Goal: Task Accomplishment & Management: Manage account settings

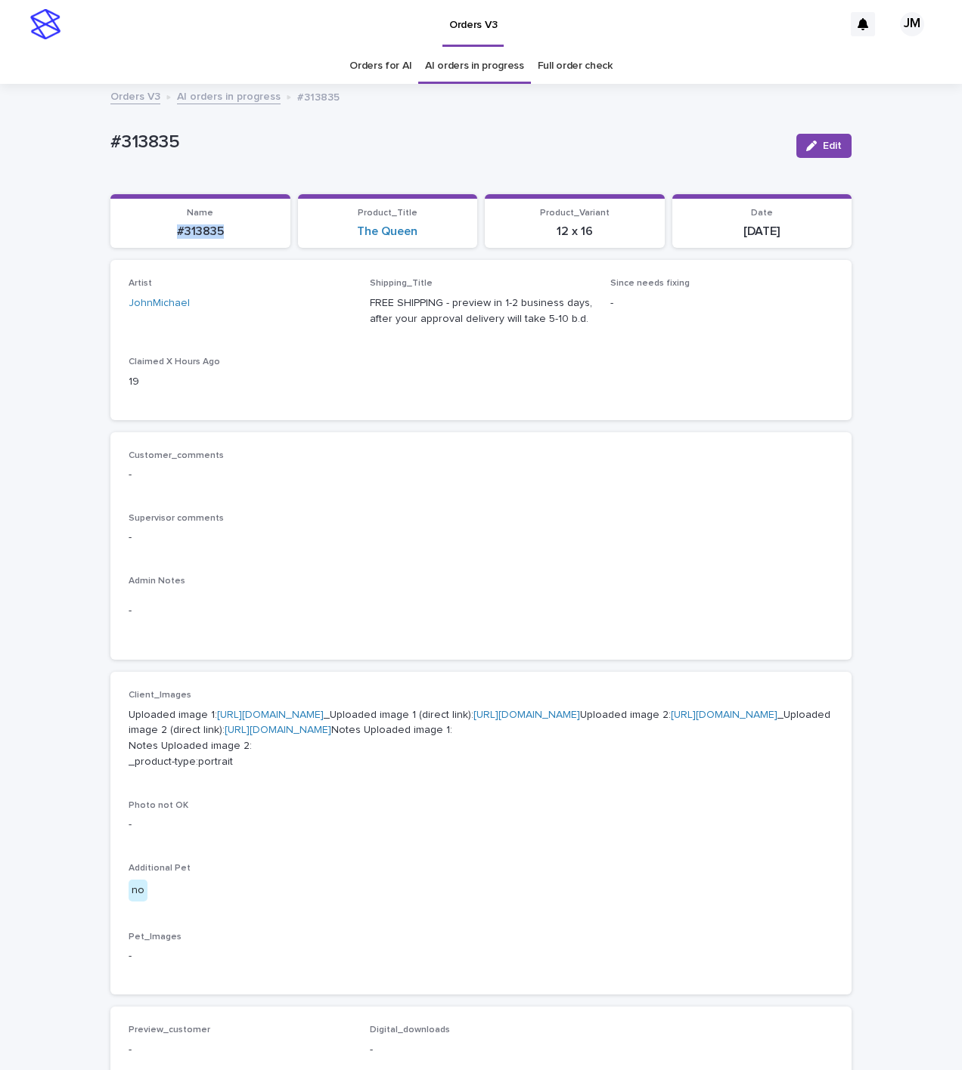
drag, startPoint x: 223, startPoint y: 239, endPoint x: 171, endPoint y: 237, distance: 52.2
click at [171, 237] on p "#313835" at bounding box center [200, 232] width 162 height 14
copy p "#313835"
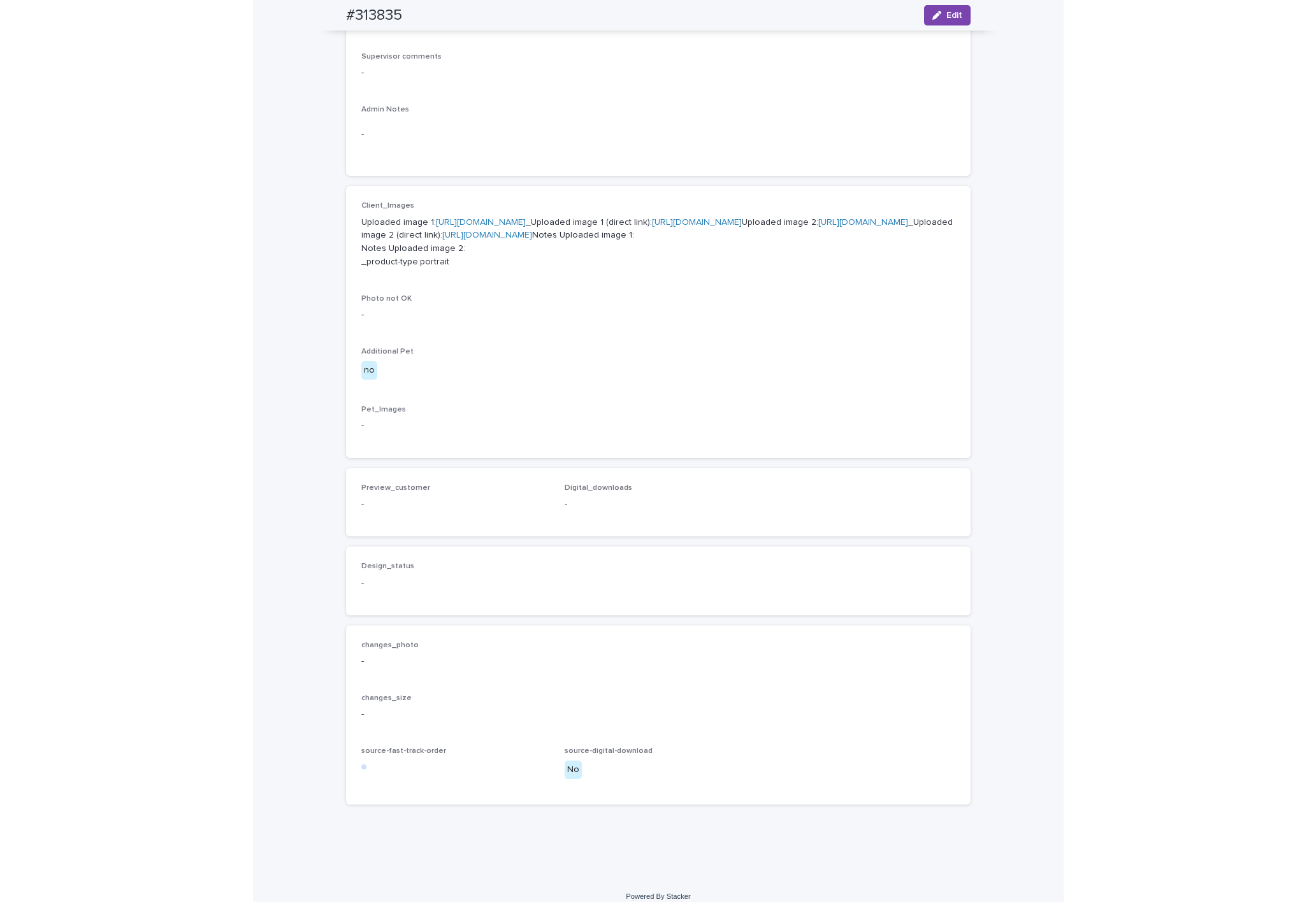
scroll to position [130, 0]
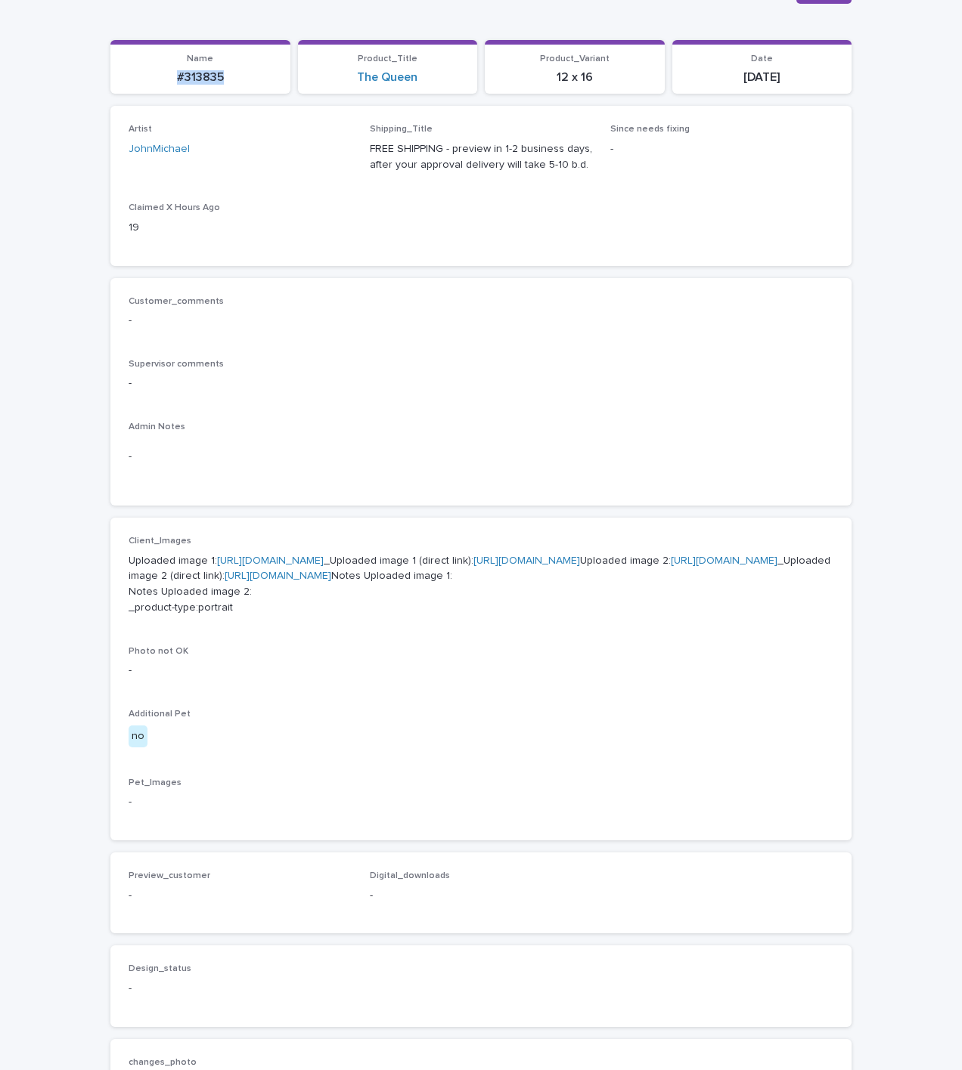
click at [473, 566] on link "https://files.getuploadkit.com/e11cfb23-3d37-4f5e-b252-d52a065c0f83/96451b6f-55…" at bounding box center [526, 561] width 107 height 11
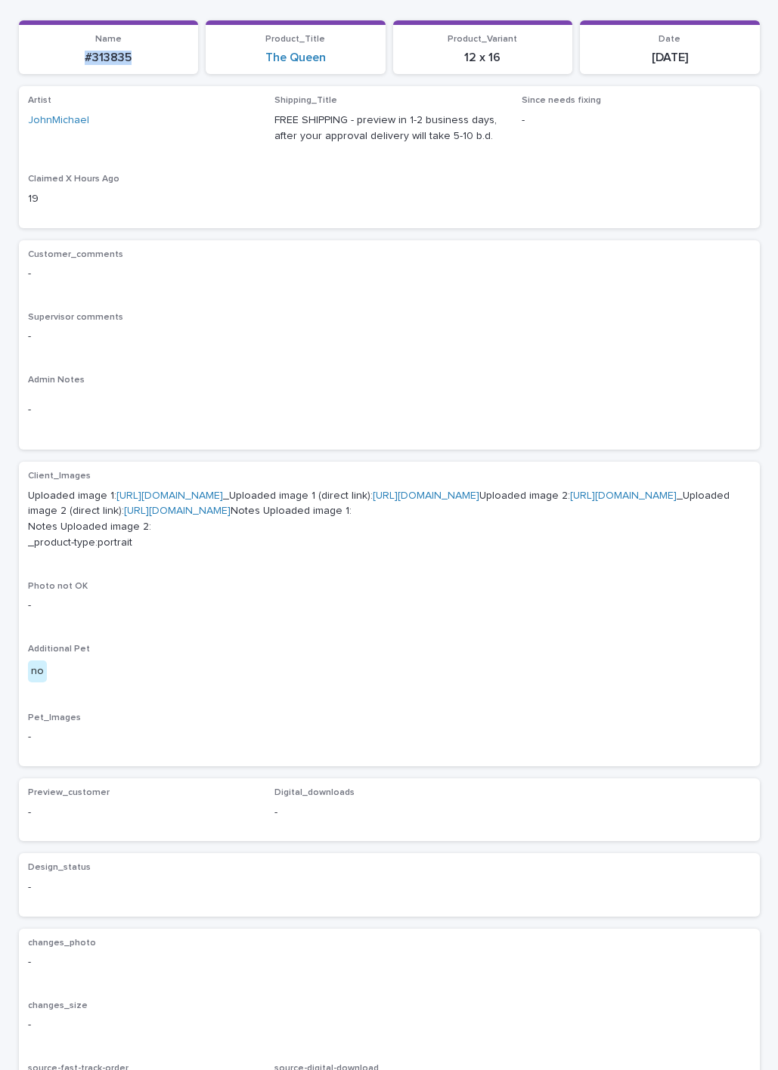
click at [231, 516] on link "https://files.getuploadkit.com/e11cfb23-3d37-4f5e-b252-d52a065c0f83/7606ac19-f8…" at bounding box center [177, 511] width 107 height 11
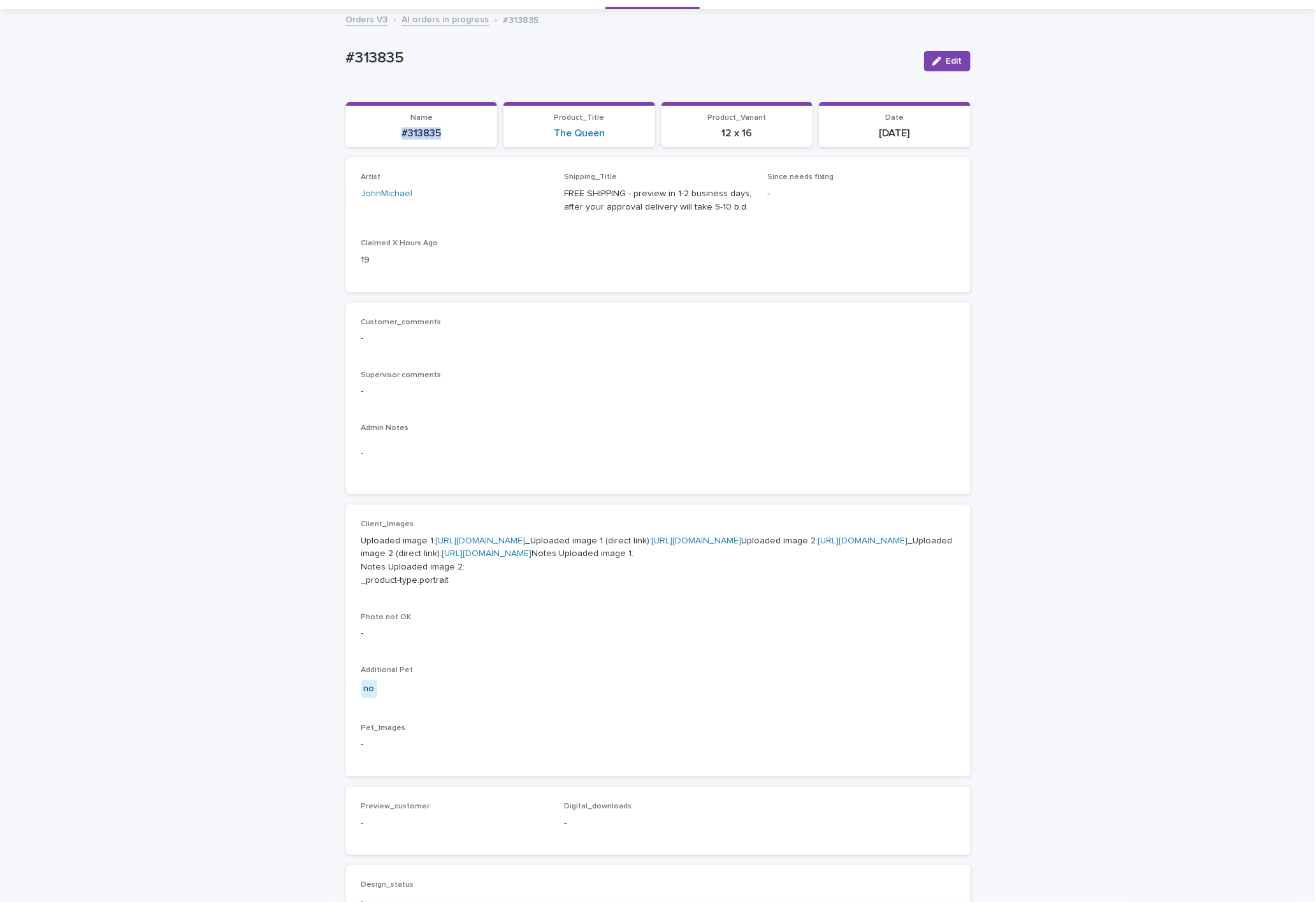
scroll to position [0, 0]
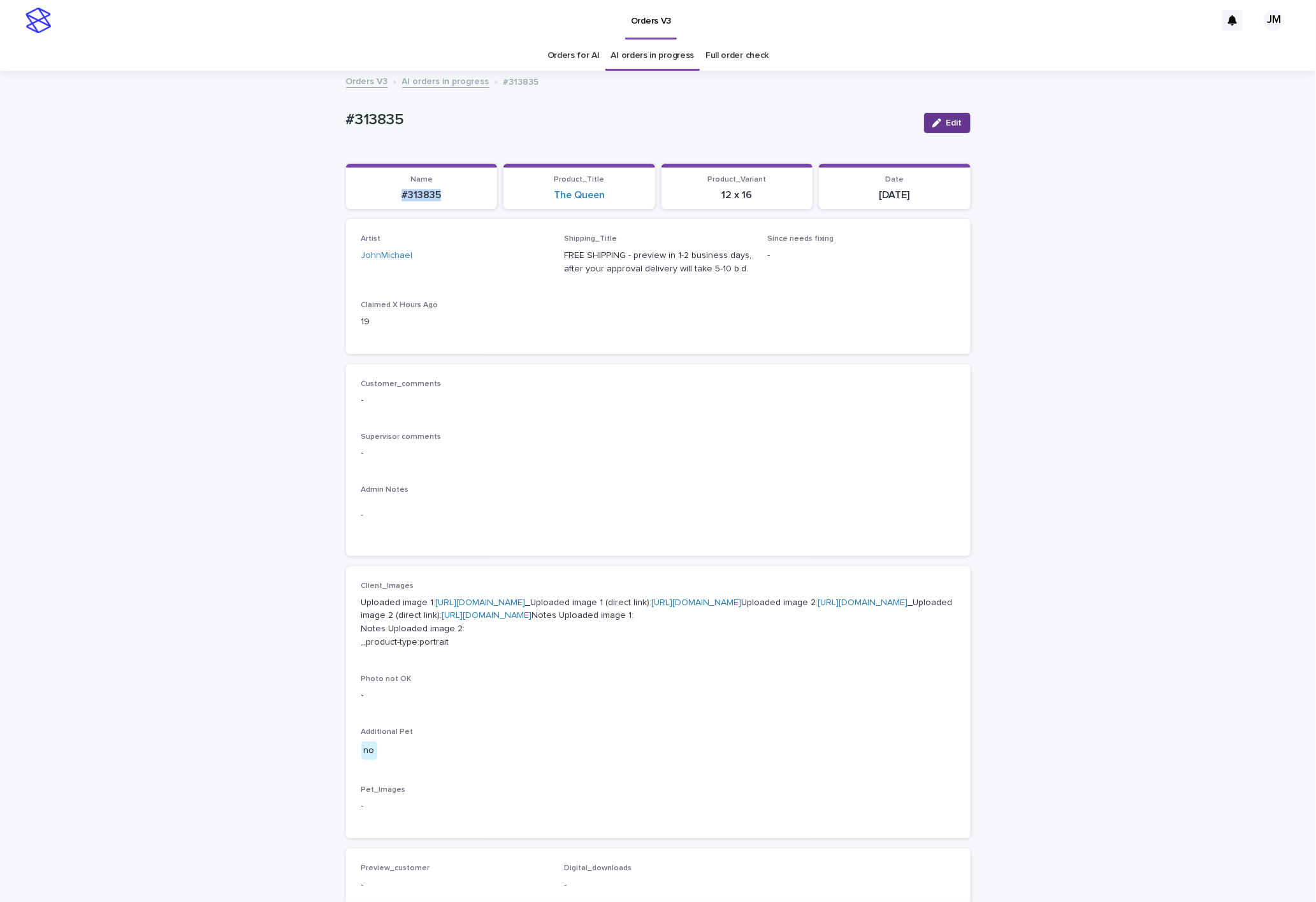
click at [506, 122] on span "Edit" at bounding box center [954, 123] width 16 height 9
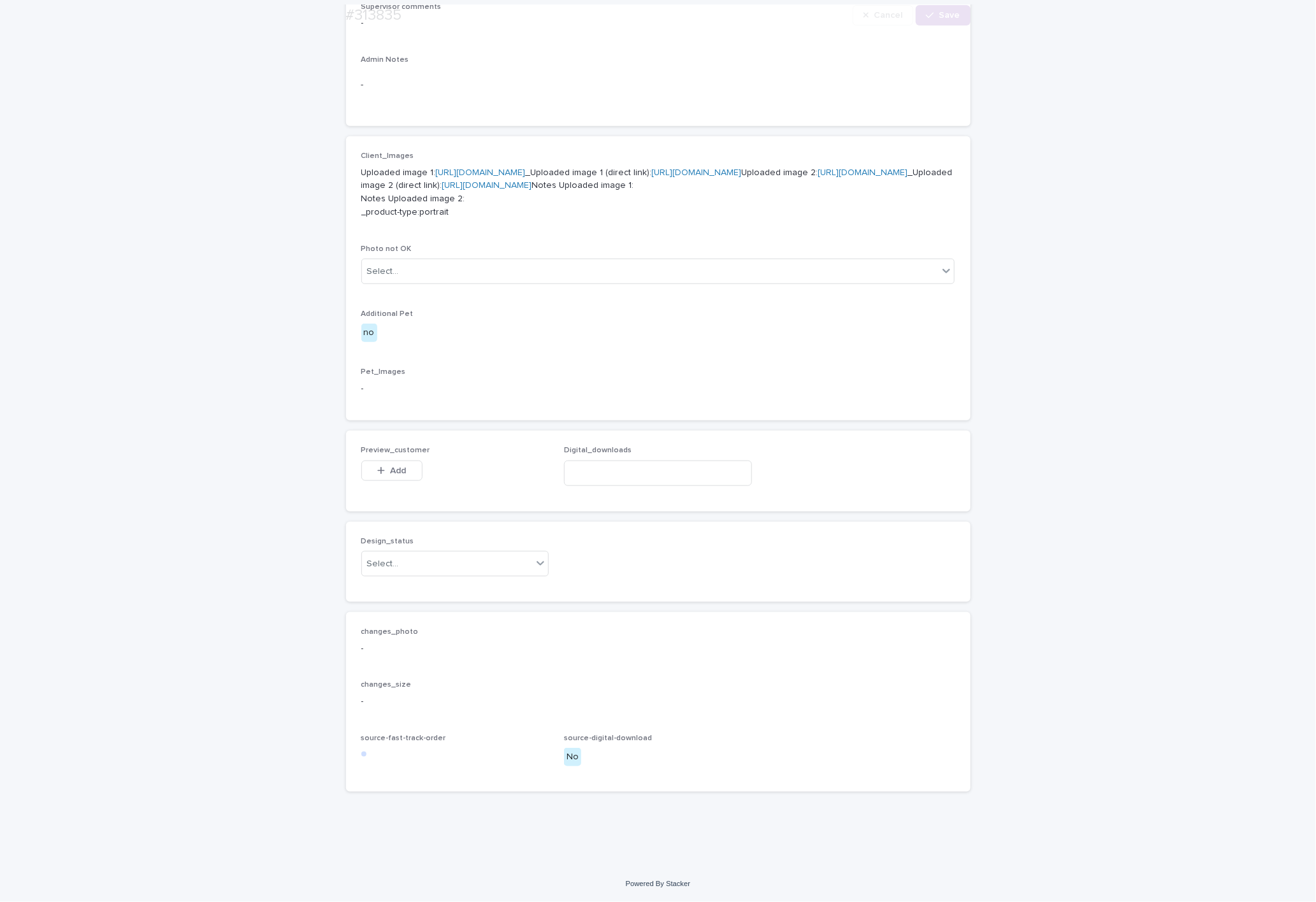
scroll to position [550, 0]
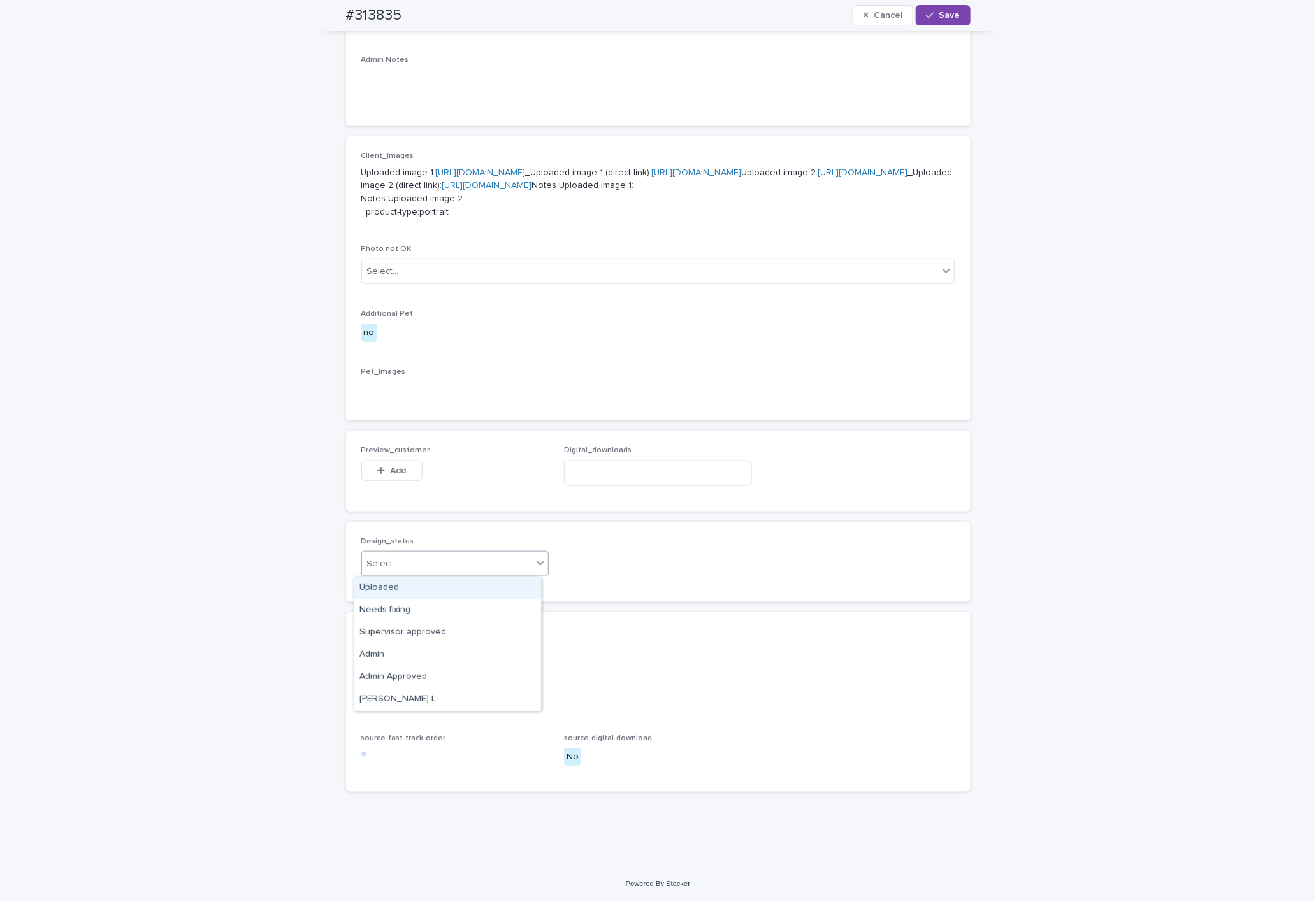
click at [416, 559] on div "Select..." at bounding box center [447, 564] width 171 height 21
click at [417, 591] on div "Uploaded" at bounding box center [447, 588] width 186 height 22
click at [400, 461] on button "Add" at bounding box center [392, 471] width 62 height 20
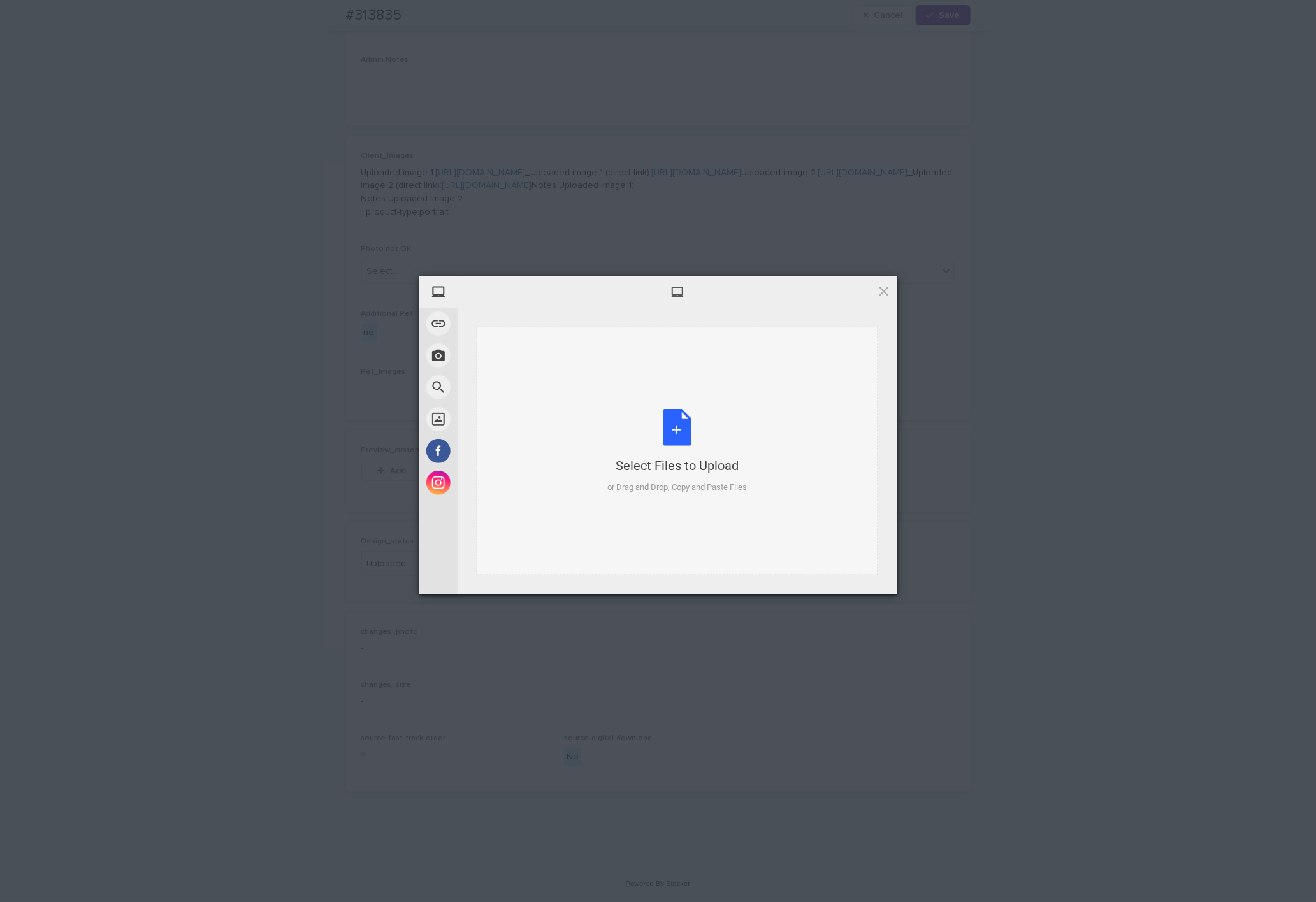
click at [506, 443] on div "Select Files to Upload or Drag and Drop, Copy and Paste Files" at bounding box center [677, 451] width 140 height 85
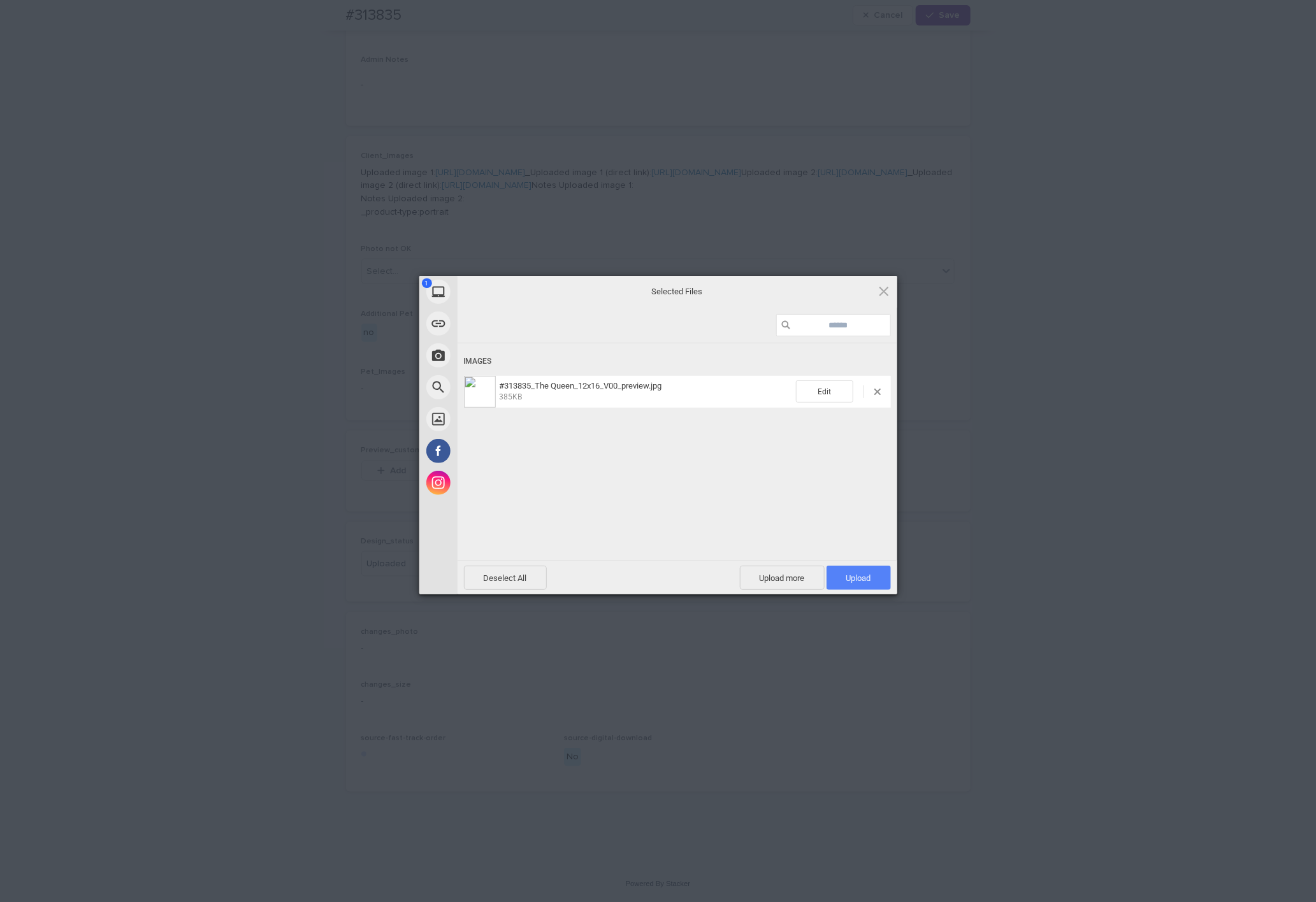
click at [506, 576] on span "Upload 1" at bounding box center [858, 577] width 24 height 9
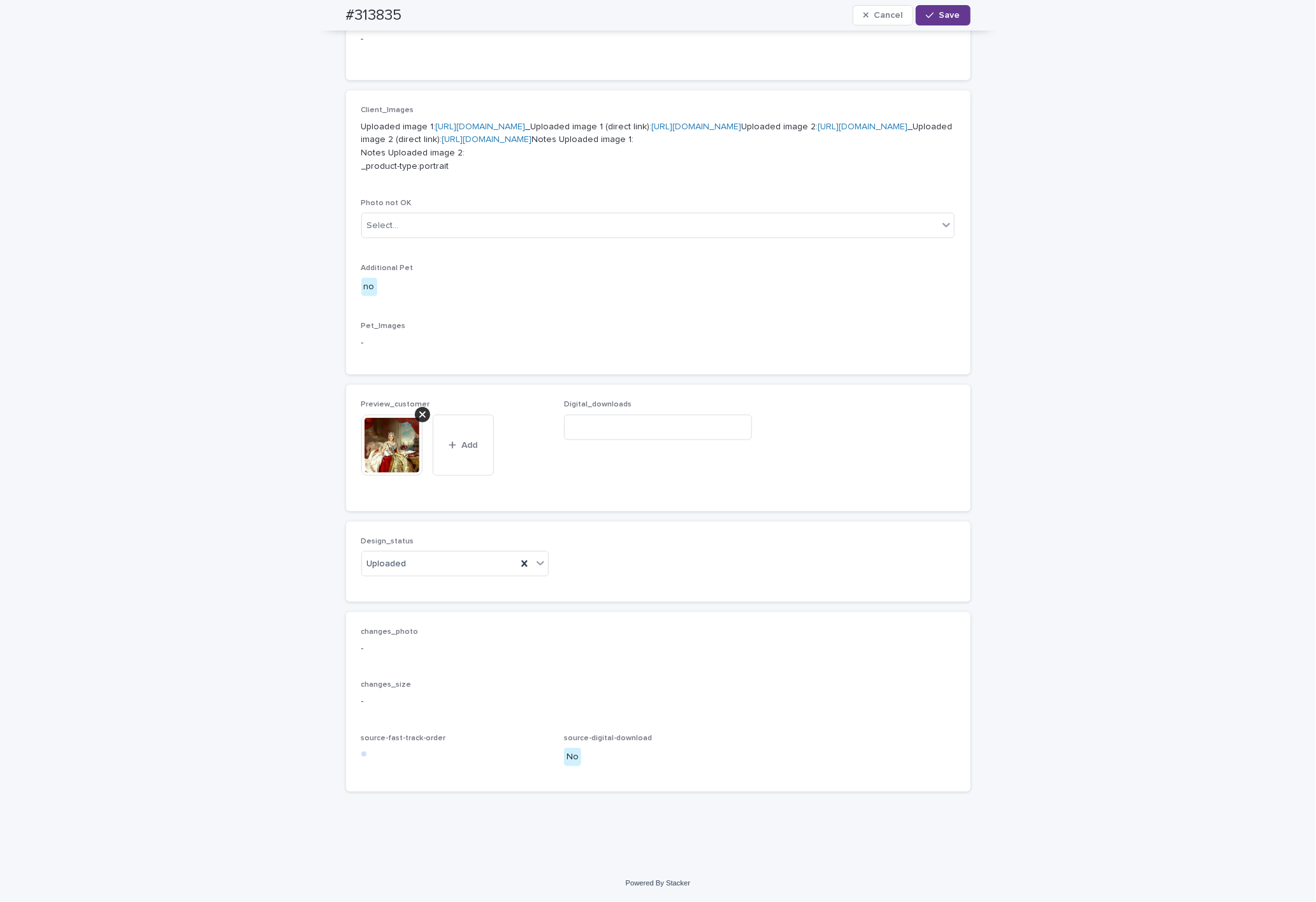
click at [506, 14] on span "Save" at bounding box center [949, 15] width 21 height 9
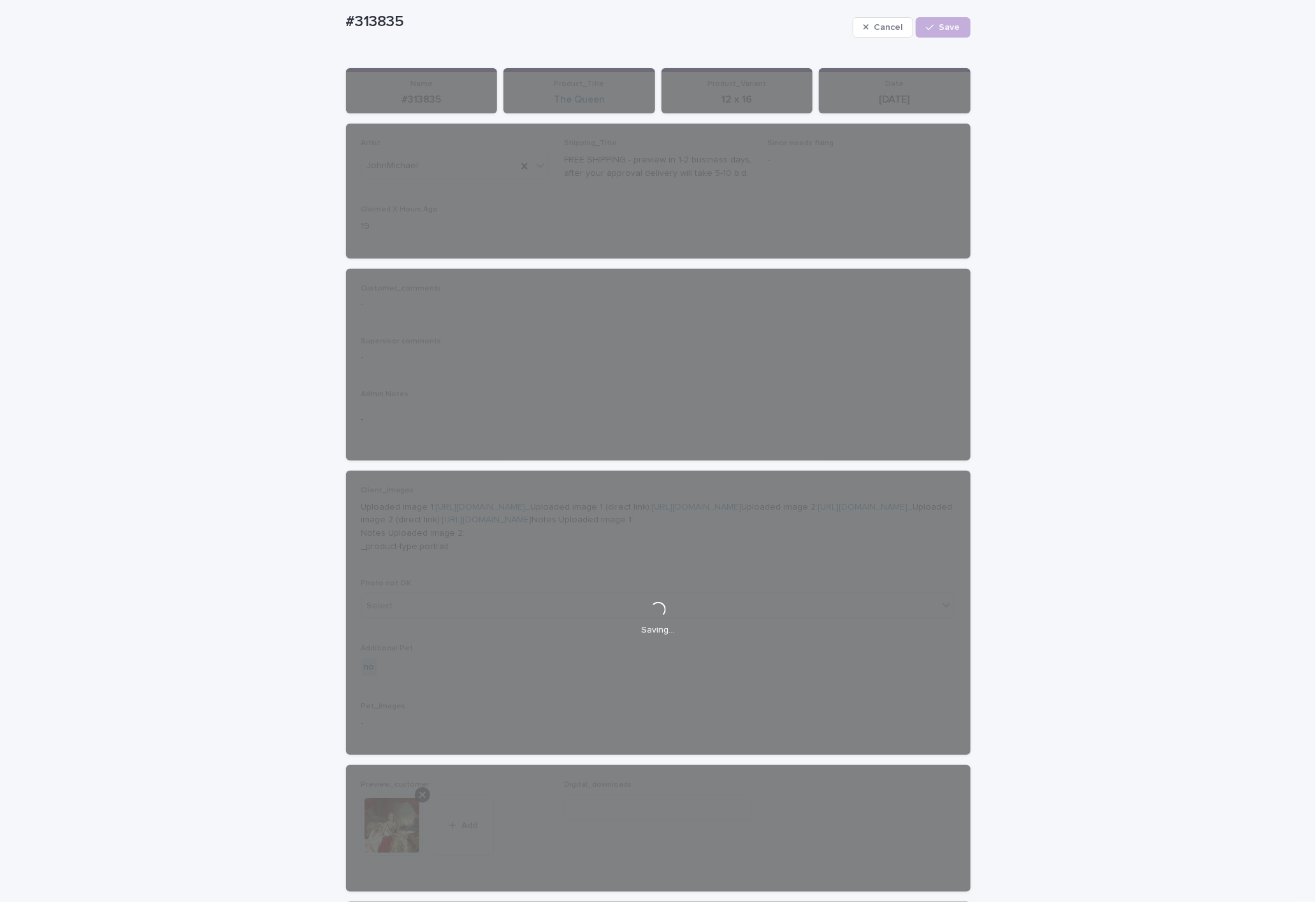
scroll to position [0, 0]
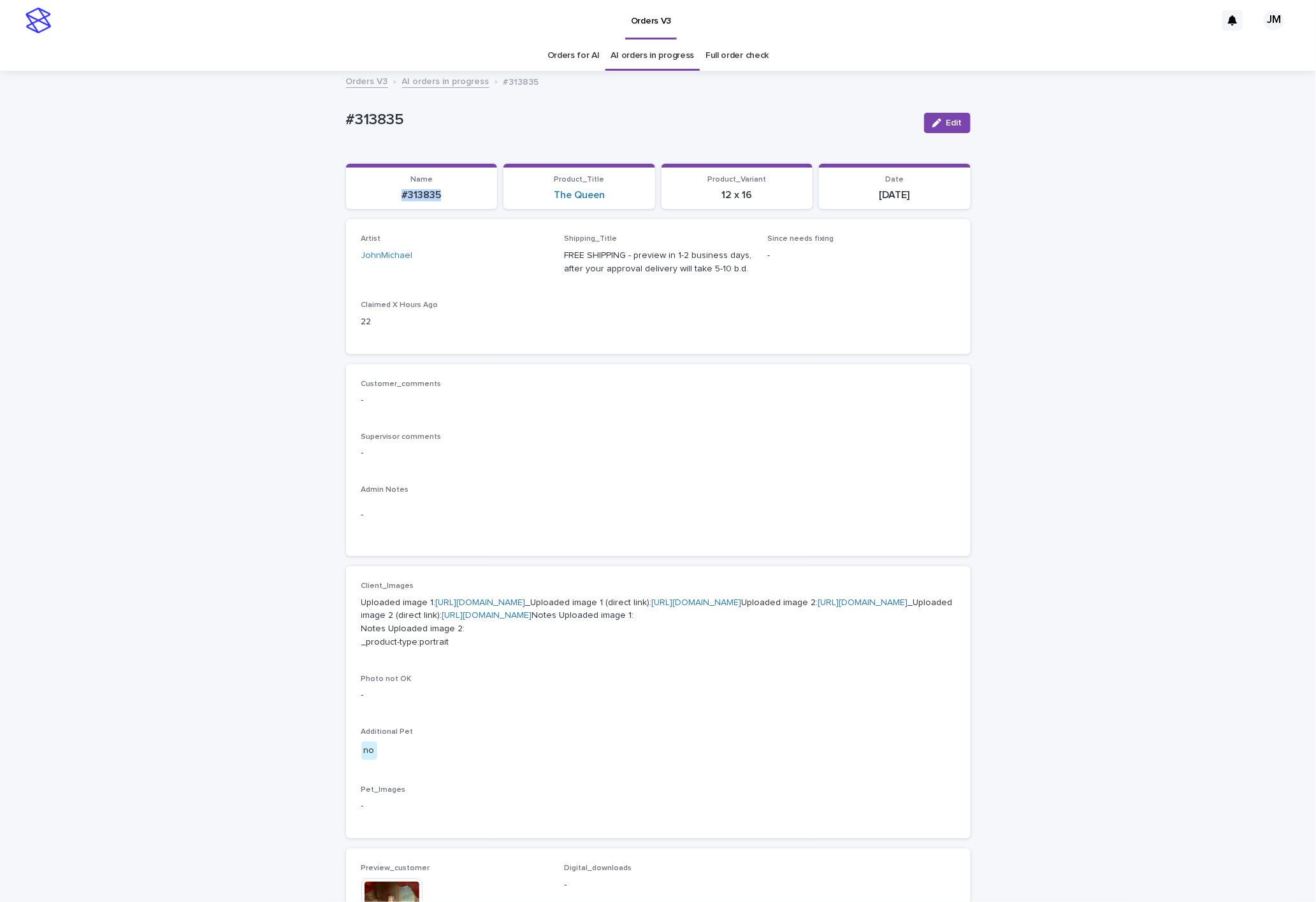
drag, startPoint x: 381, startPoint y: 195, endPoint x: 434, endPoint y: 200, distance: 53.2
click at [434, 200] on p "#313835" at bounding box center [422, 196] width 137 height 12
copy p "#313835"
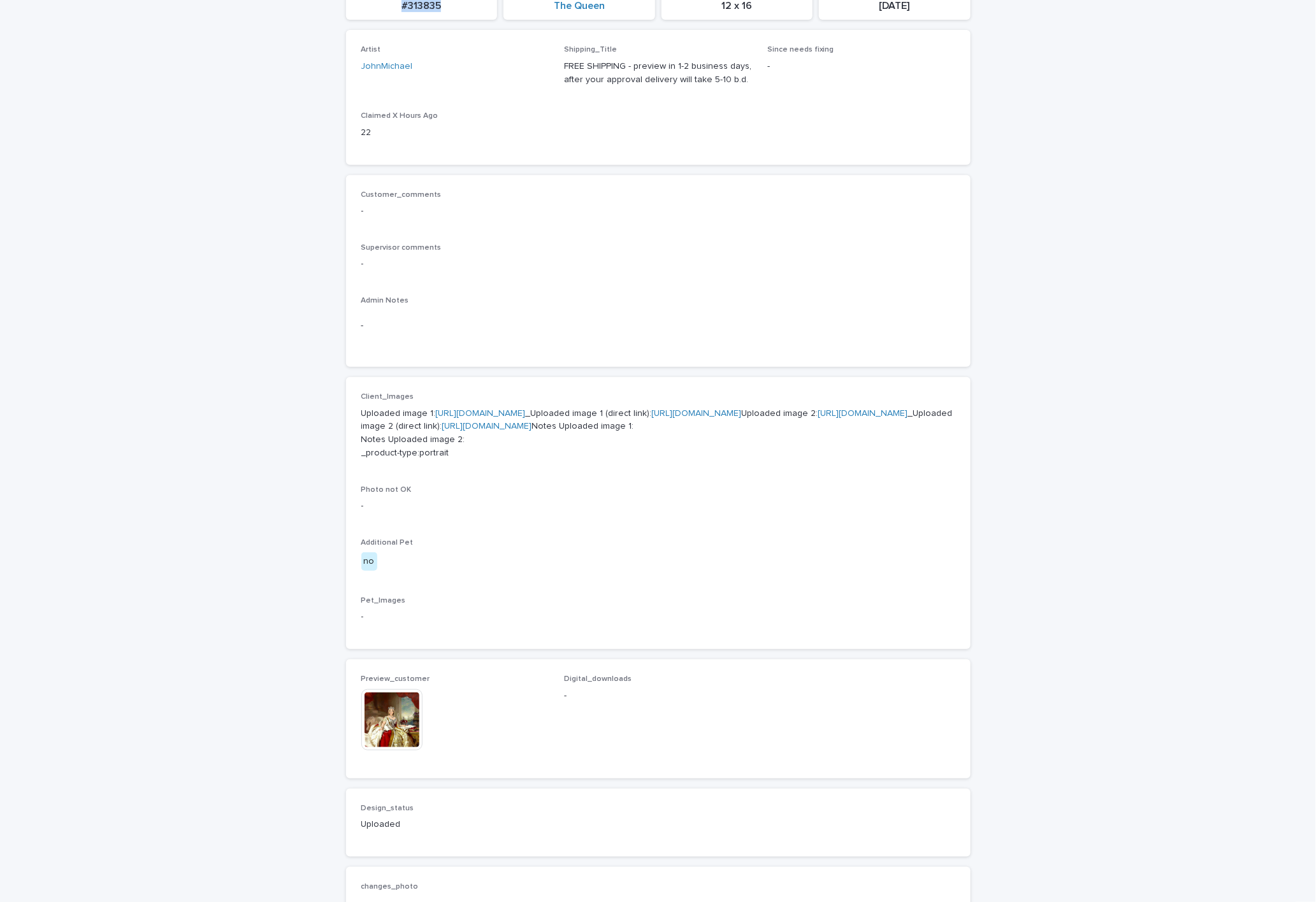
scroll to position [287, 0]
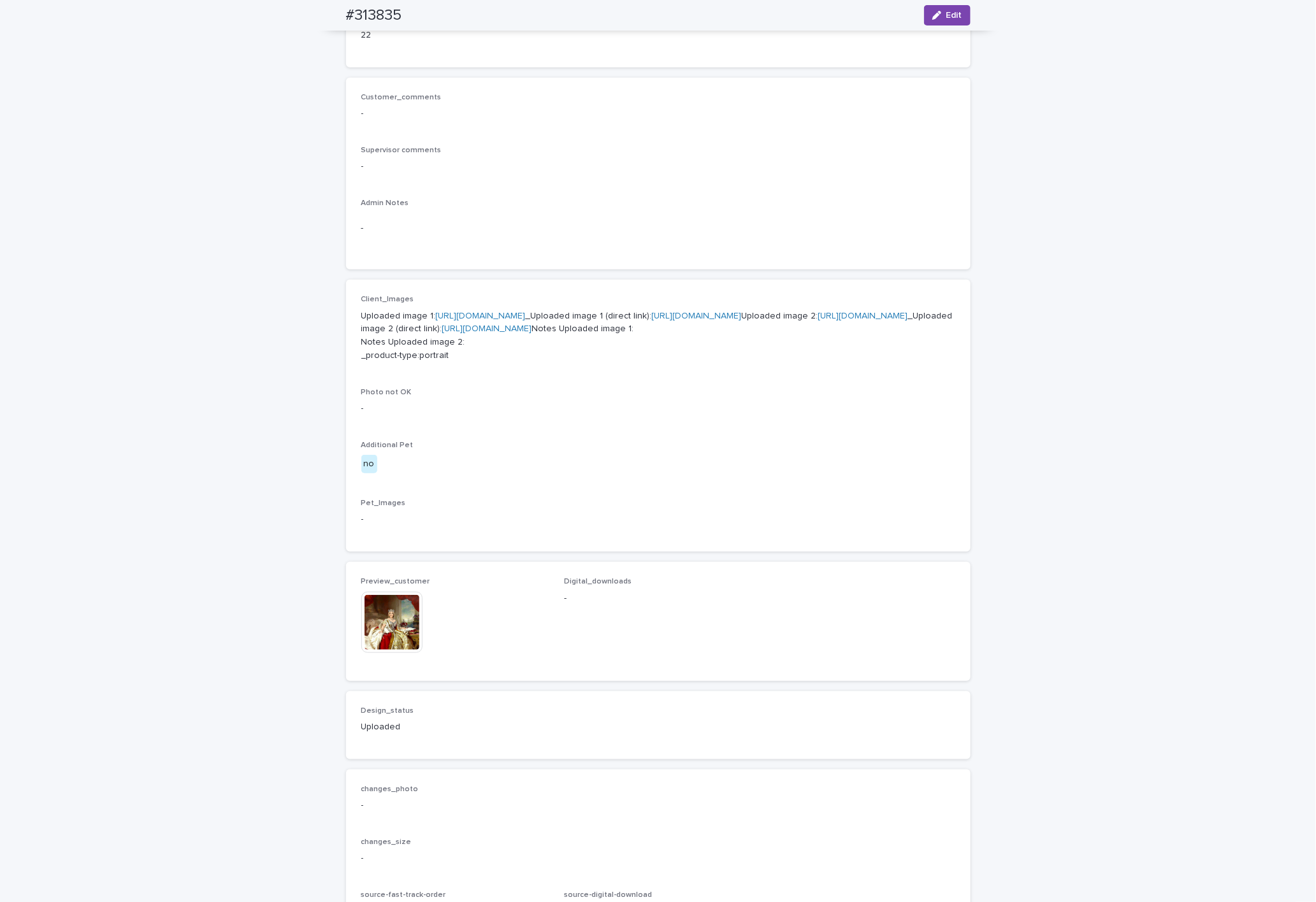
click at [390, 653] on img at bounding box center [392, 622] width 62 height 62
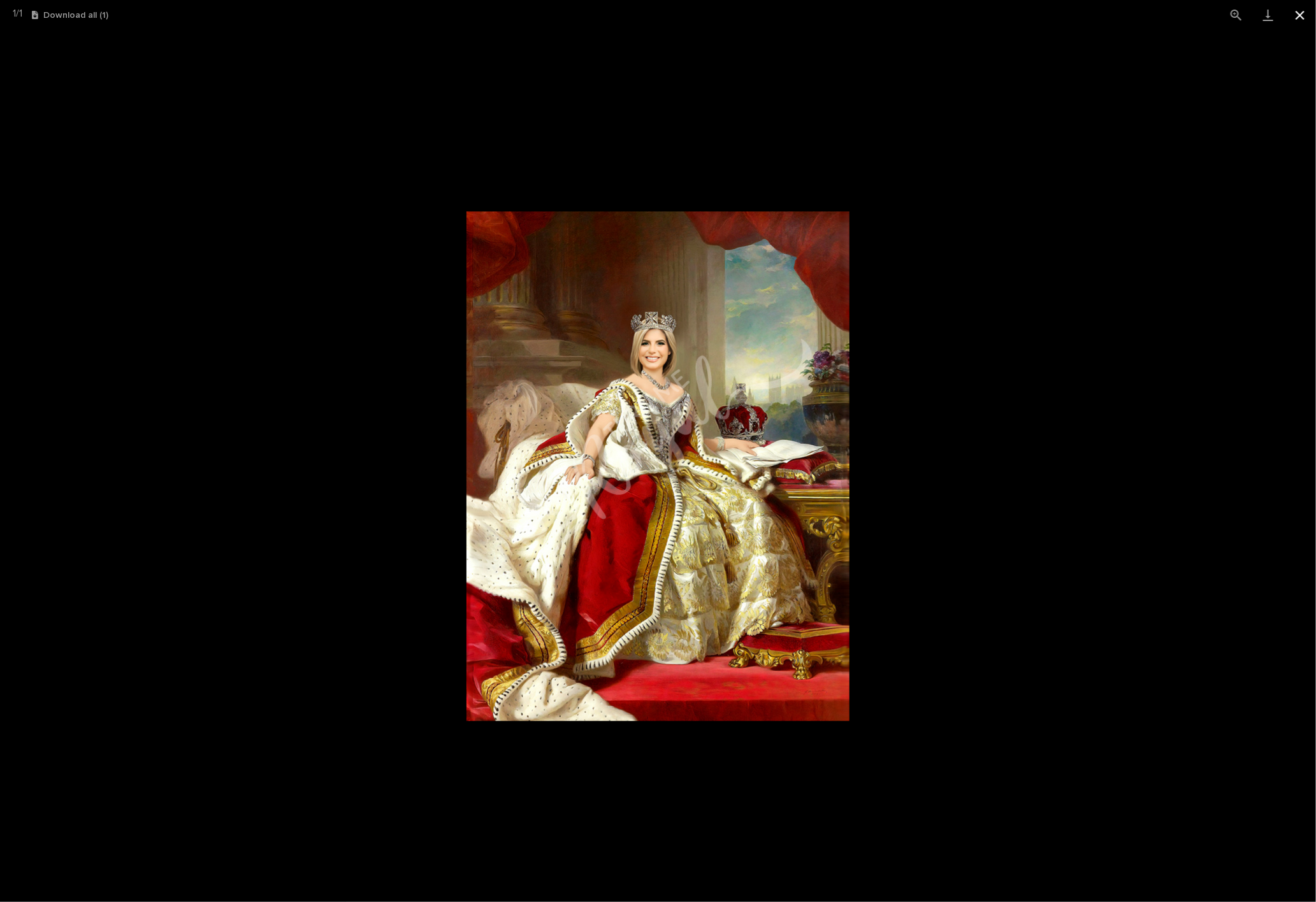
click at [506, 15] on button "Close gallery" at bounding box center [1300, 15] width 32 height 30
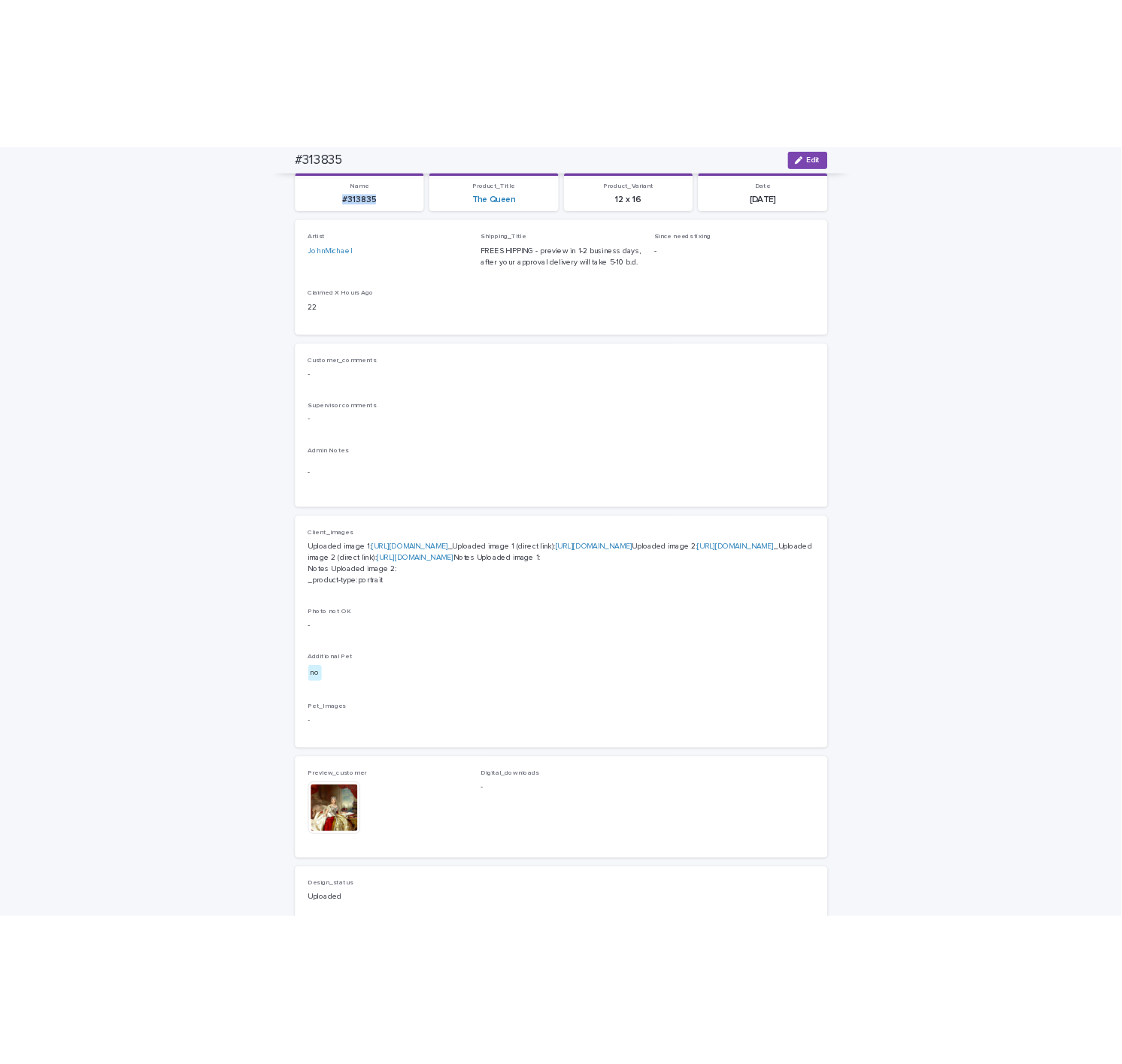
scroll to position [0, 0]
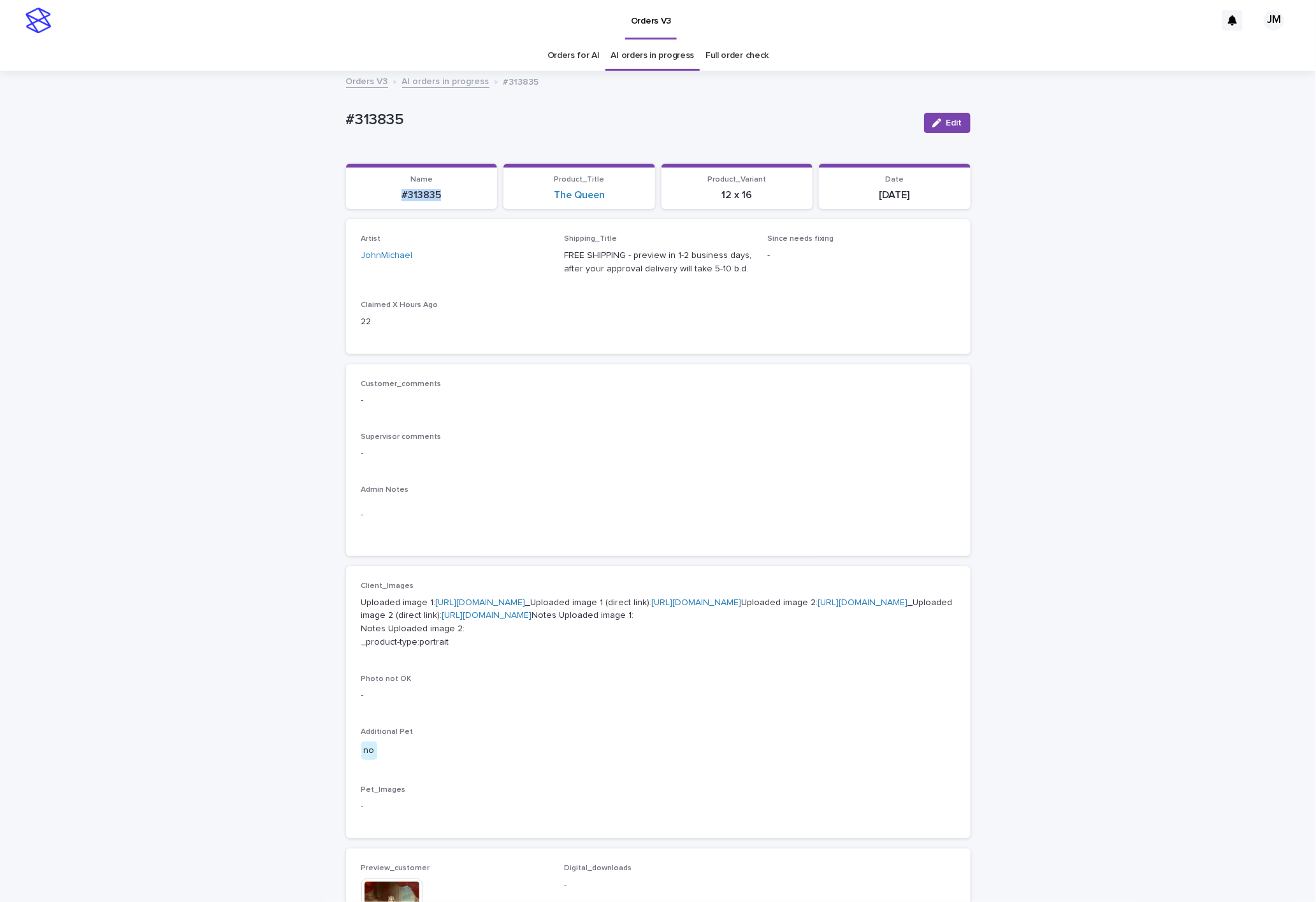
copy p "#313835"
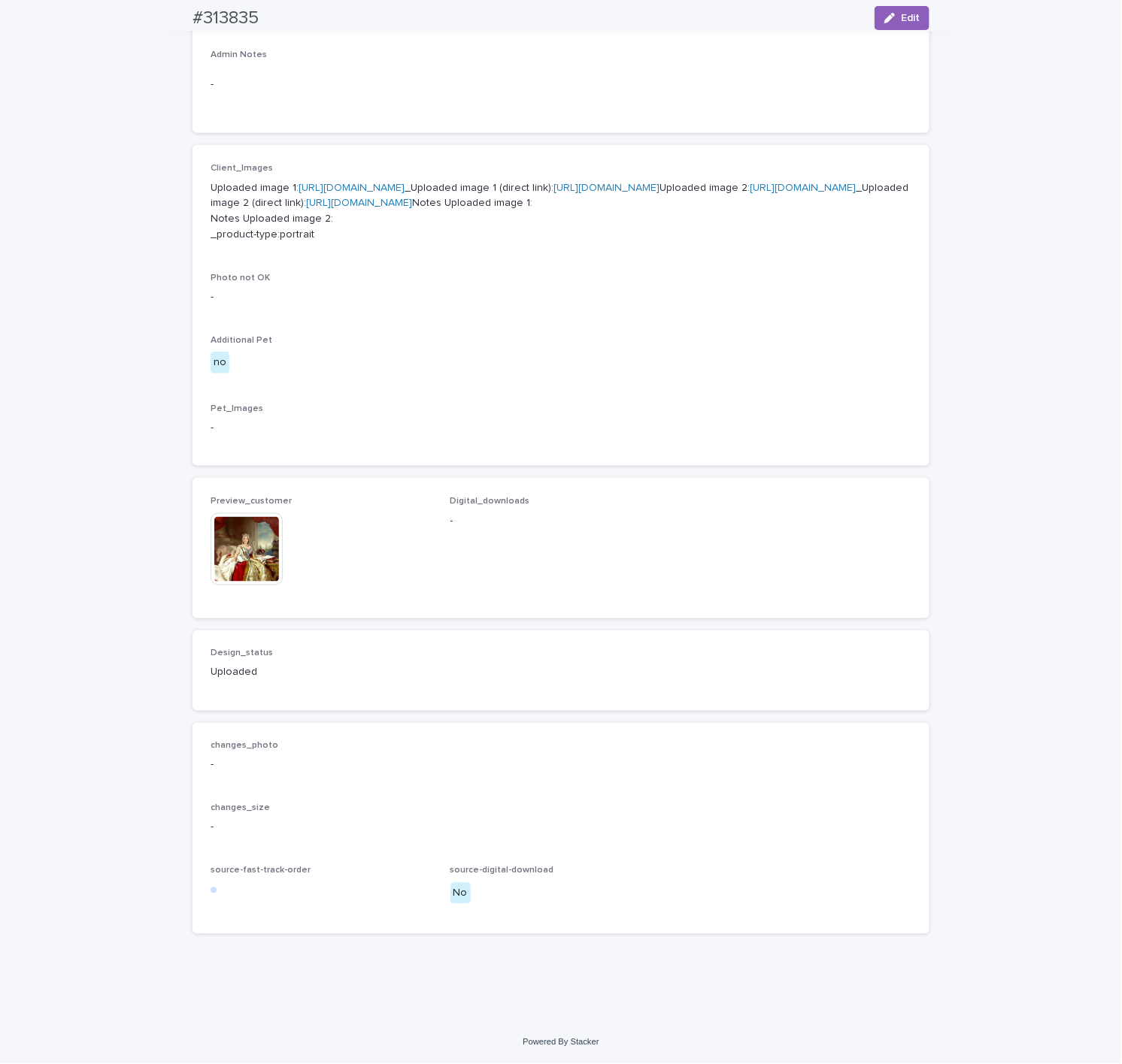
scroll to position [663, 0]
click at [242, 560] on img at bounding box center [247, 549] width 73 height 73
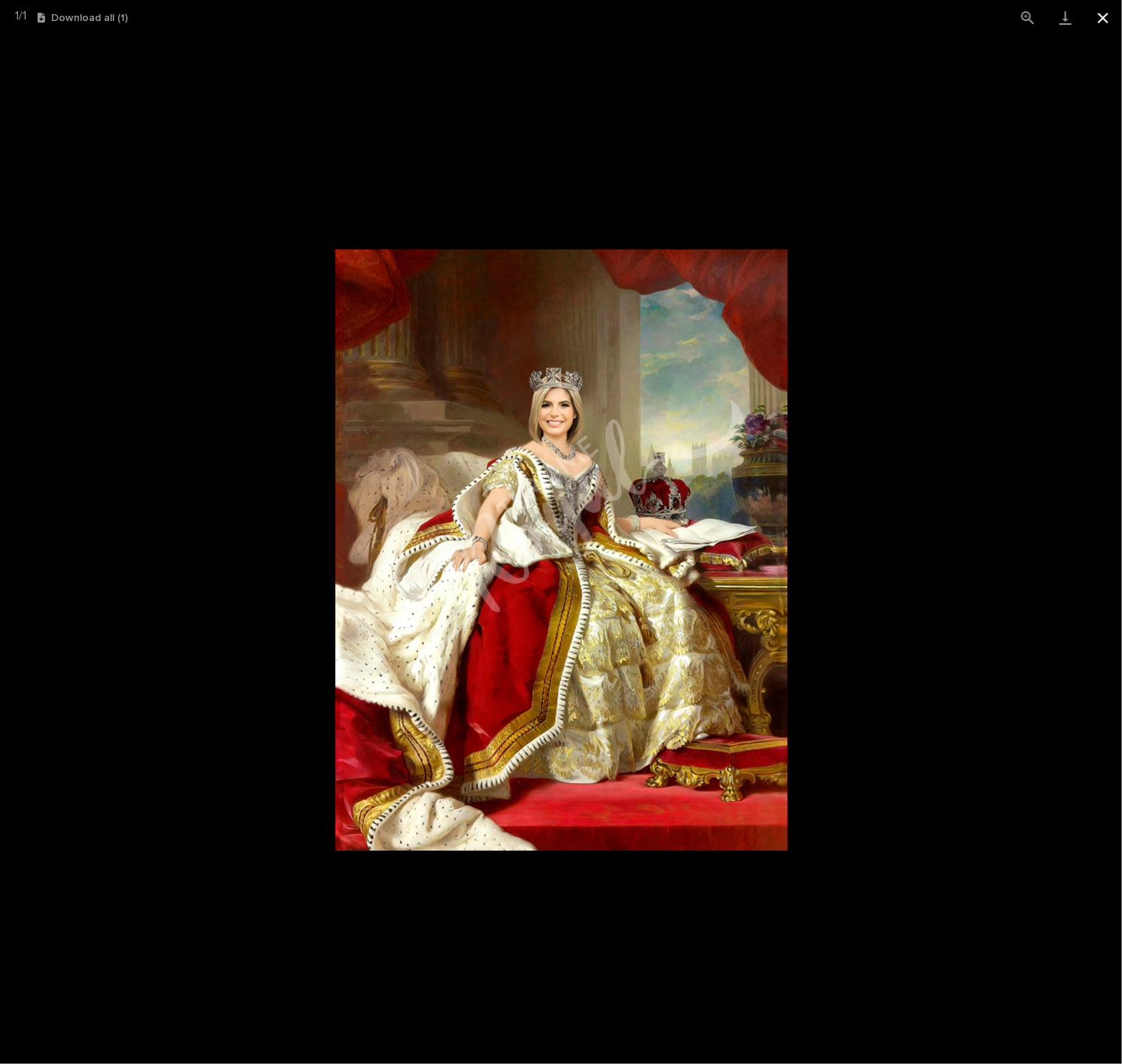
click at [597, 19] on button "Close gallery" at bounding box center [1103, 18] width 38 height 36
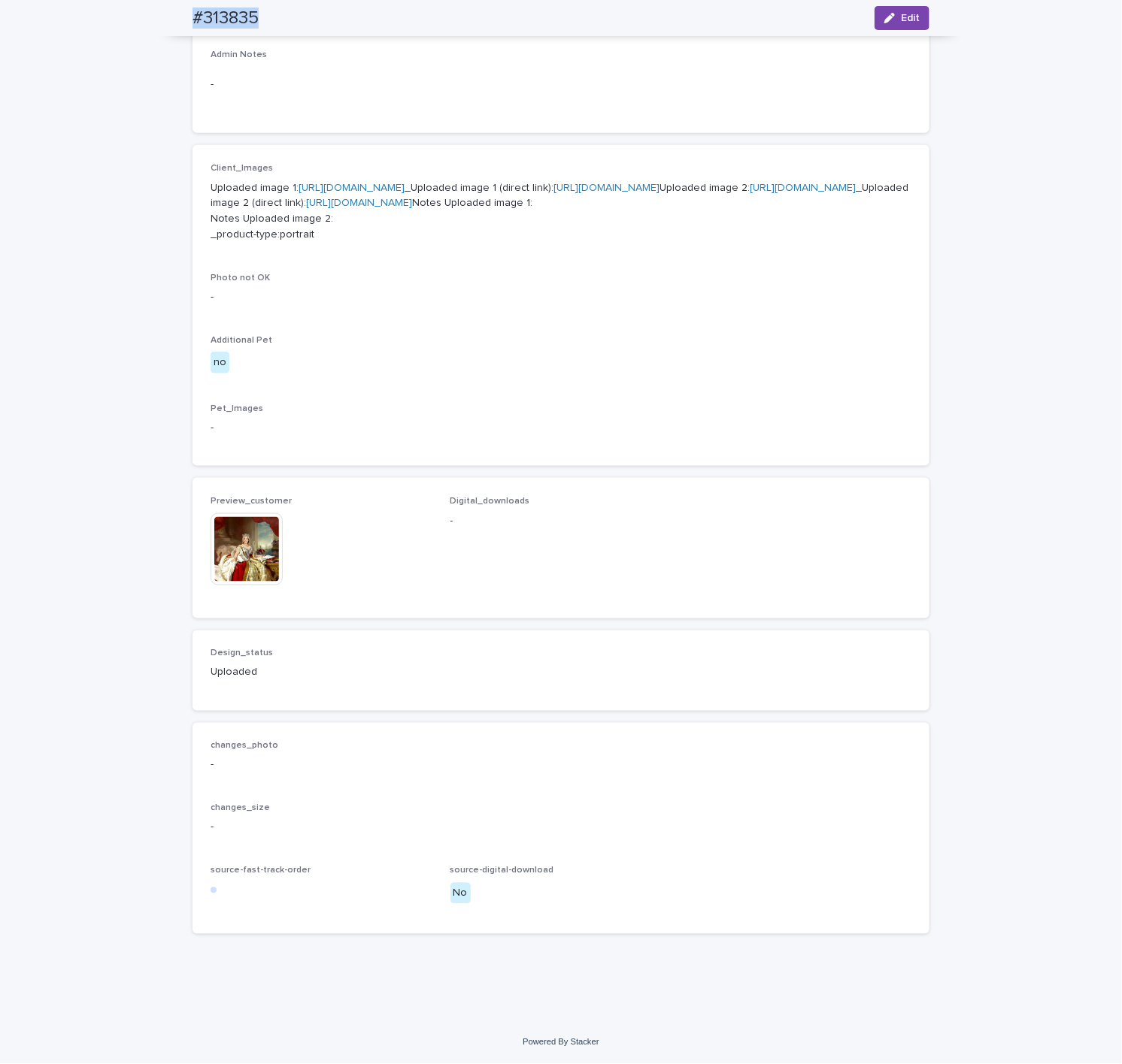
drag, startPoint x: 165, startPoint y: 12, endPoint x: 264, endPoint y: 18, distance: 99.2
click at [265, 14] on div "#313835 Edit" at bounding box center [560, 18] width 809 height 36
copy h2 "#313835"
click at [253, 541] on img at bounding box center [247, 549] width 73 height 73
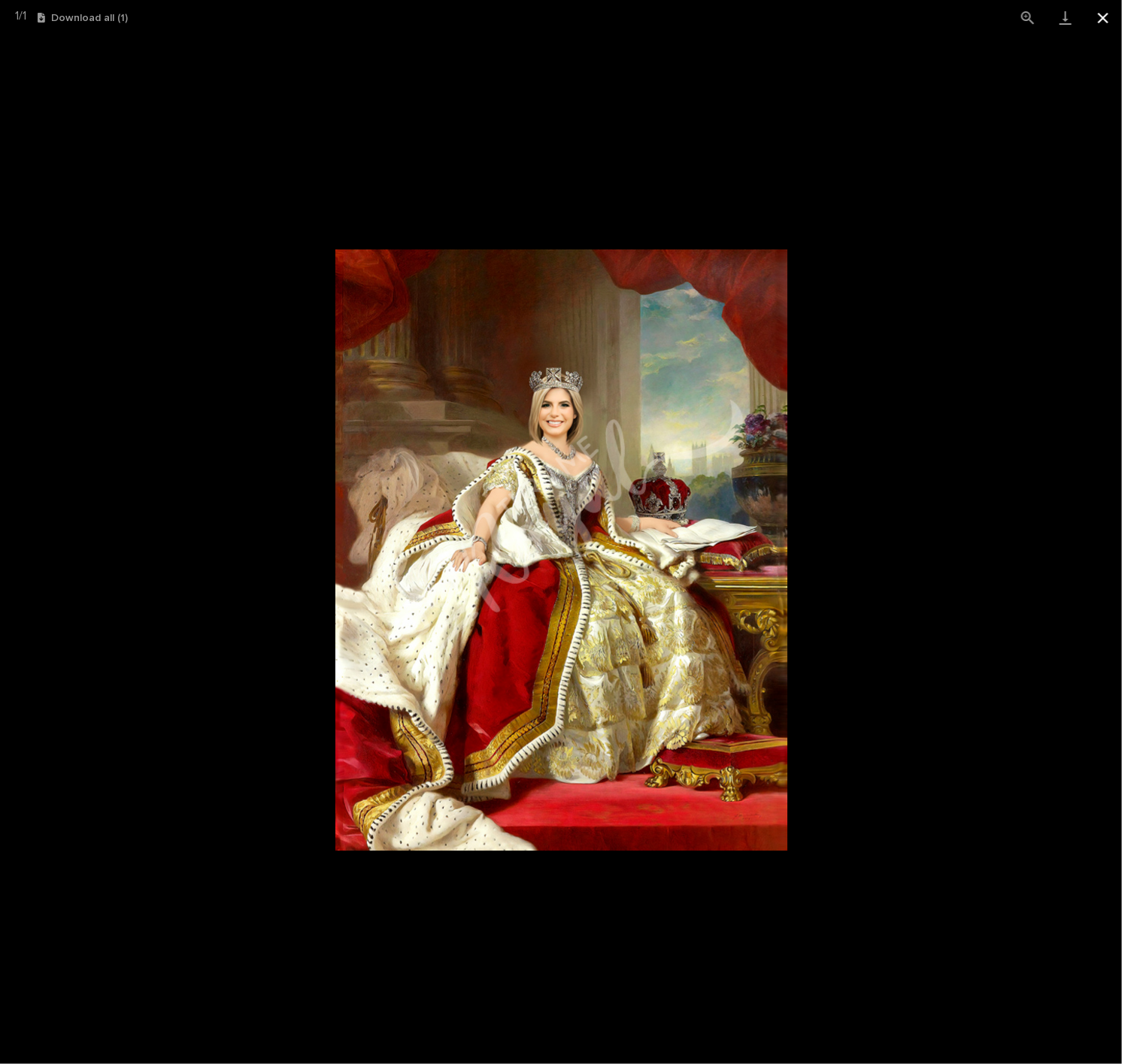
click at [597, 21] on button "Close gallery" at bounding box center [1103, 18] width 38 height 36
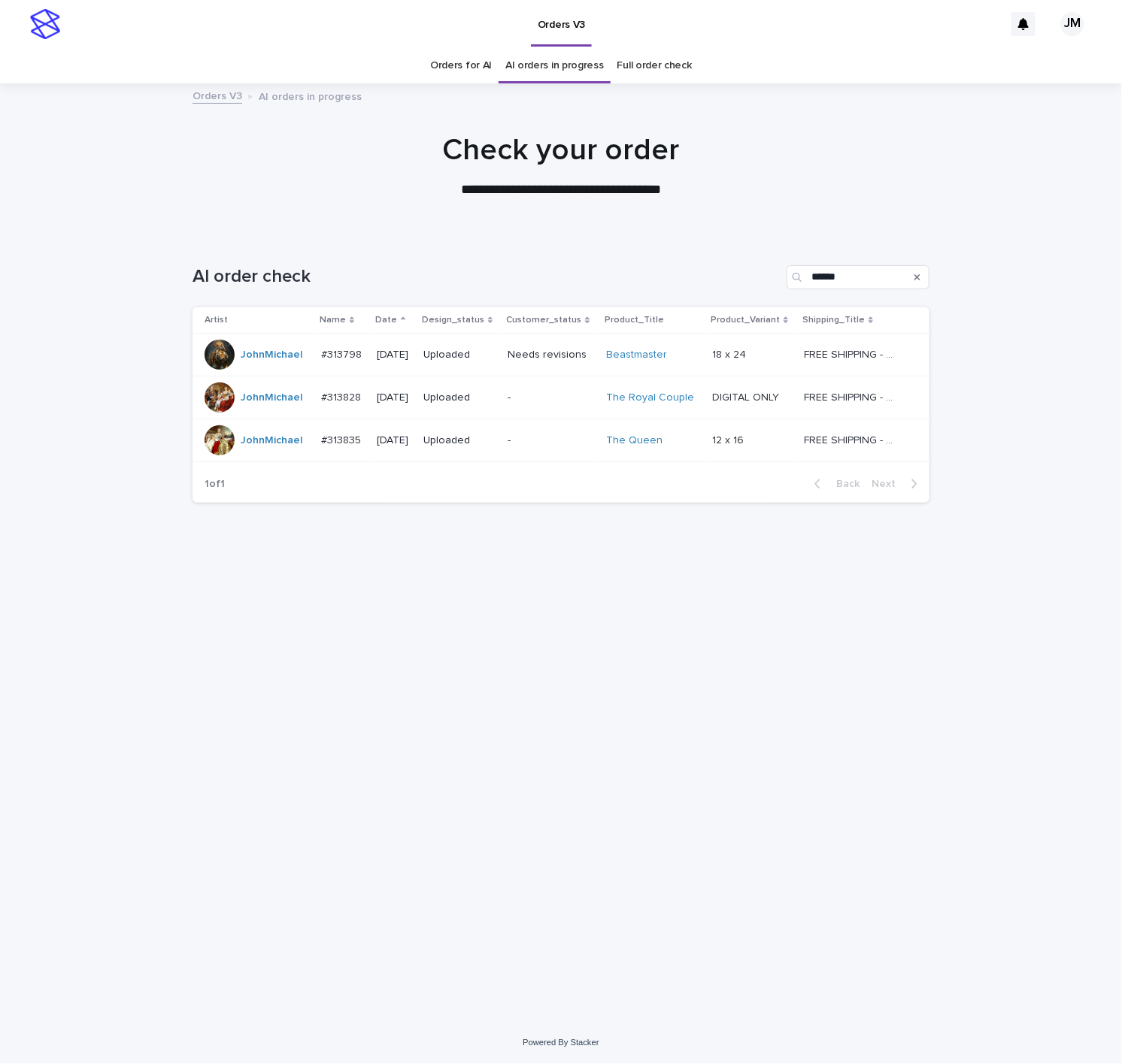
click at [476, 62] on link "Orders for AI" at bounding box center [461, 66] width 62 height 36
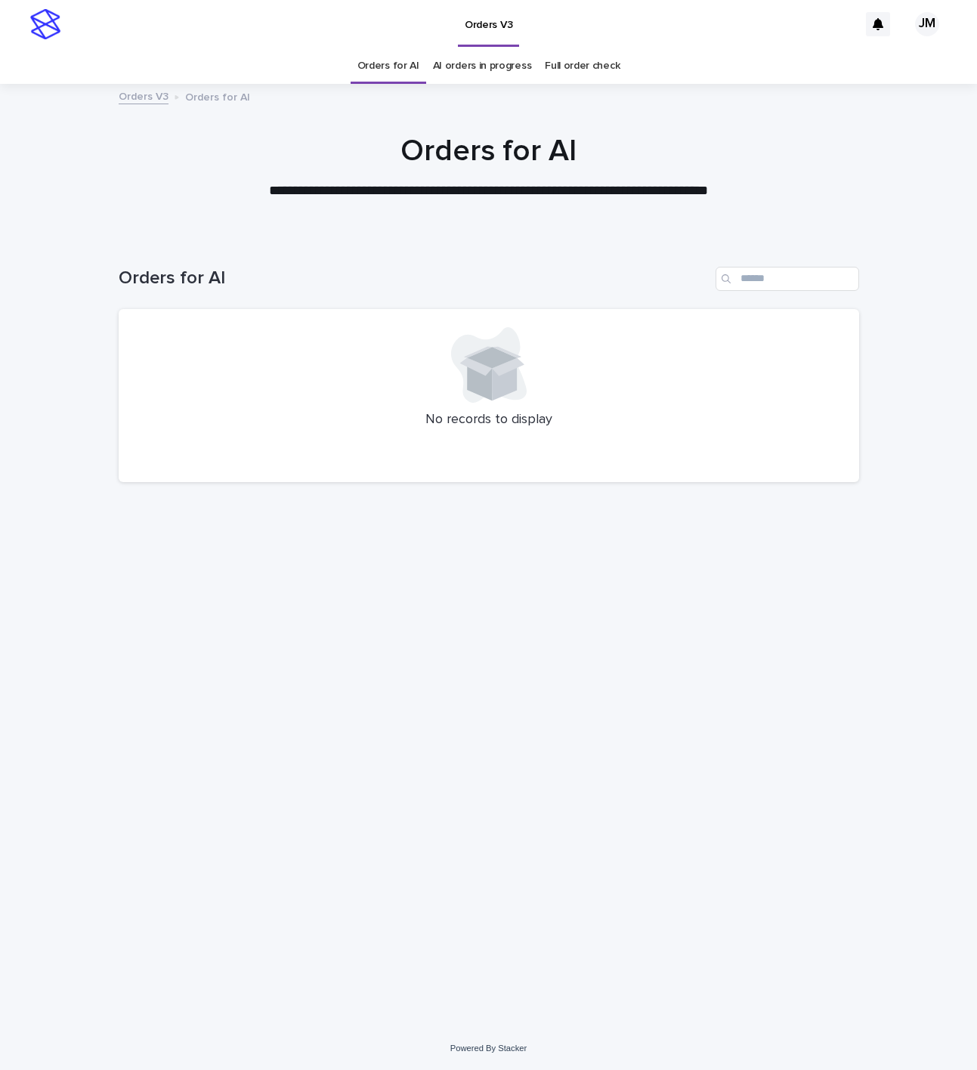
click at [100, 690] on div "Loading... Saving… Loading... Saving… Orders for AI No records to display" at bounding box center [488, 632] width 977 height 791
click at [506, 53] on link "AI orders in progress" at bounding box center [482, 66] width 99 height 36
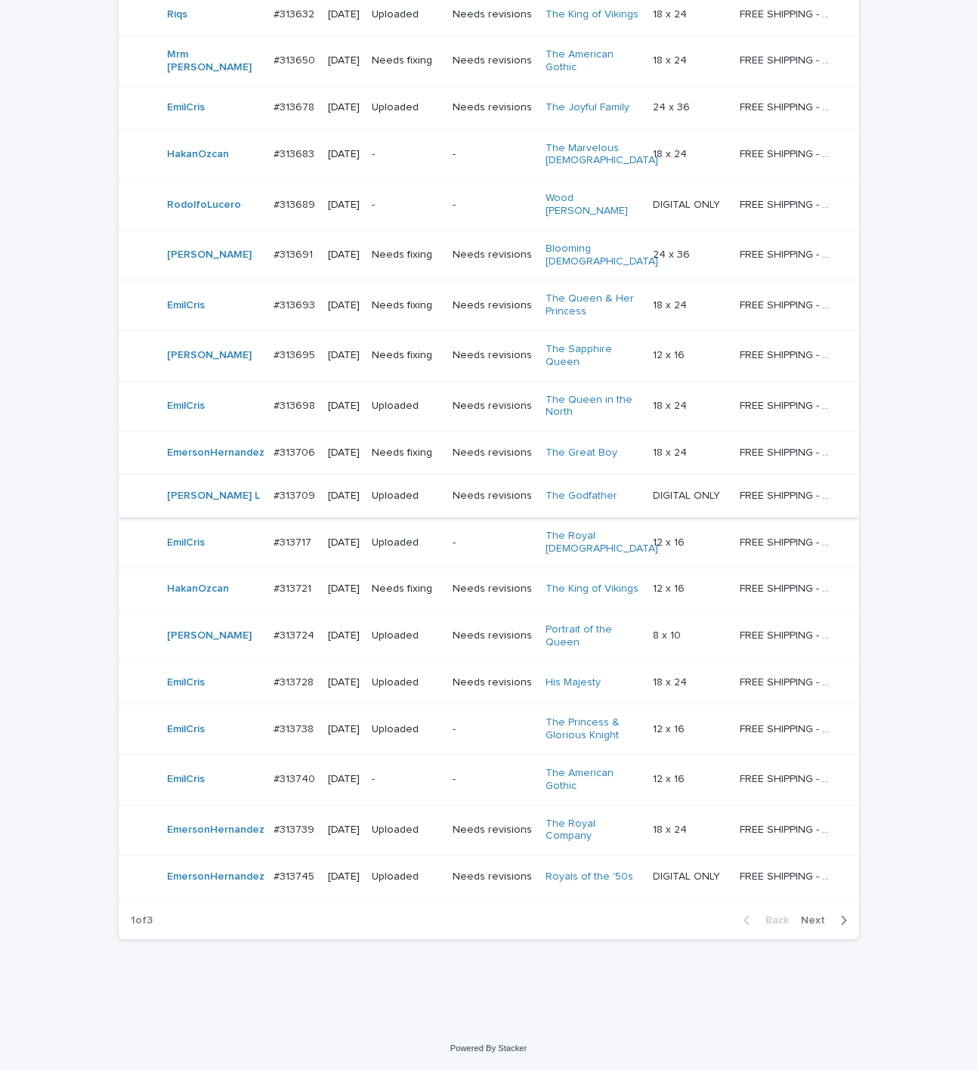
scroll to position [878, 0]
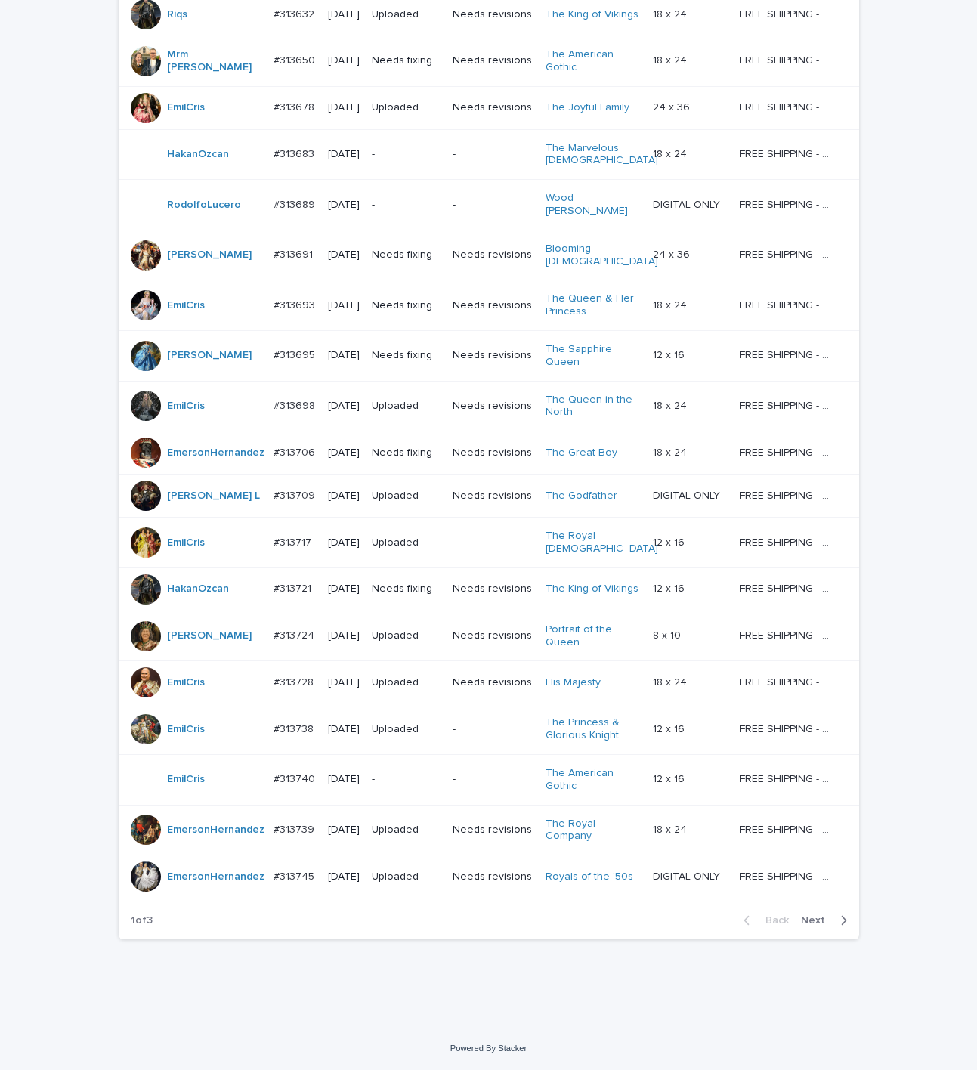
click at [817, 921] on span "Next" at bounding box center [817, 920] width 33 height 11
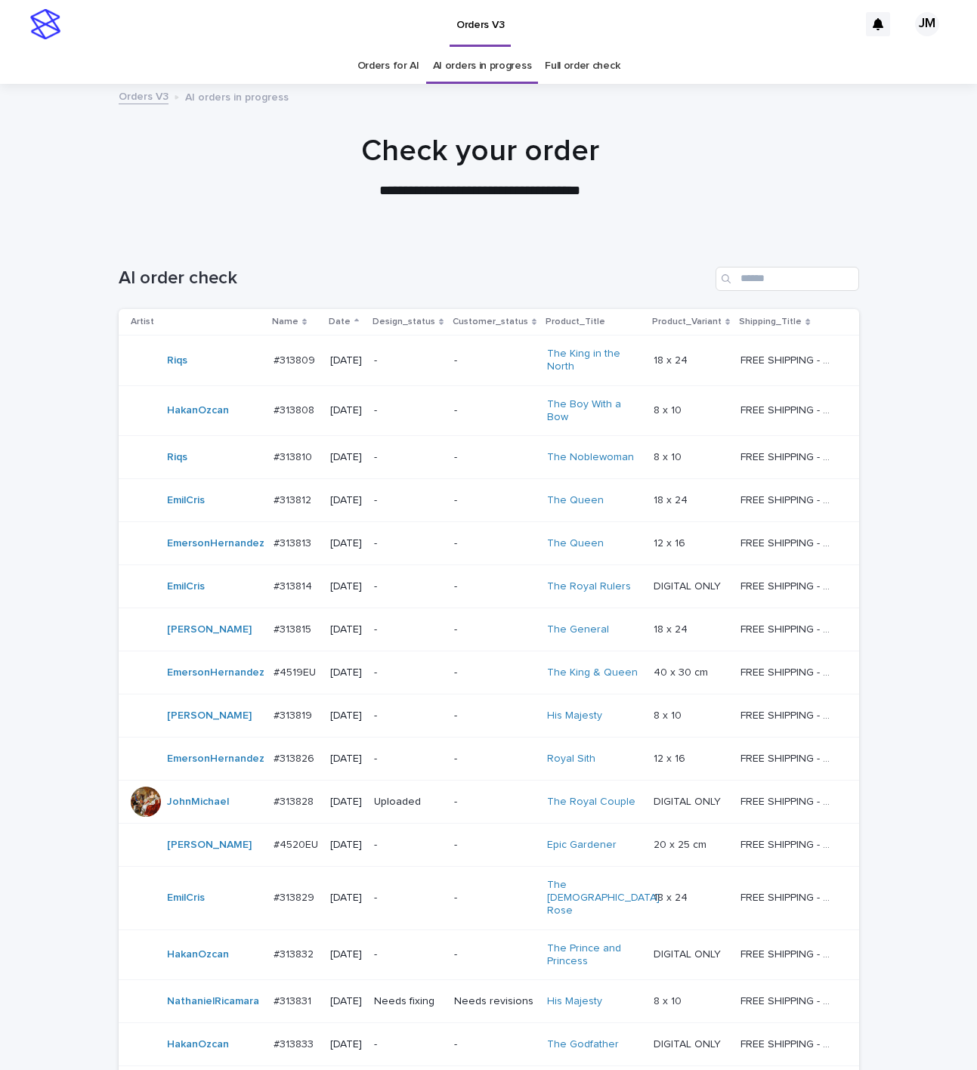
click at [366, 66] on link "Orders for AI" at bounding box center [389, 66] width 62 height 36
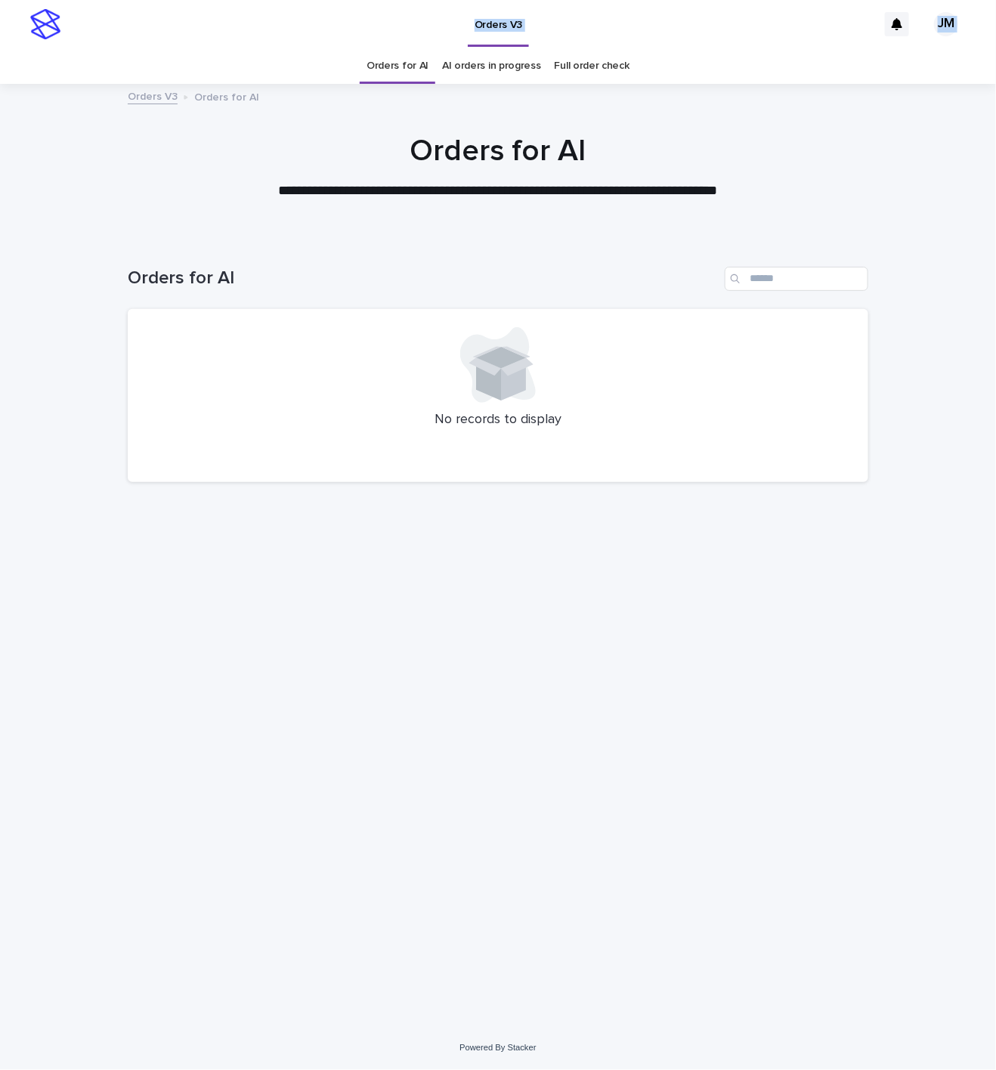
drag, startPoint x: 215, startPoint y: 53, endPoint x: 127, endPoint y: -24, distance: 117.3
click at [127, 0] on html "**********" at bounding box center [498, 535] width 996 height 1070
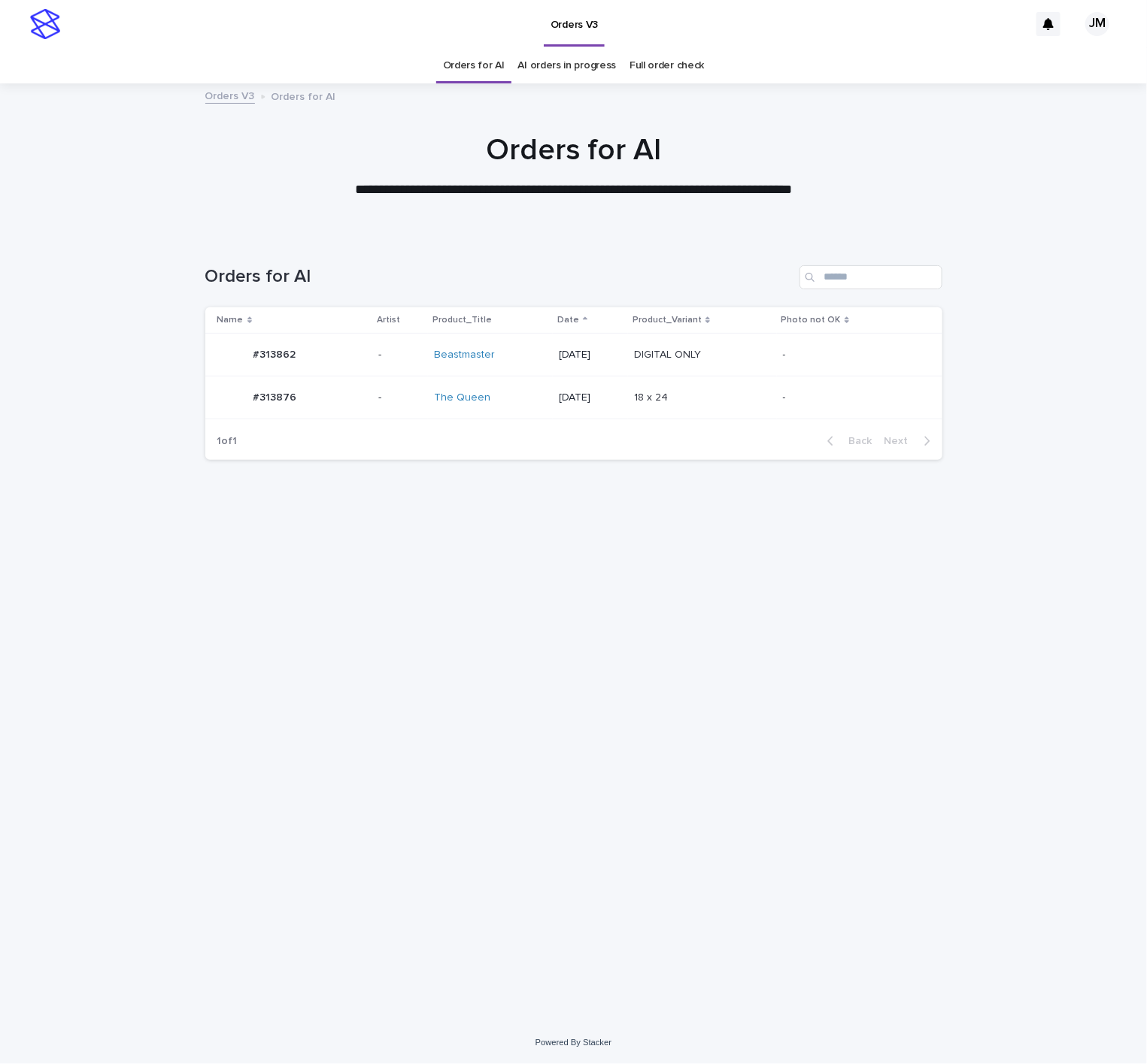
click at [722, 407] on div "18 x 24 18 x 24" at bounding box center [702, 398] width 137 height 25
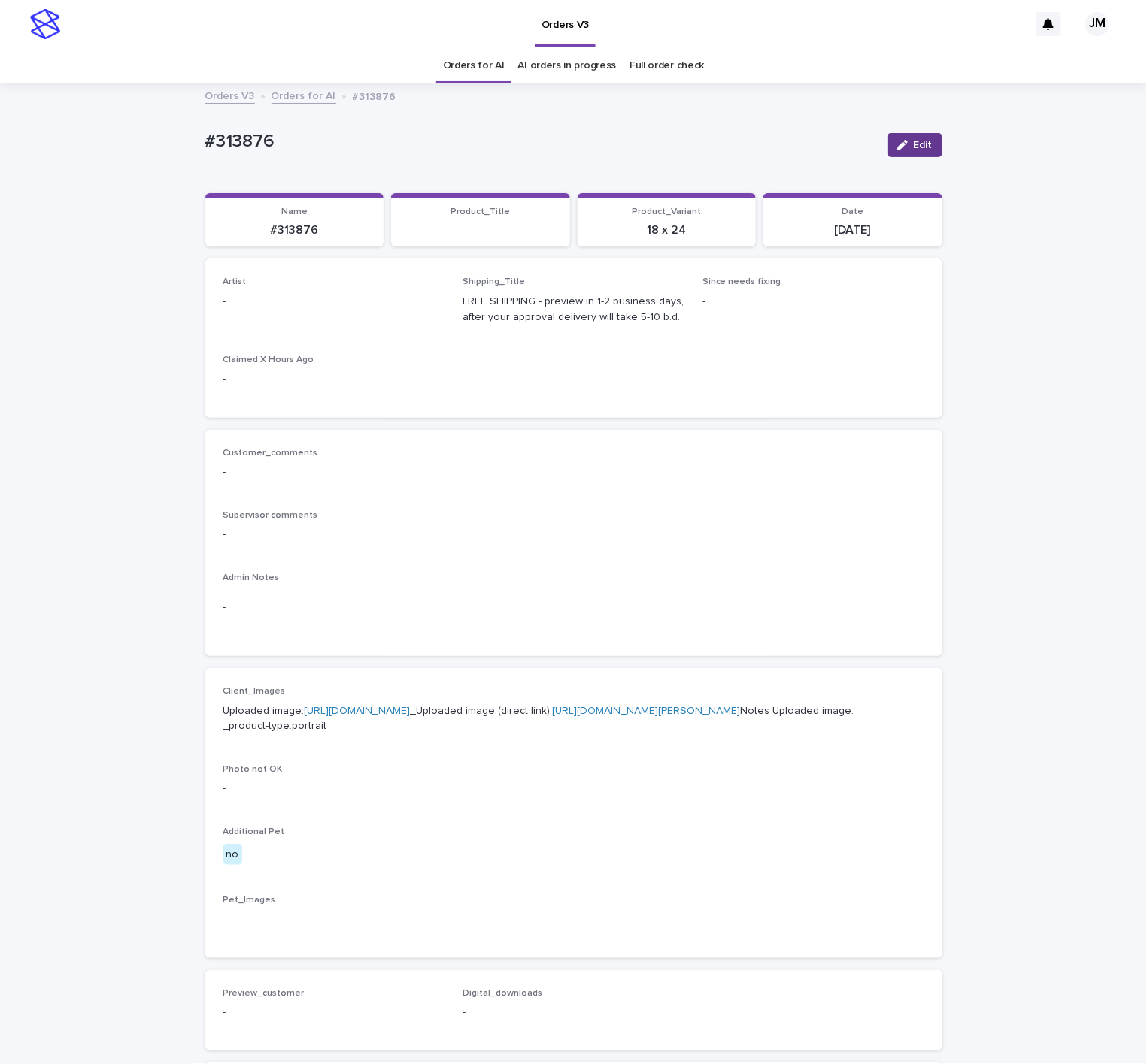
drag, startPoint x: 921, startPoint y: 143, endPoint x: 295, endPoint y: 282, distance: 641.2
click at [919, 144] on span "Edit" at bounding box center [922, 145] width 19 height 11
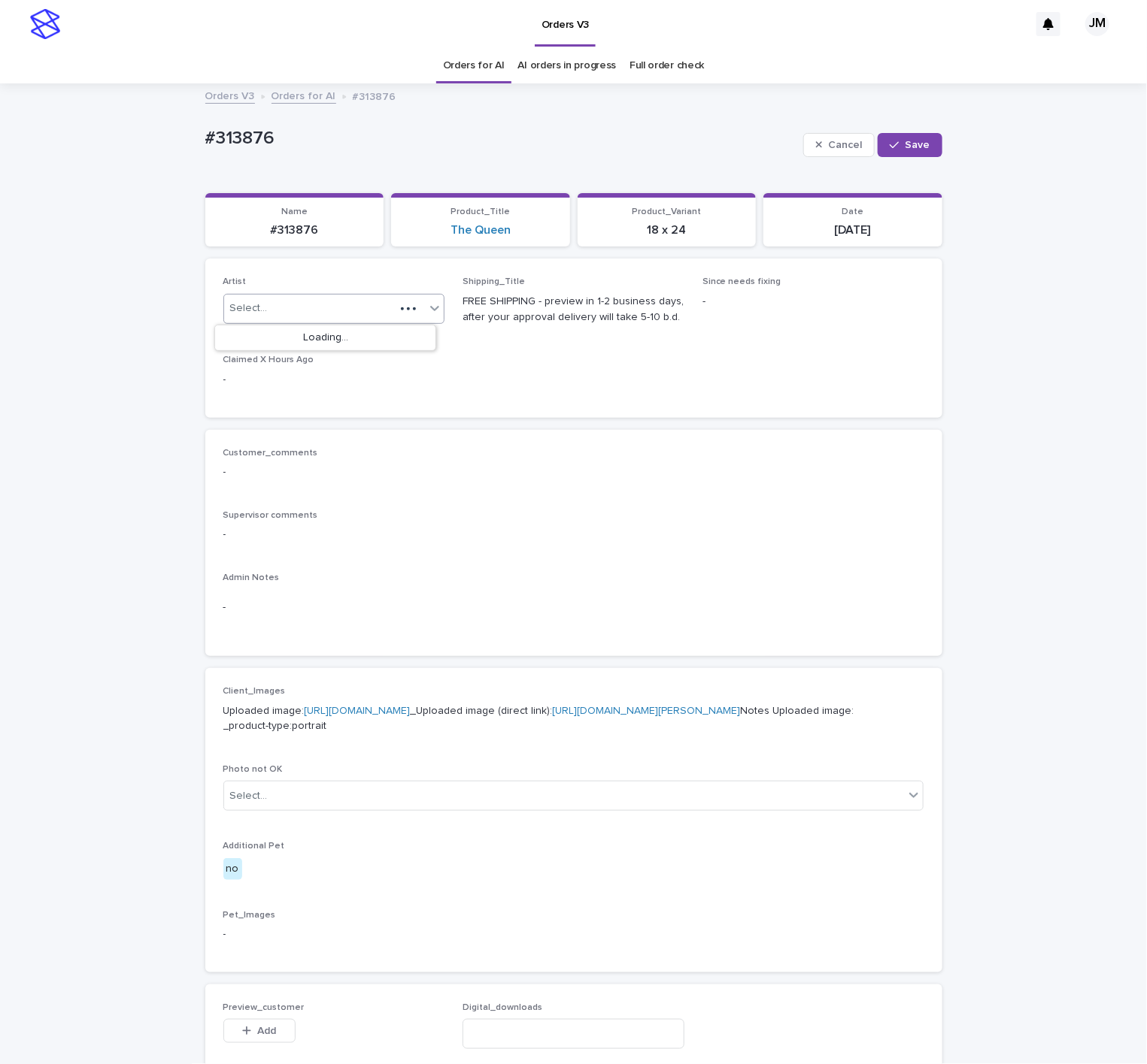
click at [283, 300] on div "Select..." at bounding box center [309, 308] width 171 height 25
type input "******"
click at [352, 338] on div "JohnMichael" at bounding box center [324, 338] width 220 height 26
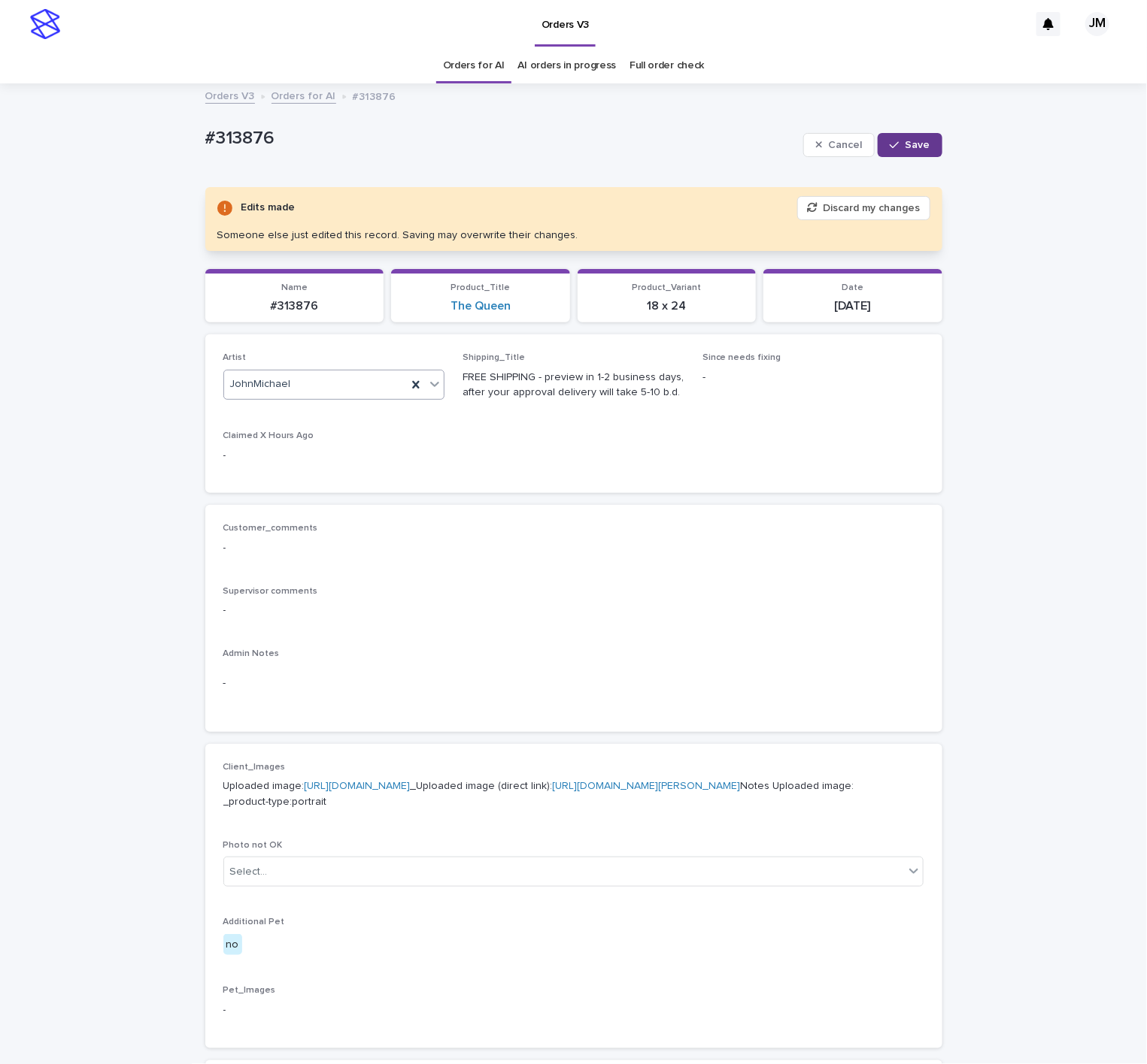
click at [907, 137] on button "Save" at bounding box center [909, 145] width 64 height 24
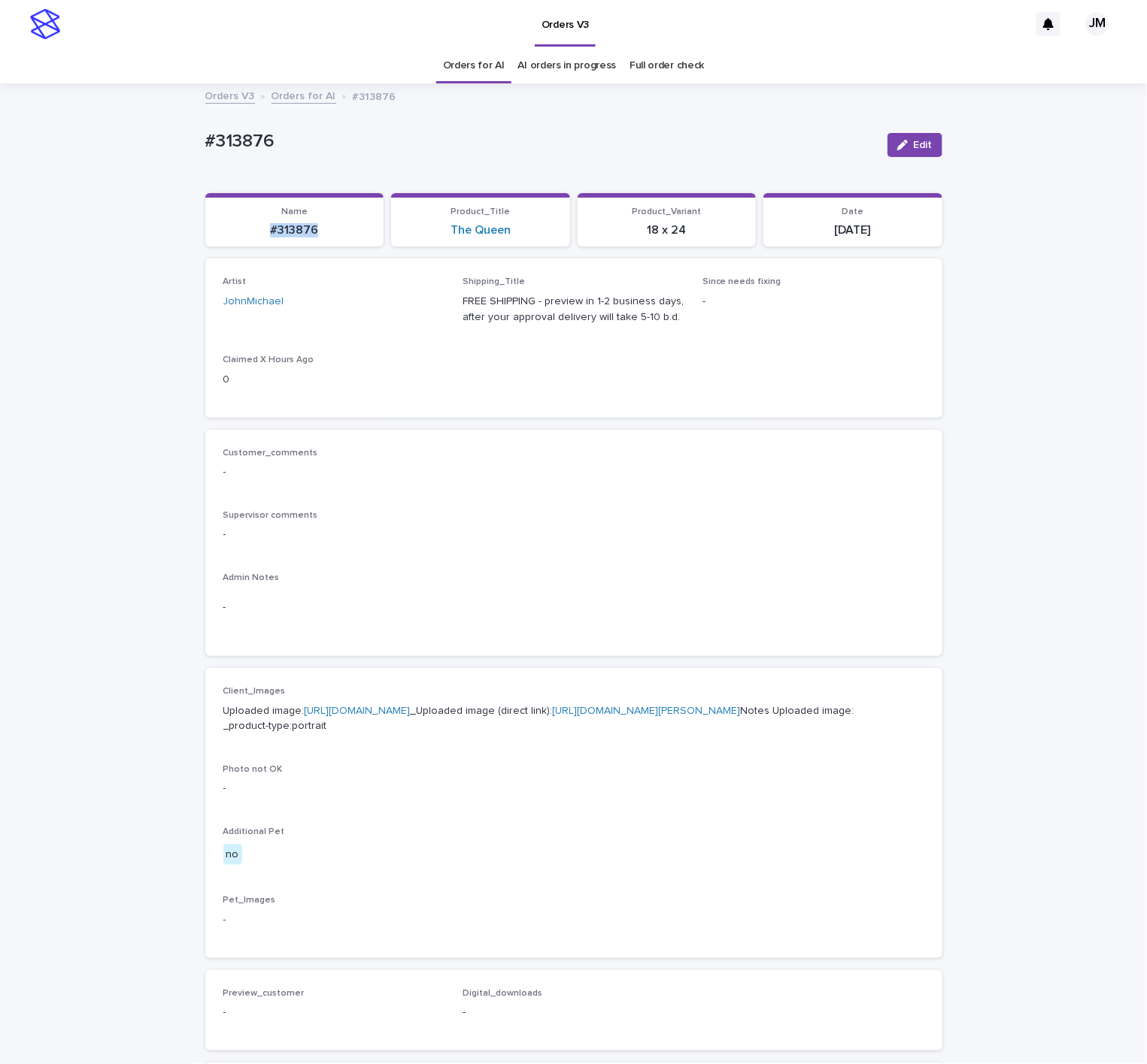
drag, startPoint x: 300, startPoint y: 233, endPoint x: 211, endPoint y: 231, distance: 89.0
click at [214, 231] on p "#313876" at bounding box center [294, 231] width 161 height 14
copy p "#313876"
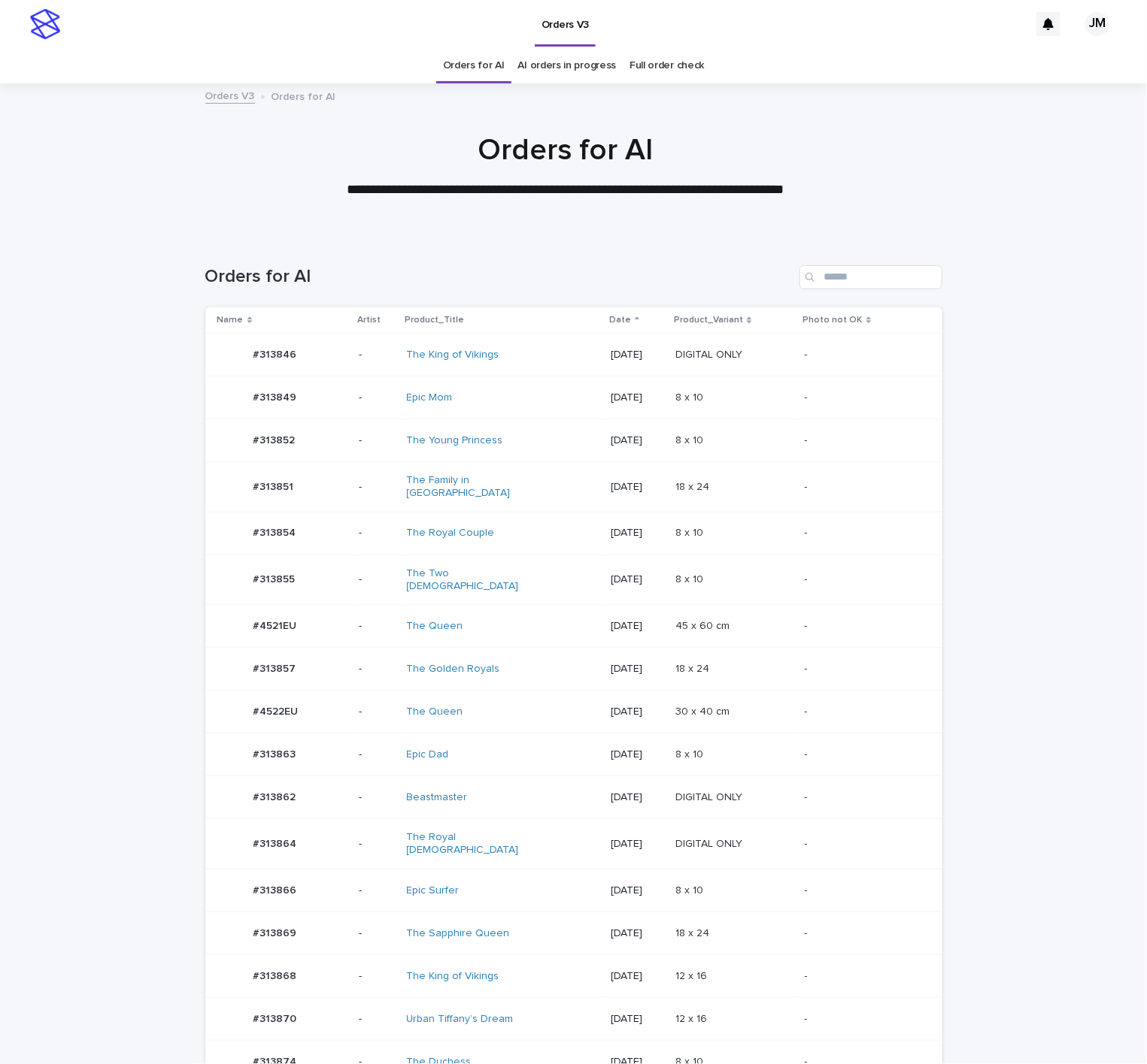
click at [500, 831] on div "The Royal Ladies" at bounding box center [470, 844] width 125 height 26
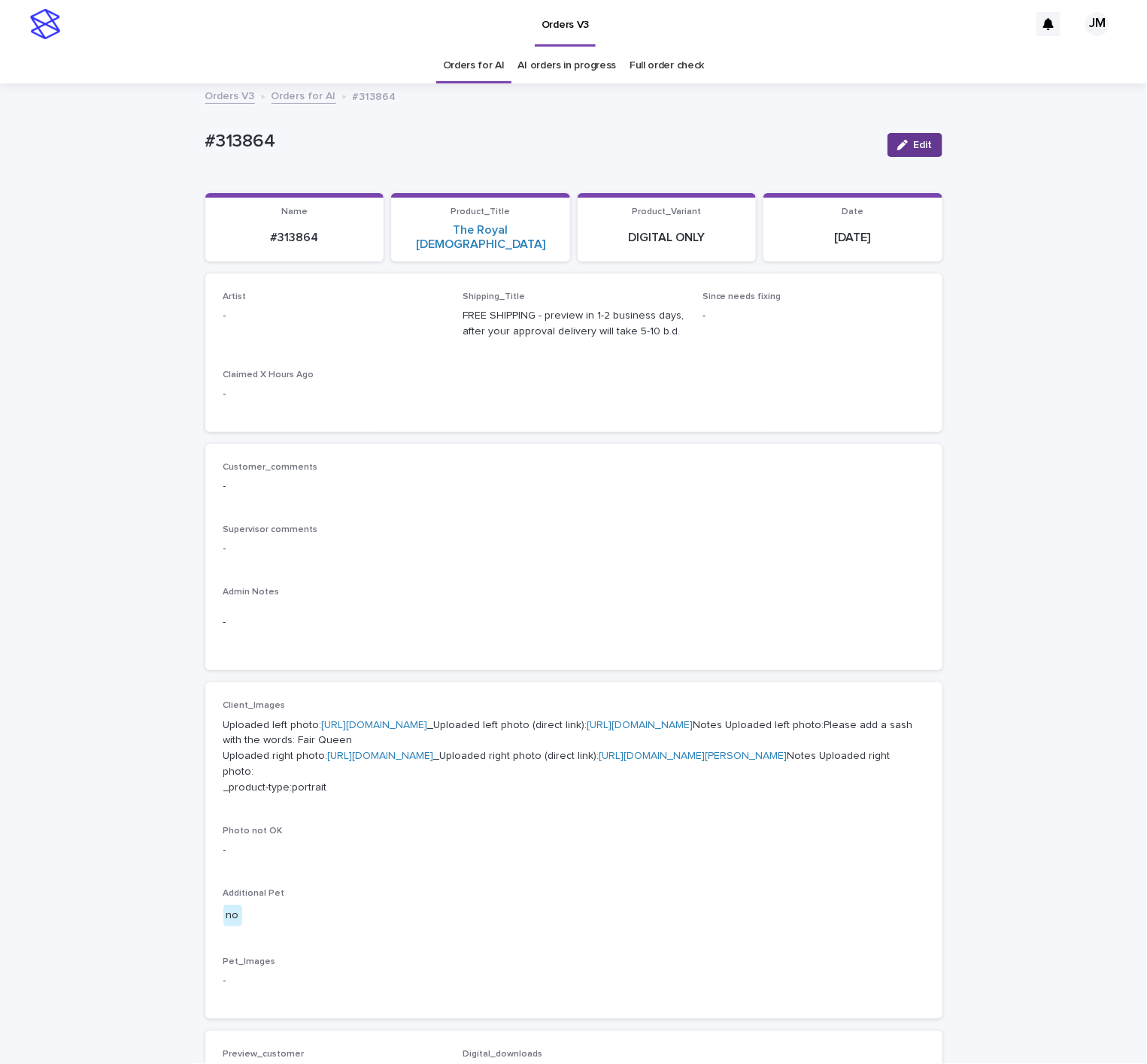
drag, startPoint x: 916, startPoint y: 137, endPoint x: 452, endPoint y: 300, distance: 491.8
click at [907, 140] on button "Edit" at bounding box center [914, 145] width 55 height 24
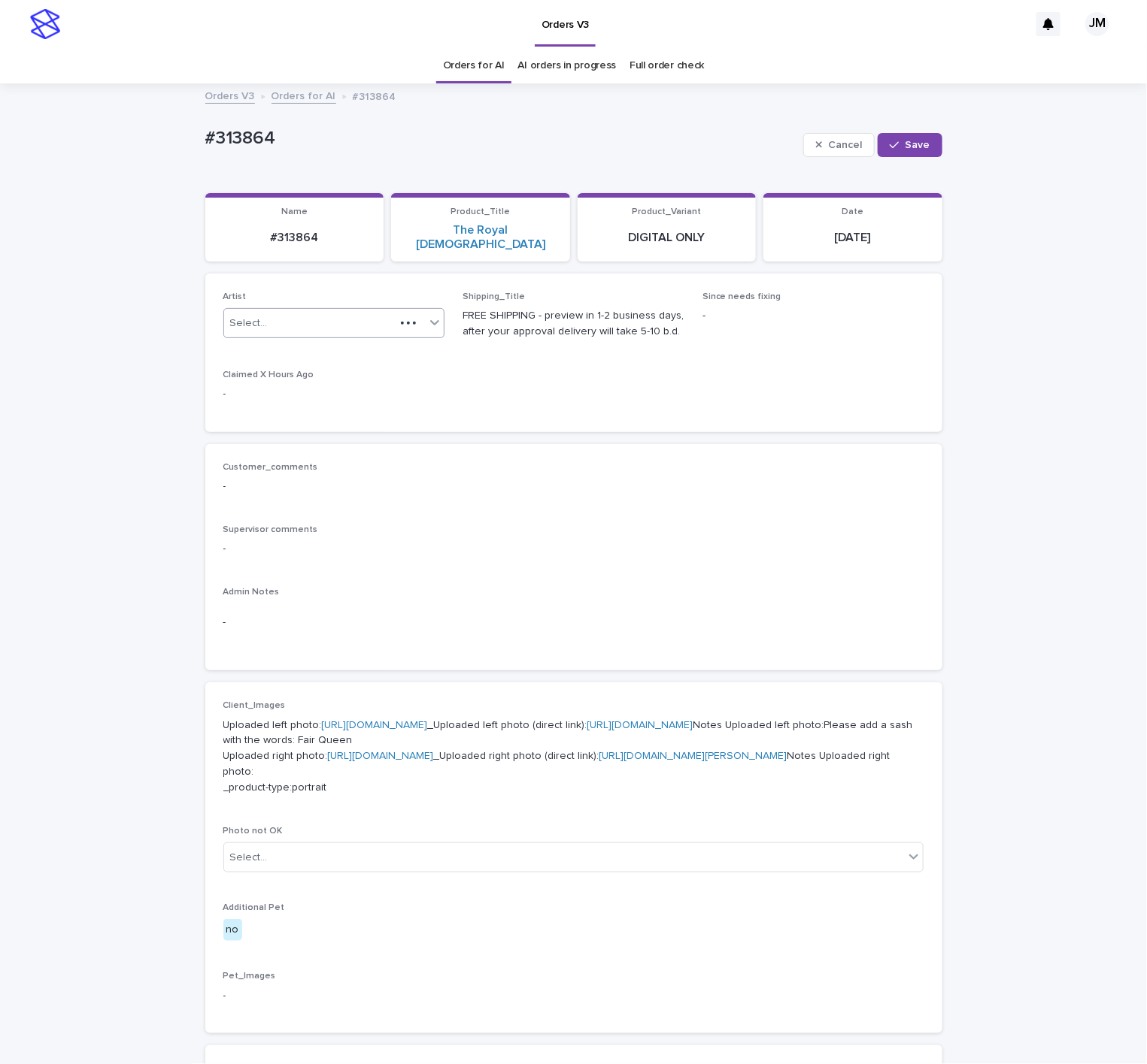
click at [280, 311] on div "Select..." at bounding box center [309, 323] width 171 height 25
type input "*****"
click at [280, 359] on div "JohnMichael" at bounding box center [324, 365] width 220 height 26
click at [905, 149] on span "Save" at bounding box center [917, 145] width 25 height 11
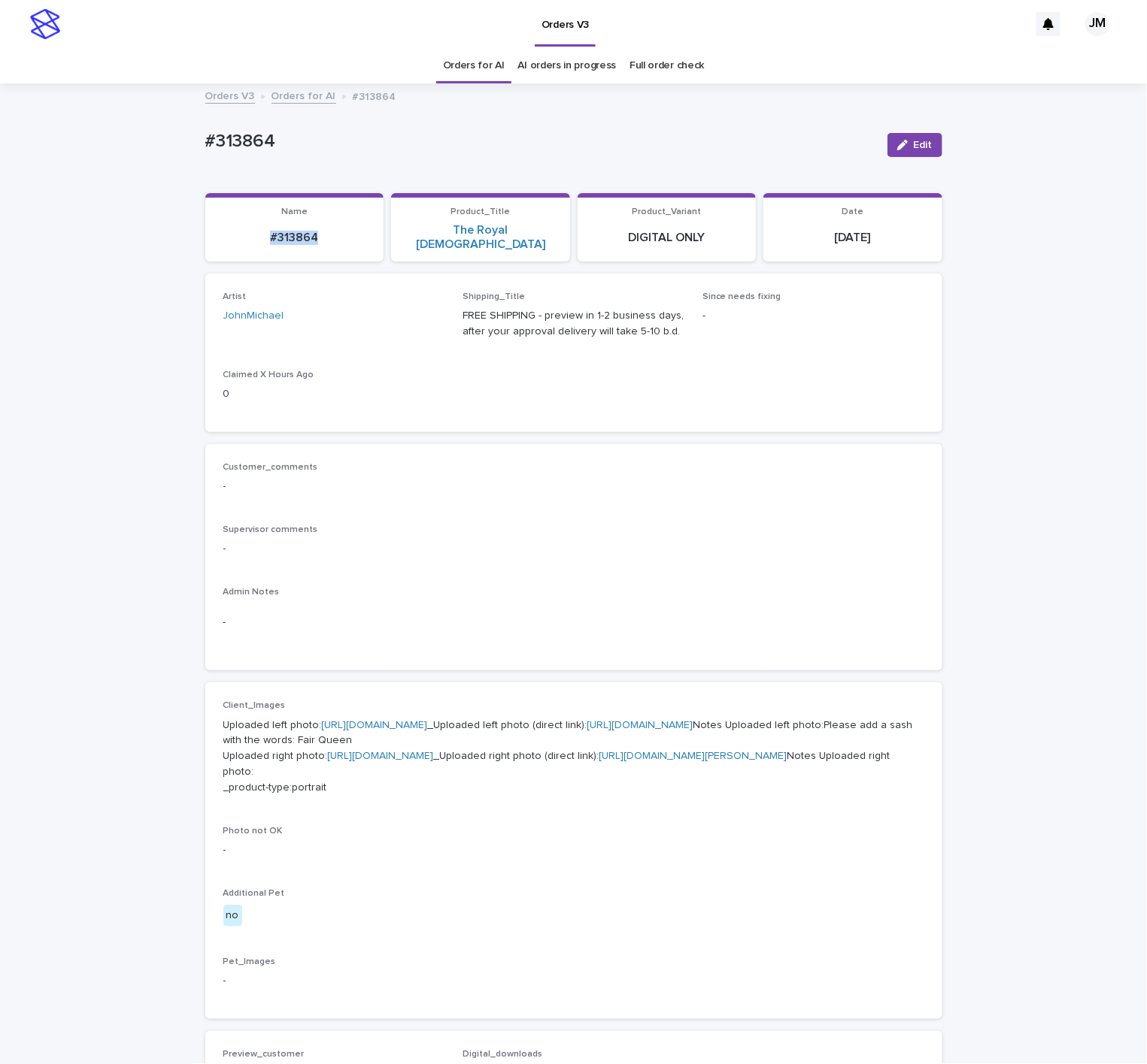
drag, startPoint x: 314, startPoint y: 228, endPoint x: 233, endPoint y: 226, distance: 81.0
click at [233, 231] on p "#313864" at bounding box center [294, 238] width 161 height 14
copy p "#313864"
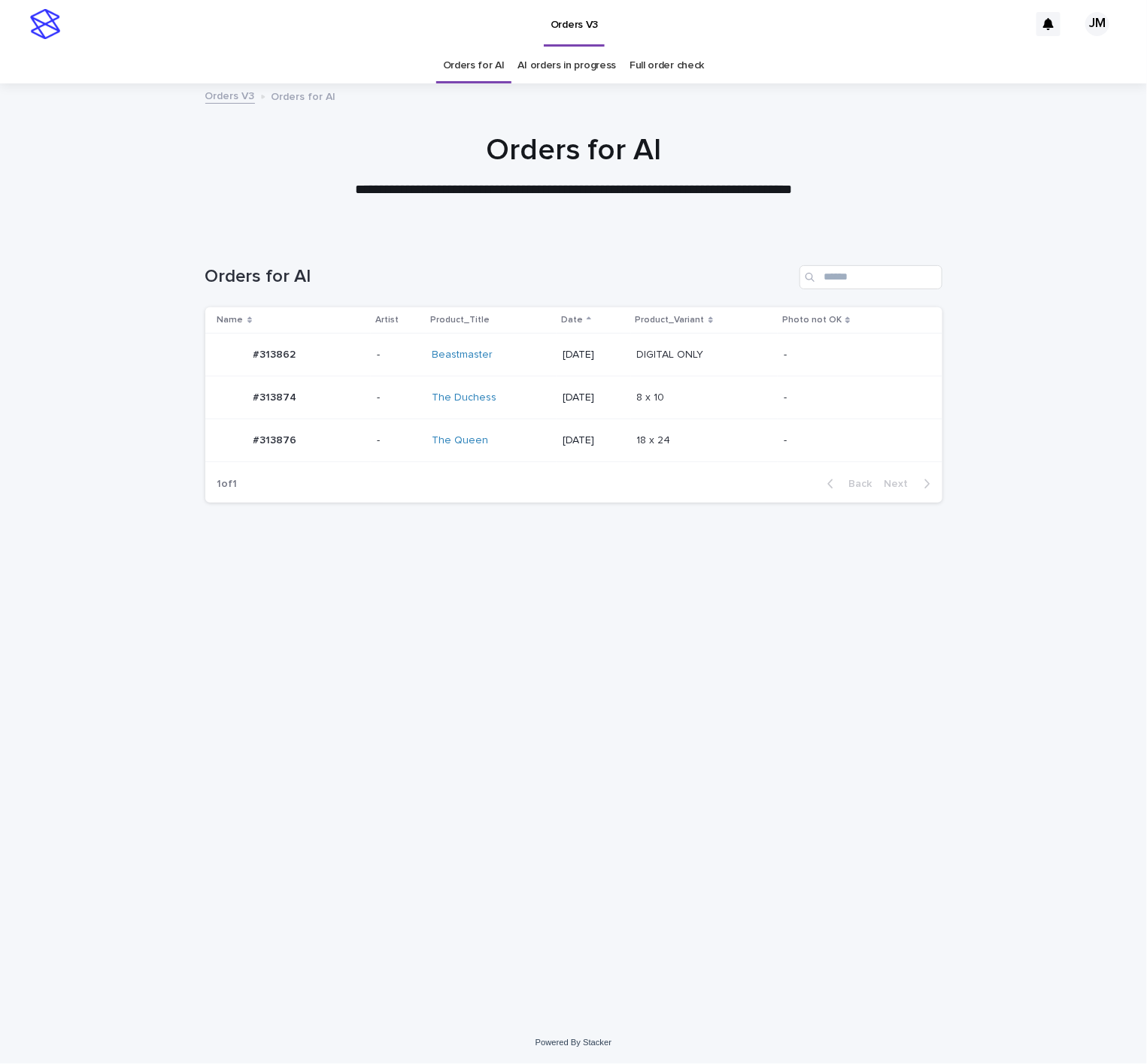
click at [762, 397] on p at bounding box center [699, 398] width 125 height 13
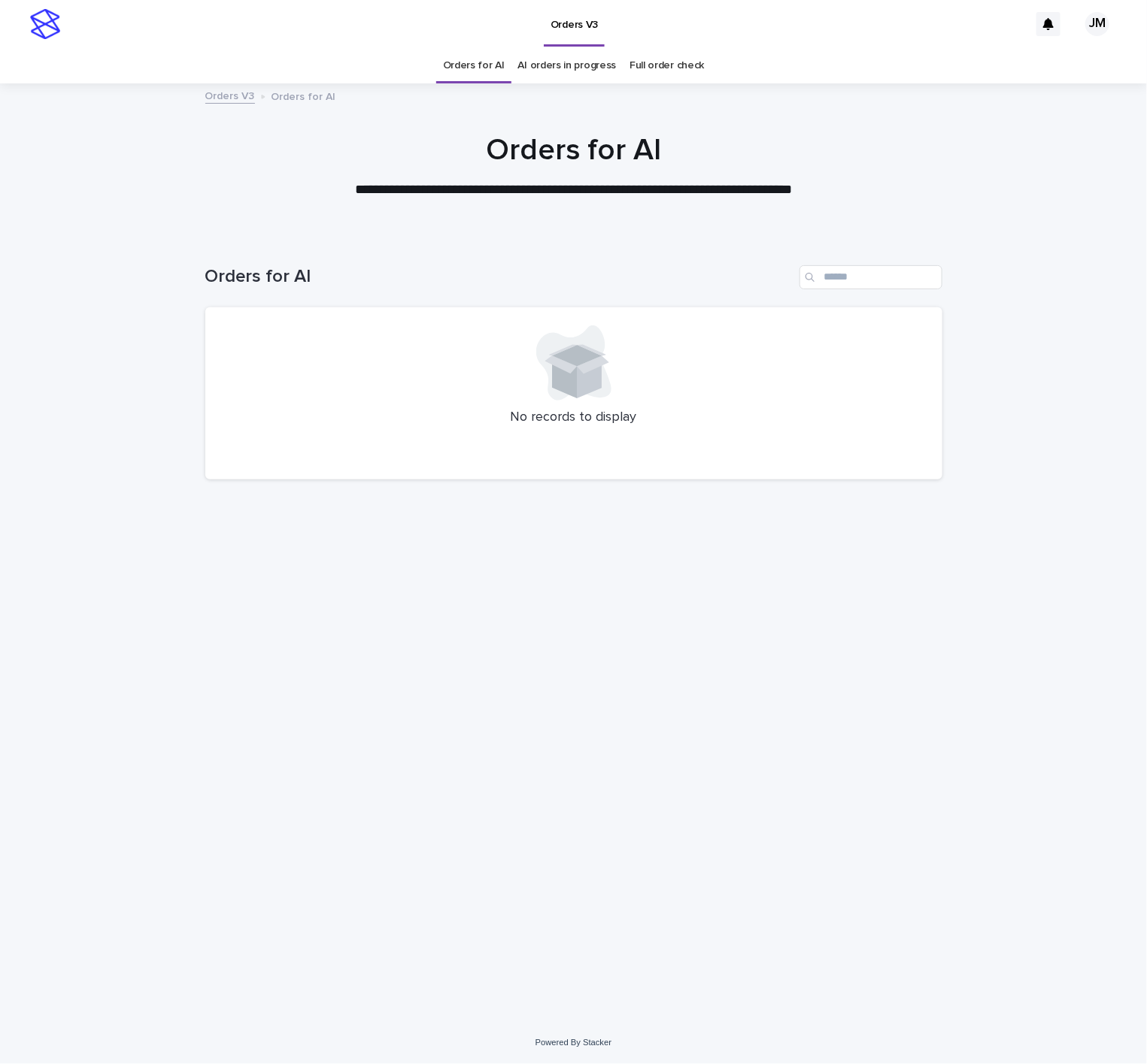
click at [591, 68] on link "AI orders in progress" at bounding box center [567, 66] width 98 height 36
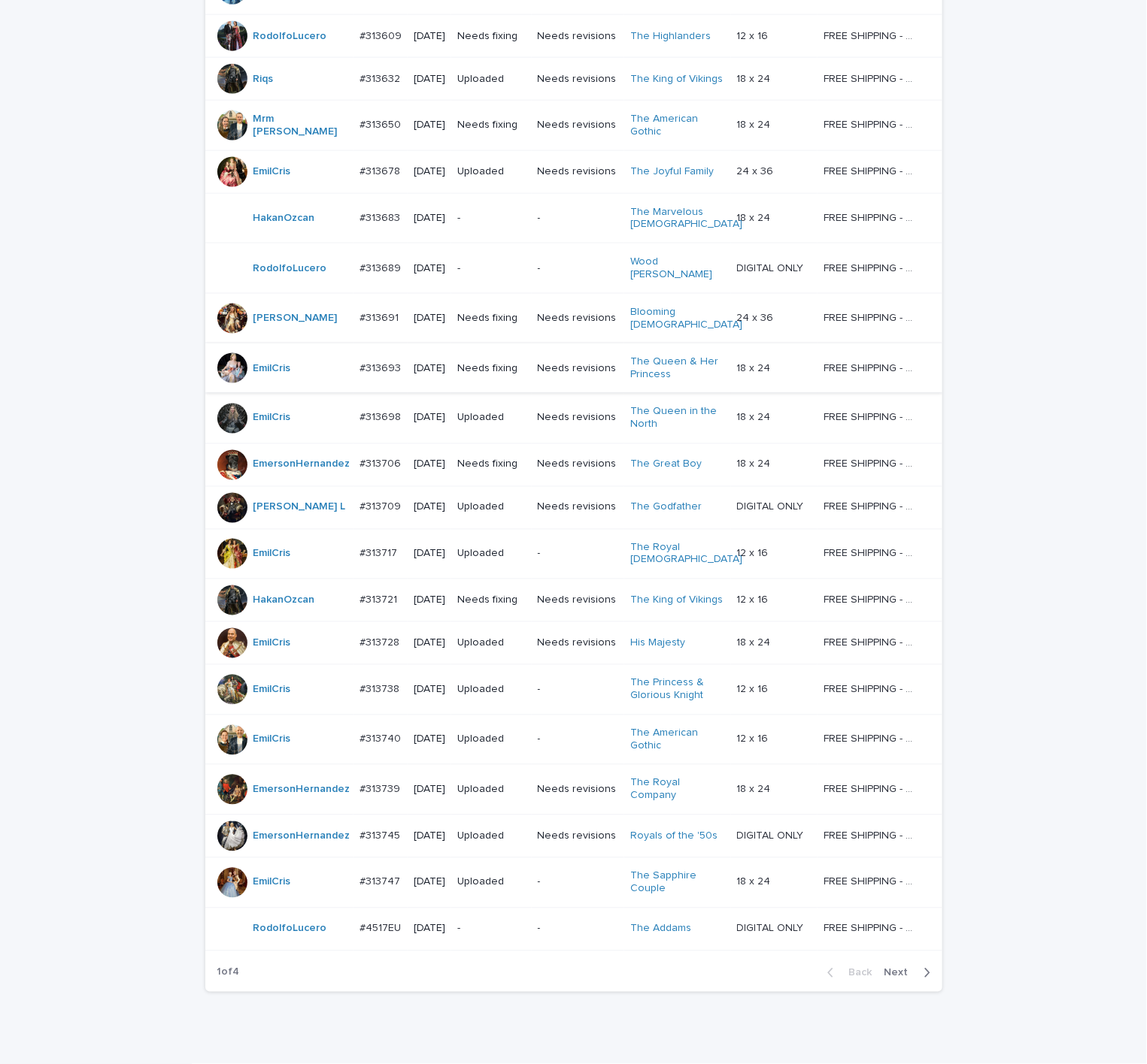
scroll to position [866, 0]
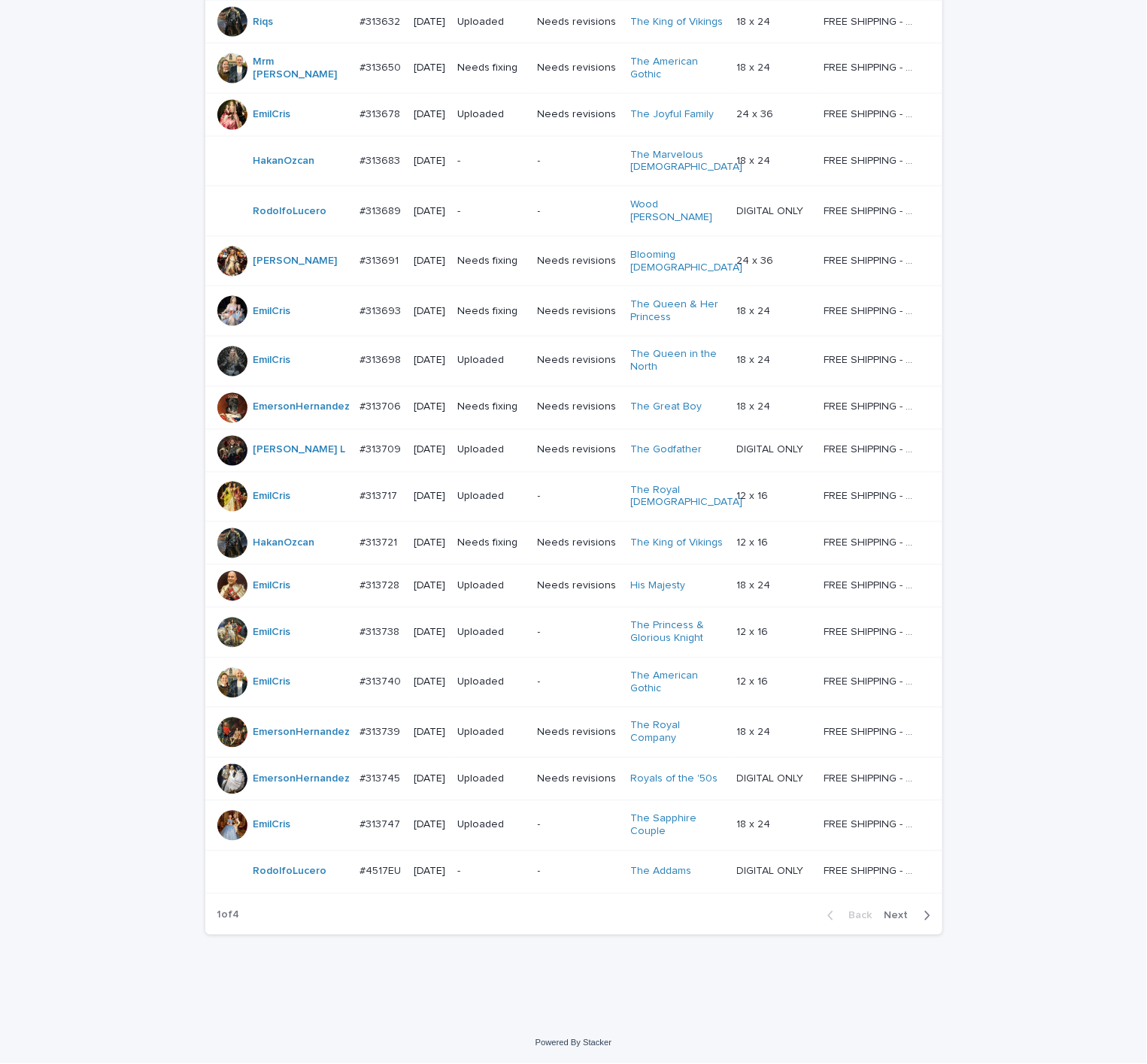
click at [903, 916] on span "Next" at bounding box center [900, 916] width 33 height 11
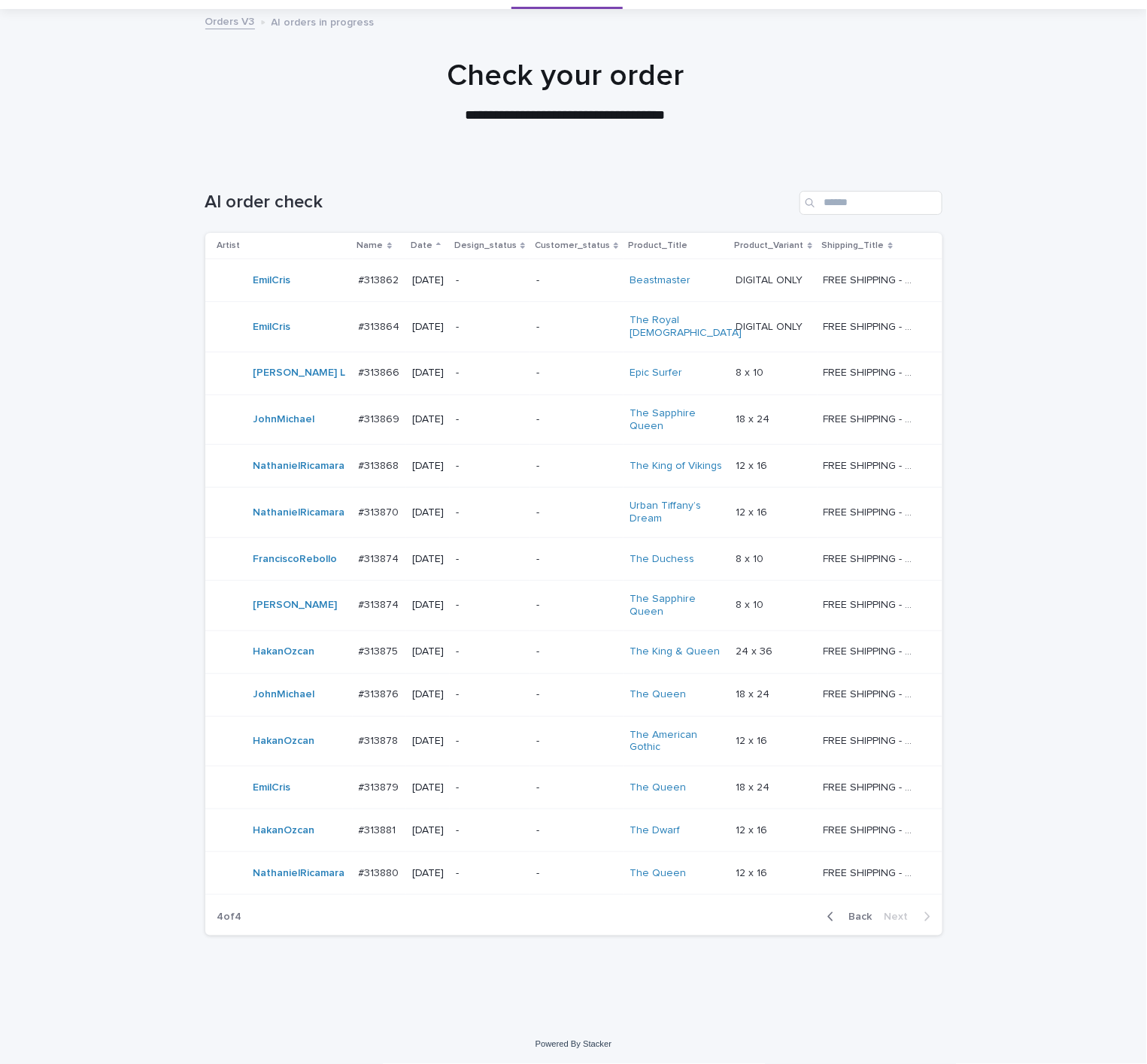
click at [853, 916] on span "Back" at bounding box center [856, 917] width 33 height 11
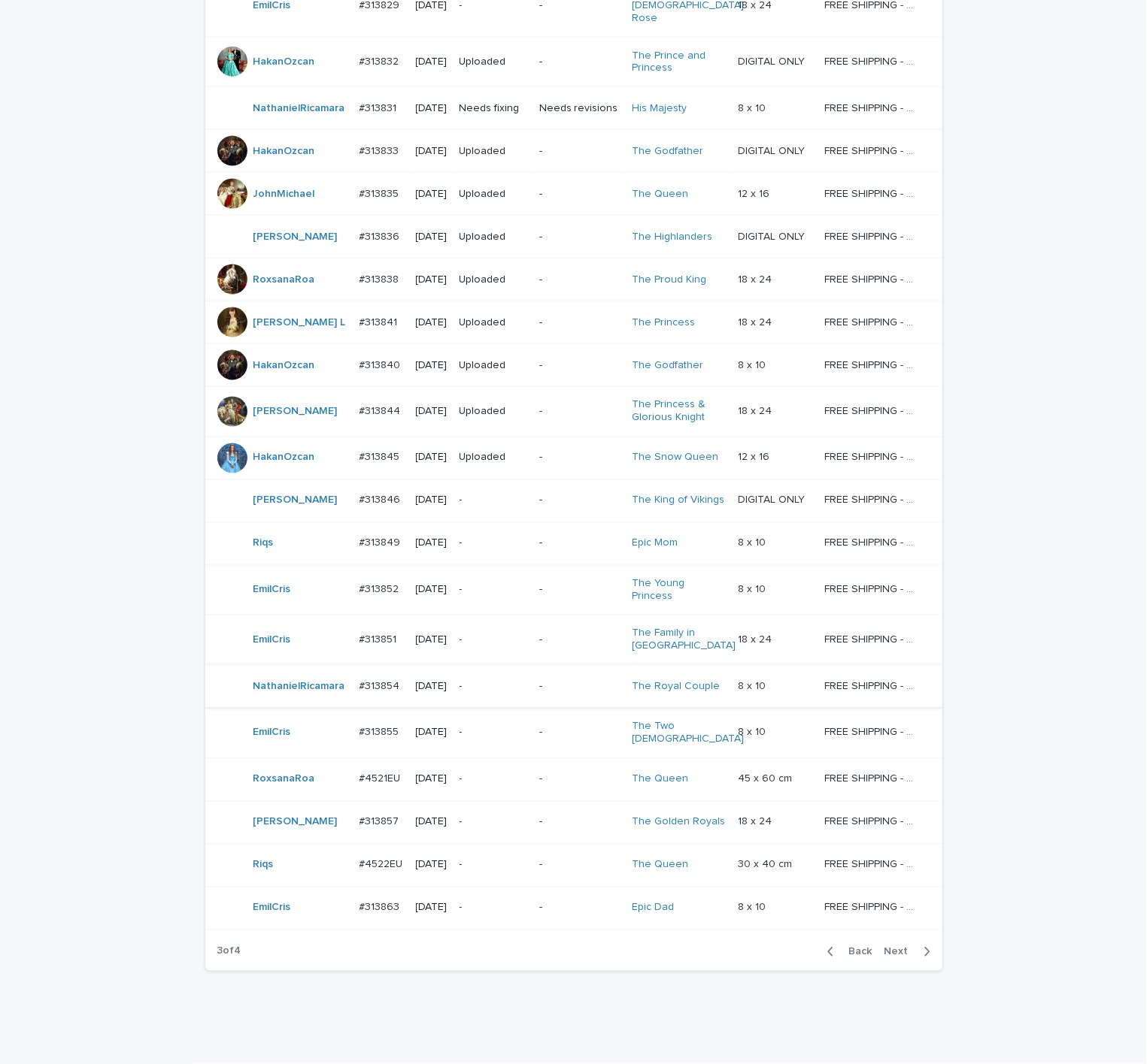
scroll to position [952, 0]
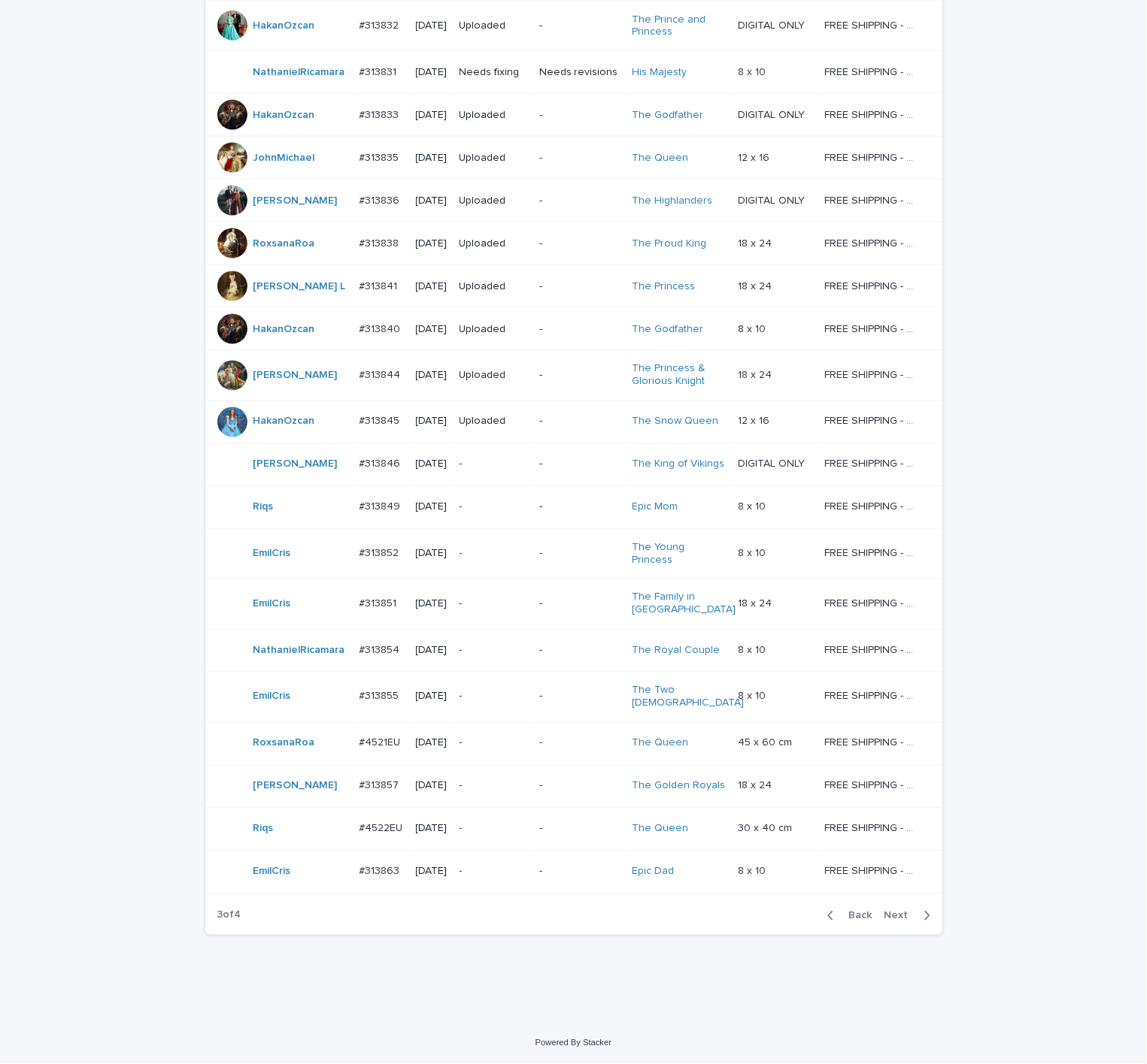
click at [892, 920] on span "Next" at bounding box center [900, 916] width 33 height 11
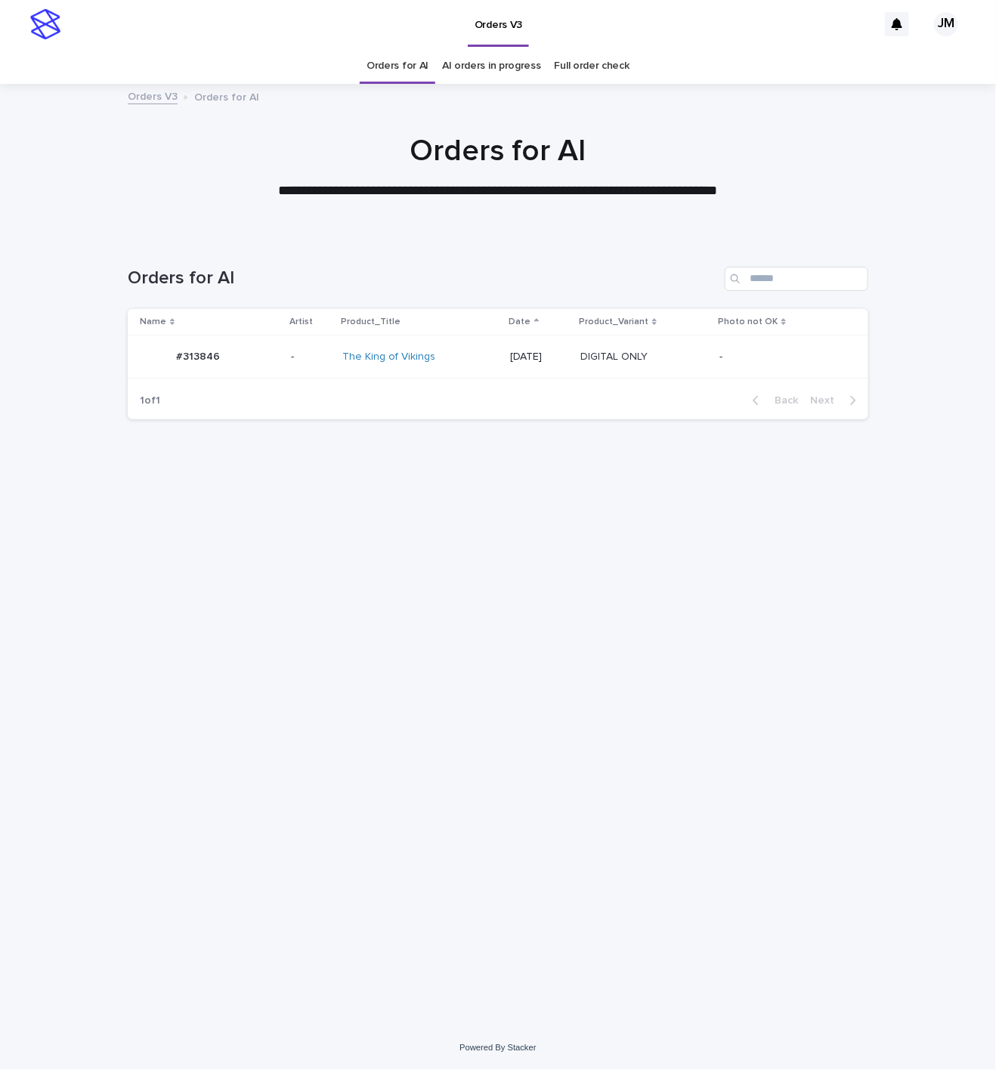
drag, startPoint x: 44, startPoint y: 156, endPoint x: 39, endPoint y: 98, distance: 58.4
click at [42, 148] on div "**********" at bounding box center [498, 167] width 996 height 68
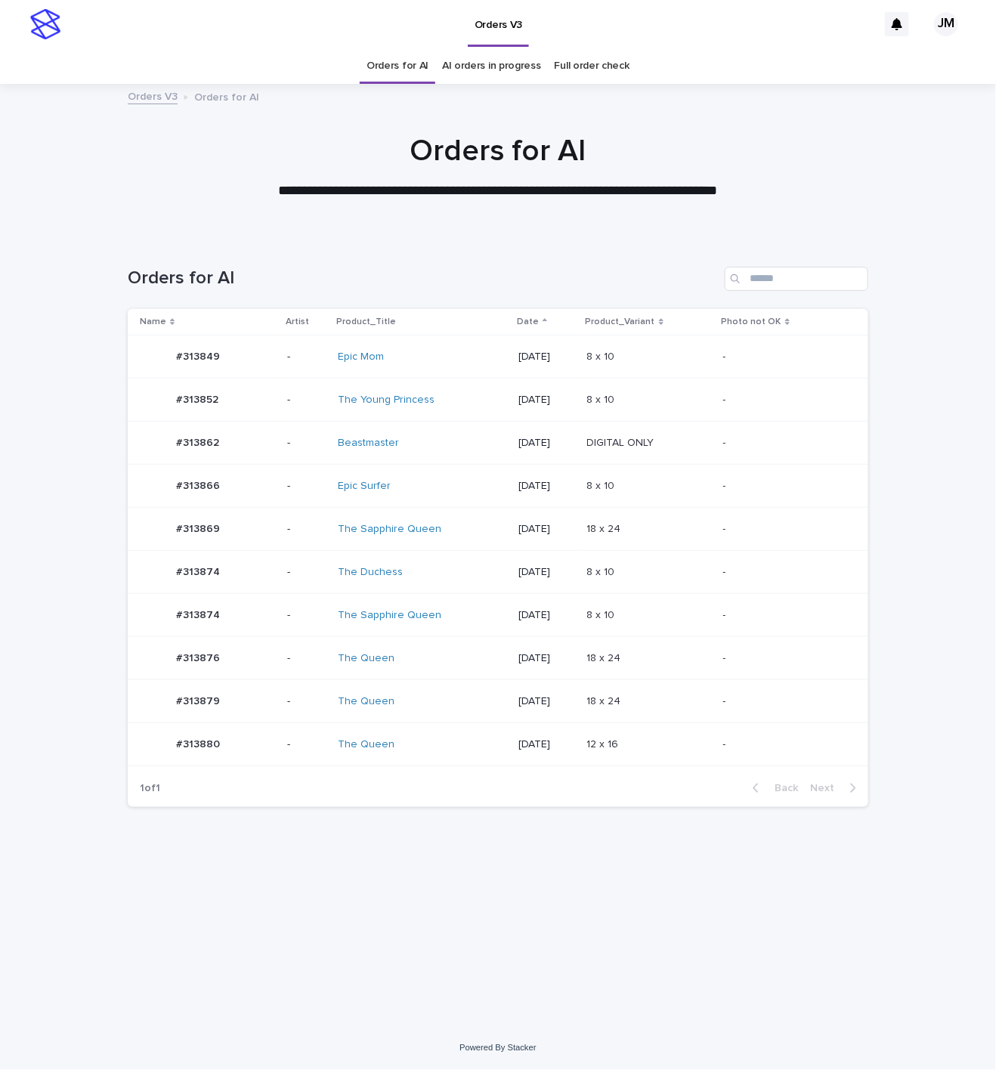
click at [443, 562] on td "The Duchess" at bounding box center [422, 572] width 181 height 43
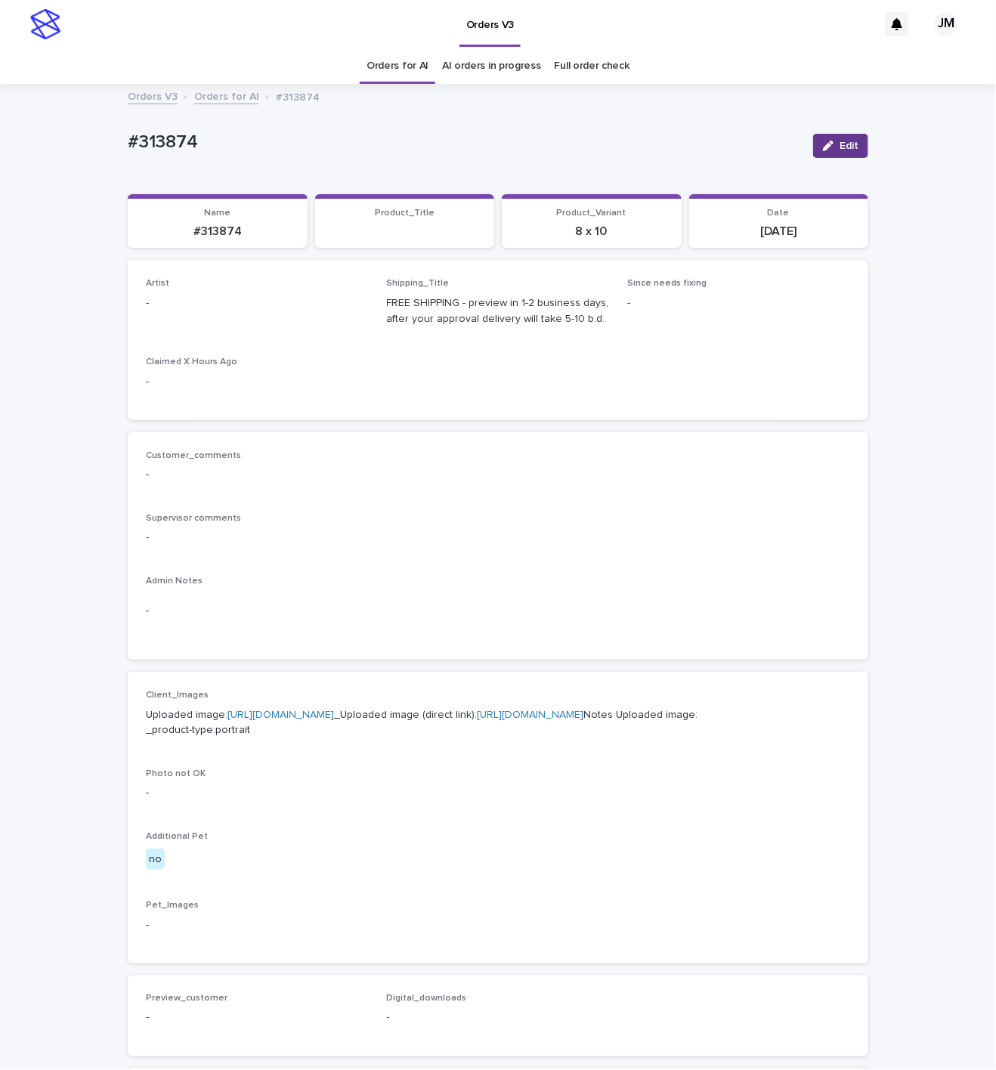
click at [828, 143] on button "Edit" at bounding box center [840, 146] width 55 height 24
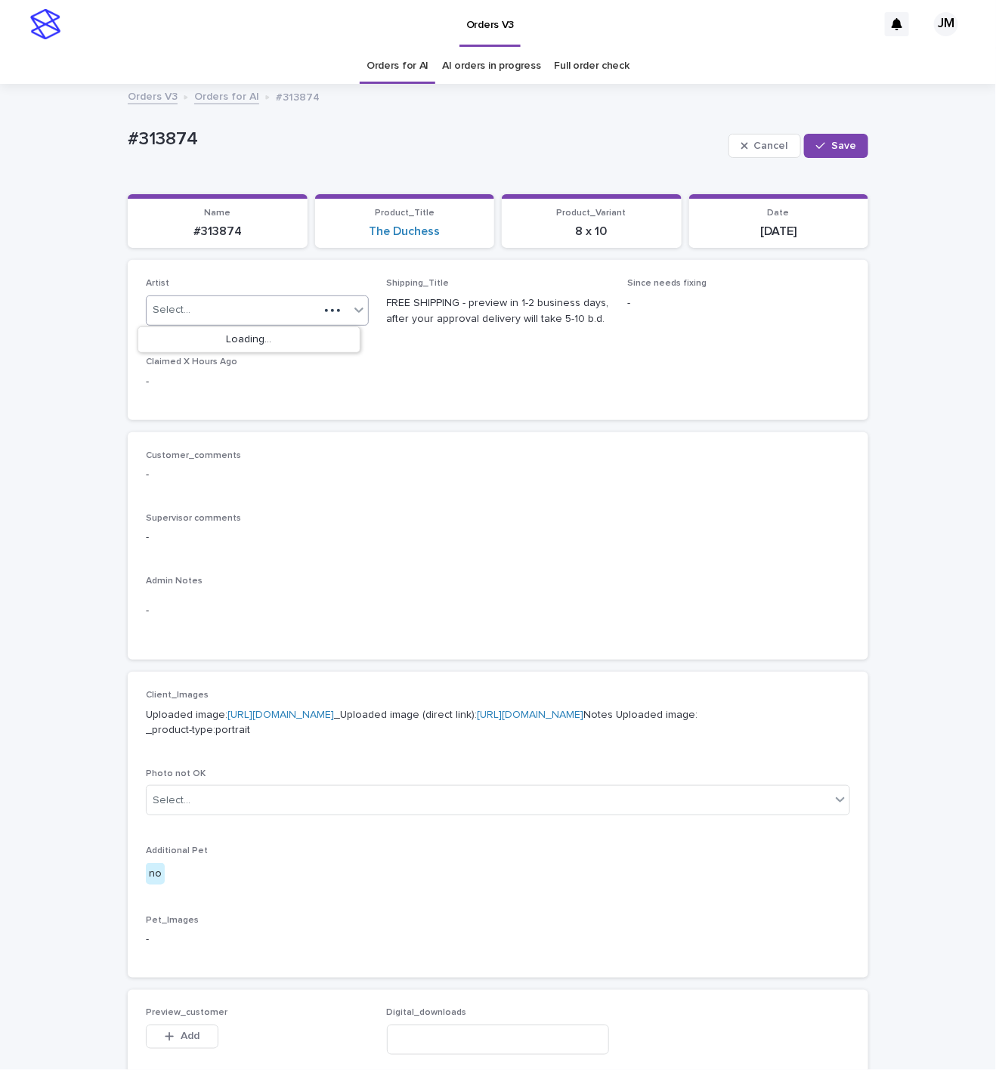
click at [246, 318] on div "Select..." at bounding box center [233, 310] width 172 height 25
type input "******"
click at [216, 343] on div "JohnMichael" at bounding box center [248, 340] width 221 height 26
click at [819, 150] on icon "button" at bounding box center [820, 146] width 9 height 11
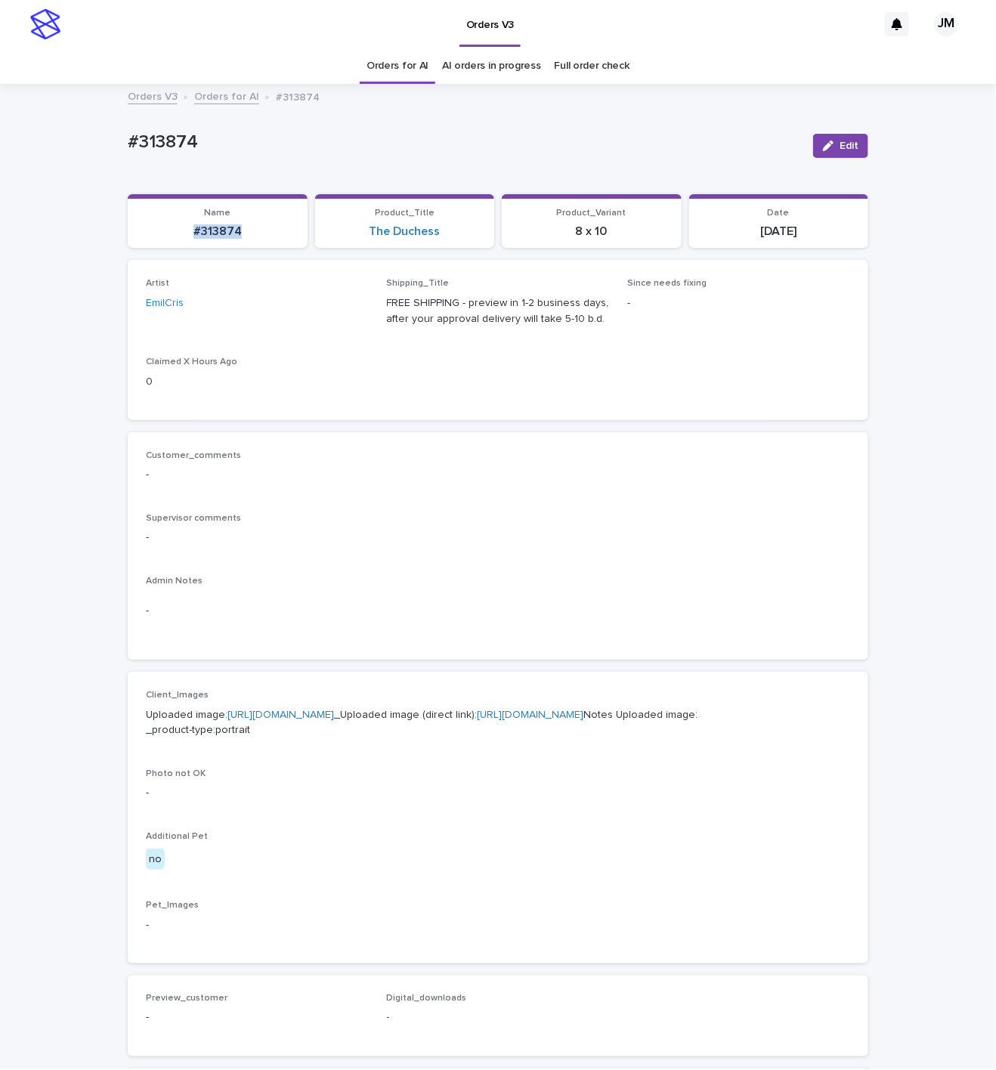
drag, startPoint x: 237, startPoint y: 234, endPoint x: 175, endPoint y: 236, distance: 62.0
click at [171, 236] on p "#313874" at bounding box center [218, 232] width 162 height 14
copy p "#313874"
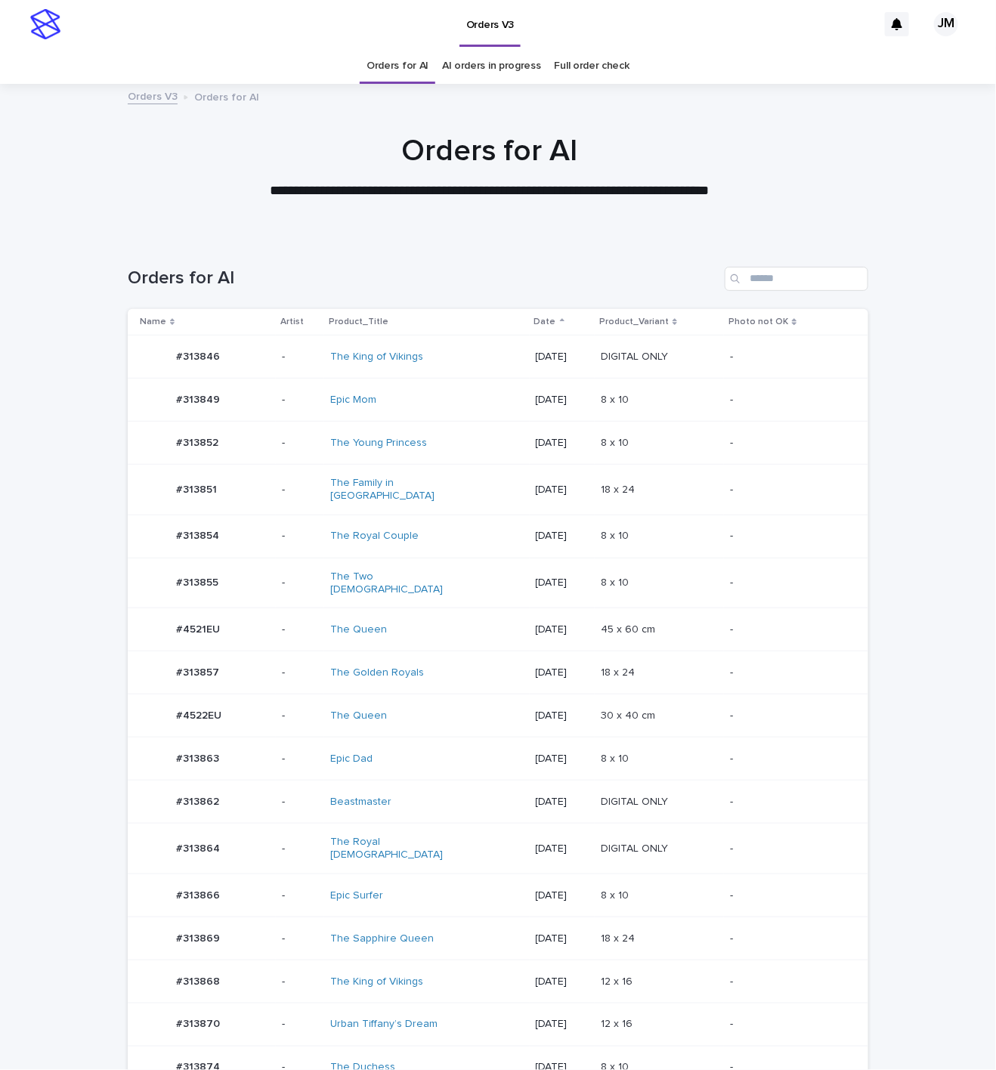
click at [467, 927] on div "The Sapphire Queen" at bounding box center [427, 939] width 194 height 25
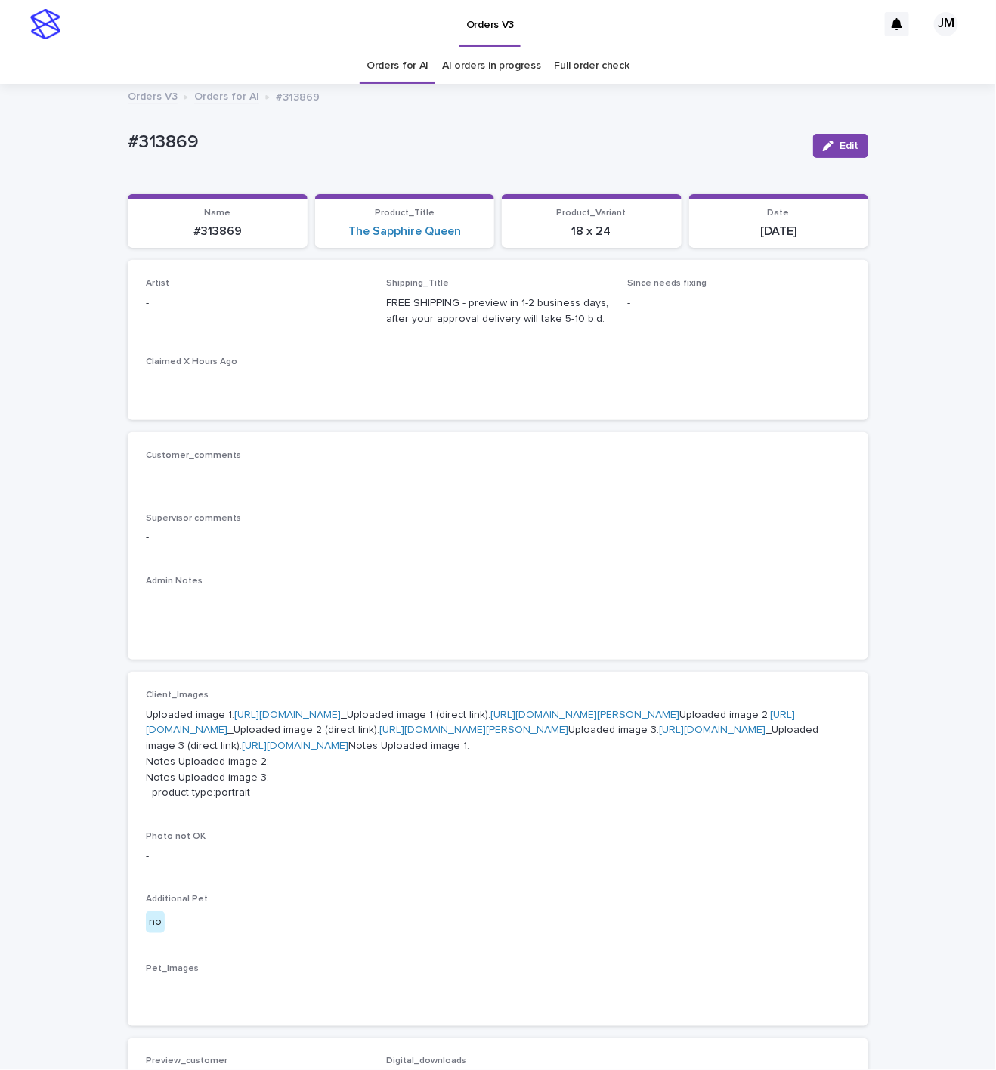
drag, startPoint x: 837, startPoint y: 144, endPoint x: 447, endPoint y: 298, distance: 418.7
click at [840, 146] on span "Edit" at bounding box center [849, 146] width 19 height 11
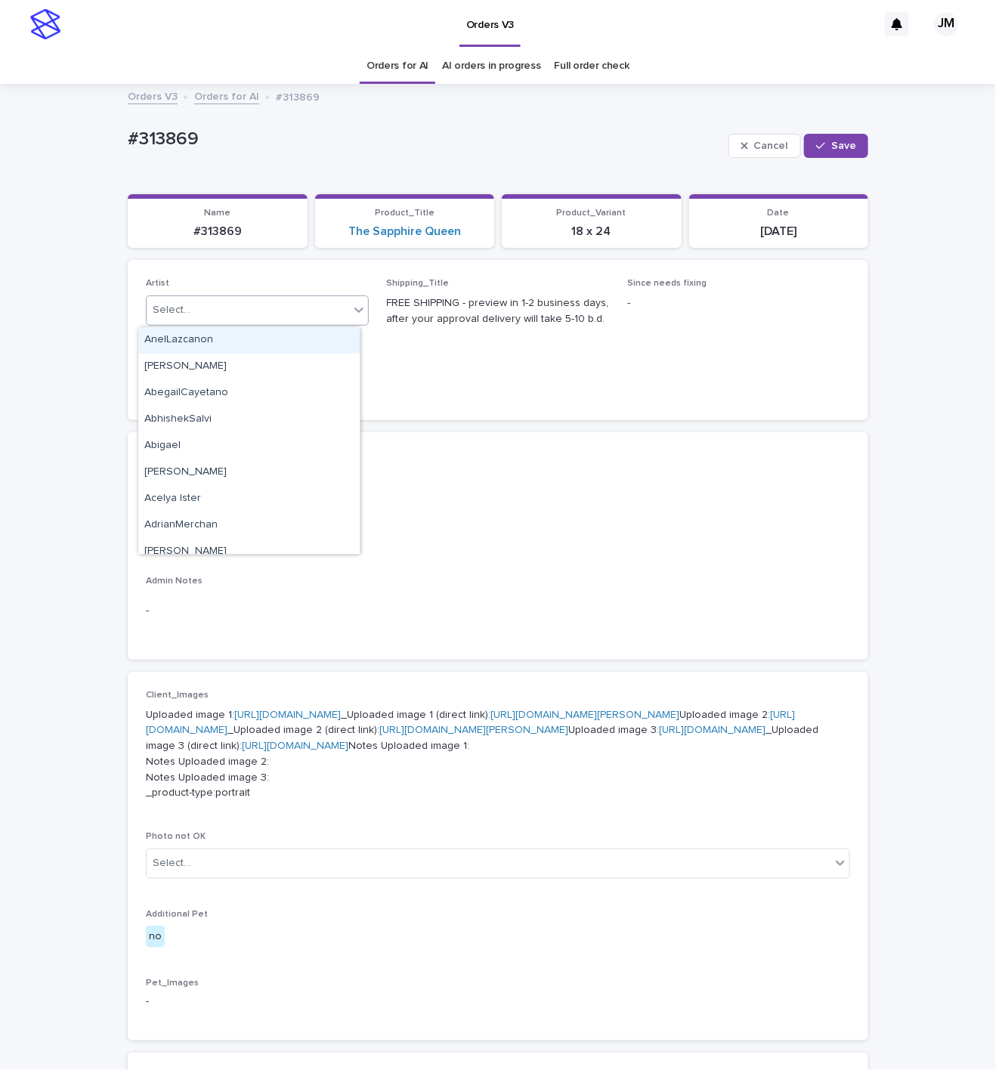
click at [214, 308] on div "Select..." at bounding box center [248, 310] width 203 height 25
type input "******"
click at [323, 345] on div "JohnMichael" at bounding box center [248, 340] width 221 height 26
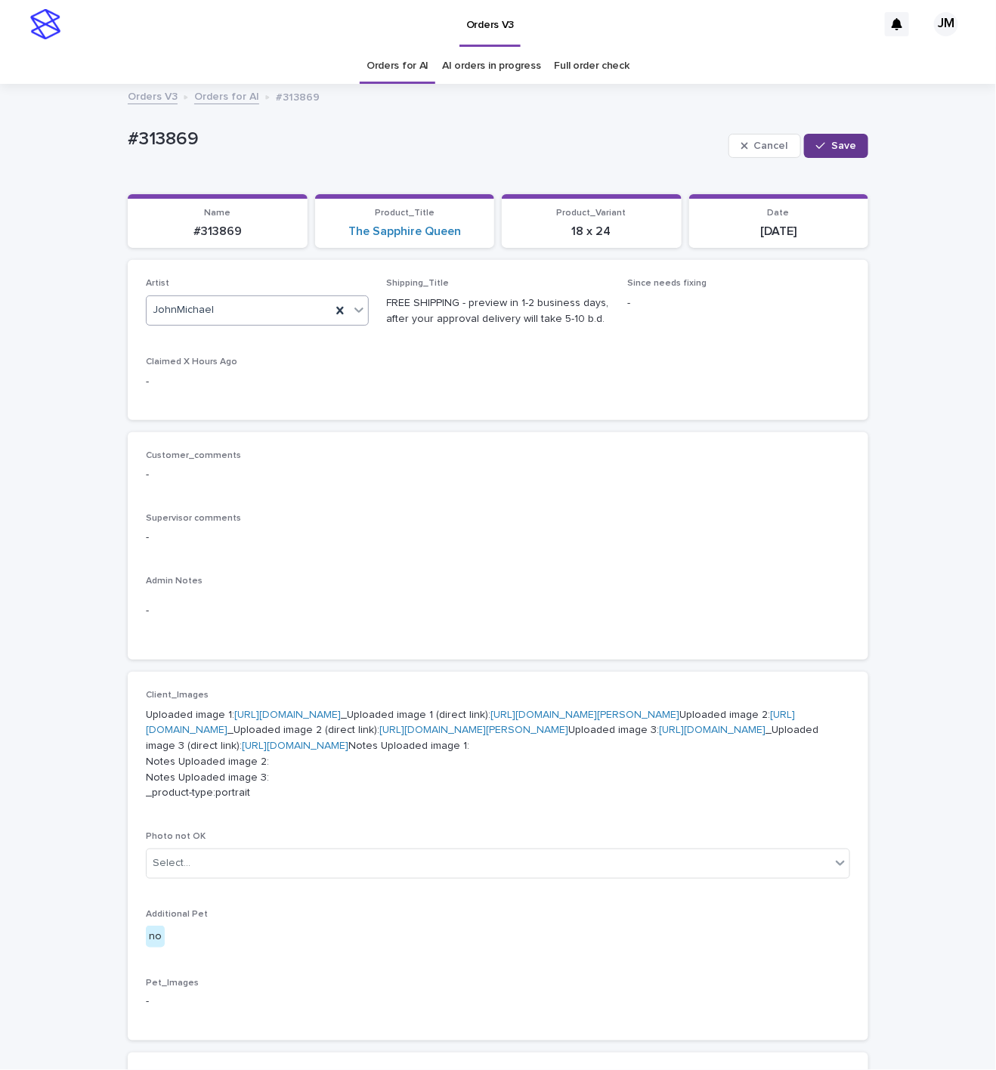
drag, startPoint x: 826, startPoint y: 138, endPoint x: 742, endPoint y: 98, distance: 94.0
click at [824, 137] on button "Save" at bounding box center [836, 146] width 64 height 24
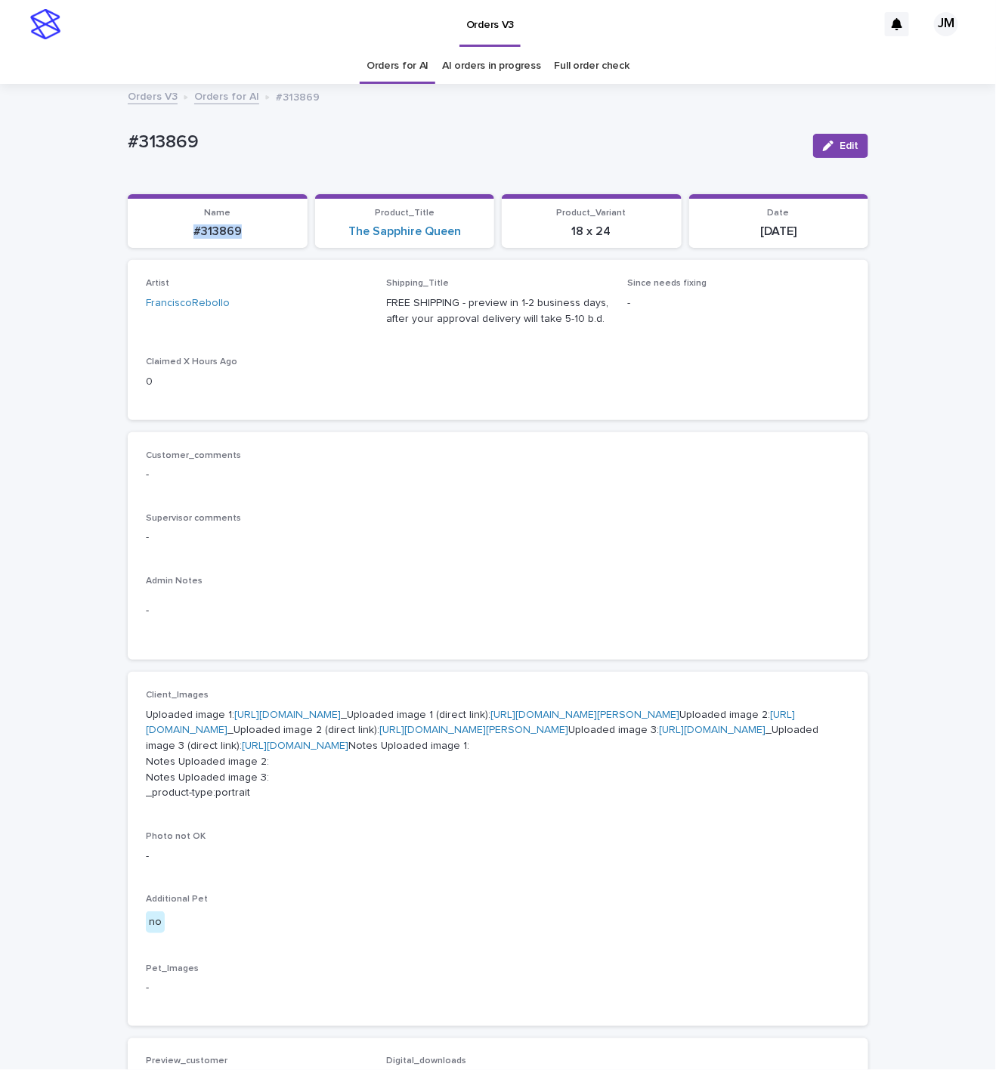
drag, startPoint x: 227, startPoint y: 234, endPoint x: 202, endPoint y: 237, distance: 25.1
click at [150, 232] on p "#313869" at bounding box center [218, 232] width 162 height 14
copy p "#313869"
click at [757, 509] on div "Customer_comments - Supervisor comments - Admin Notes -" at bounding box center [498, 547] width 705 height 192
click at [823, 145] on icon "button" at bounding box center [828, 146] width 11 height 11
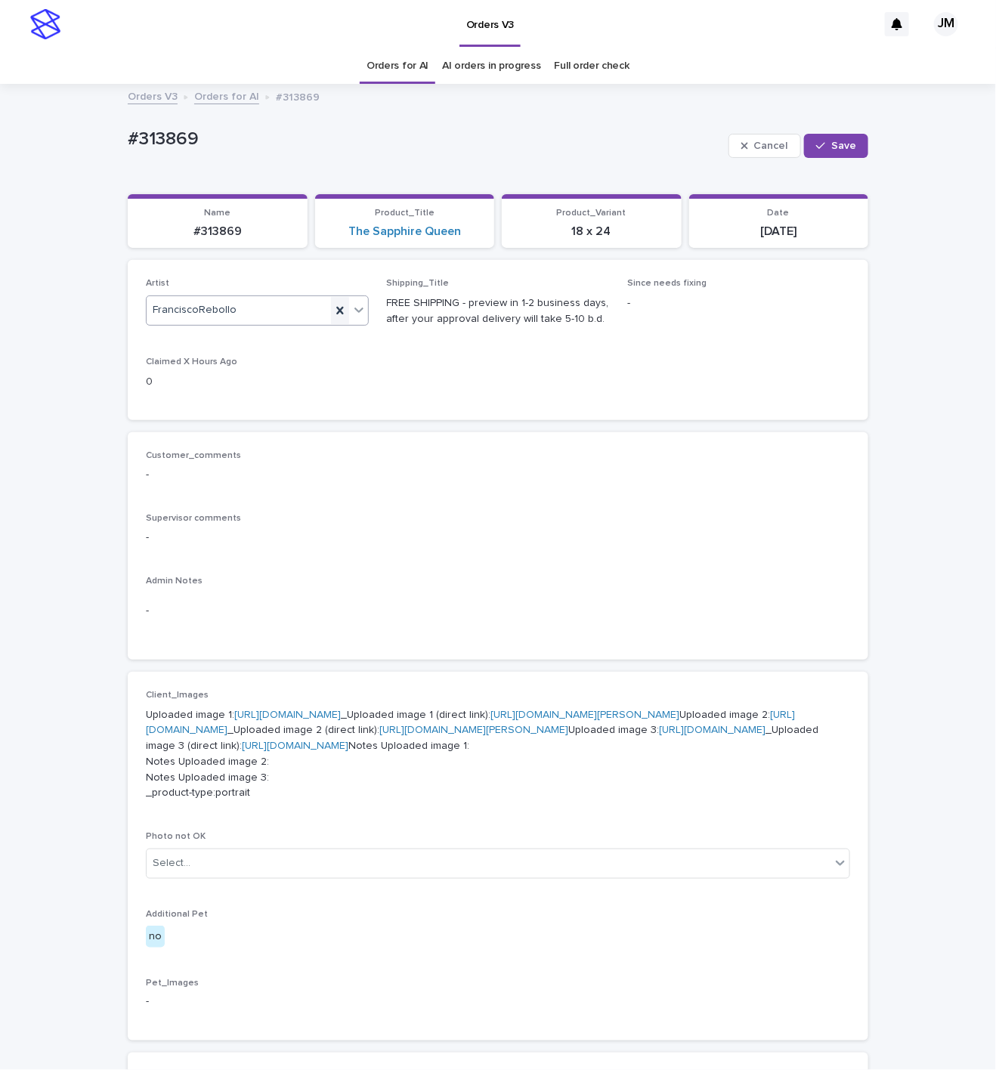
click at [336, 311] on icon at bounding box center [339, 311] width 7 height 8
type input "*****"
click at [200, 370] on div "JohnMichael" at bounding box center [248, 367] width 221 height 26
drag, startPoint x: 853, startPoint y: 147, endPoint x: 715, endPoint y: 193, distance: 145.6
click at [853, 147] on button "Save" at bounding box center [836, 146] width 64 height 24
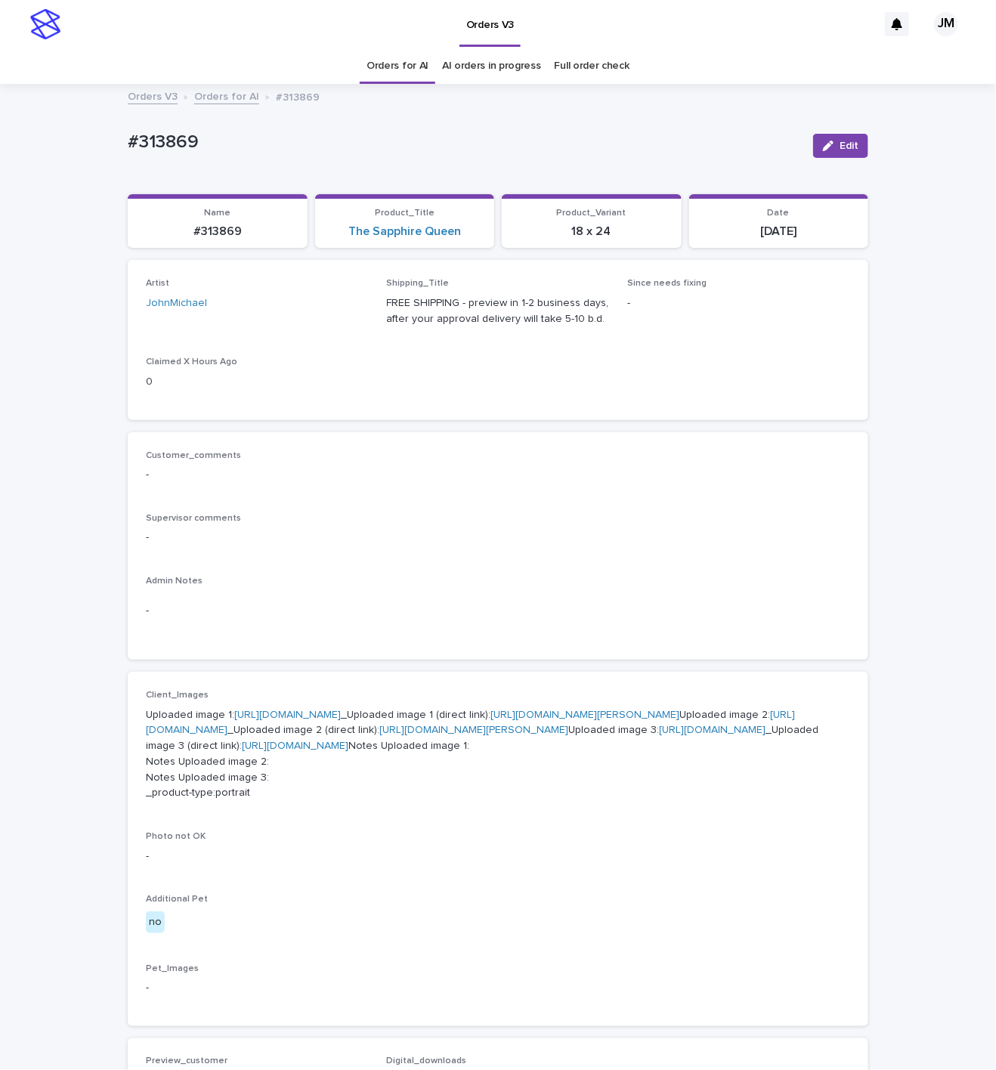
click at [518, 801] on p "Uploaded image 1: https://cdn.shopify.com-uploadkit.app/s/files/1/0033/4807/051…" at bounding box center [498, 755] width 705 height 94
click at [525, 736] on link "https://cdn.shopify.com-uploadkit.app/s/files/1/0033/4807/0511/files/download.h…" at bounding box center [470, 723] width 649 height 26
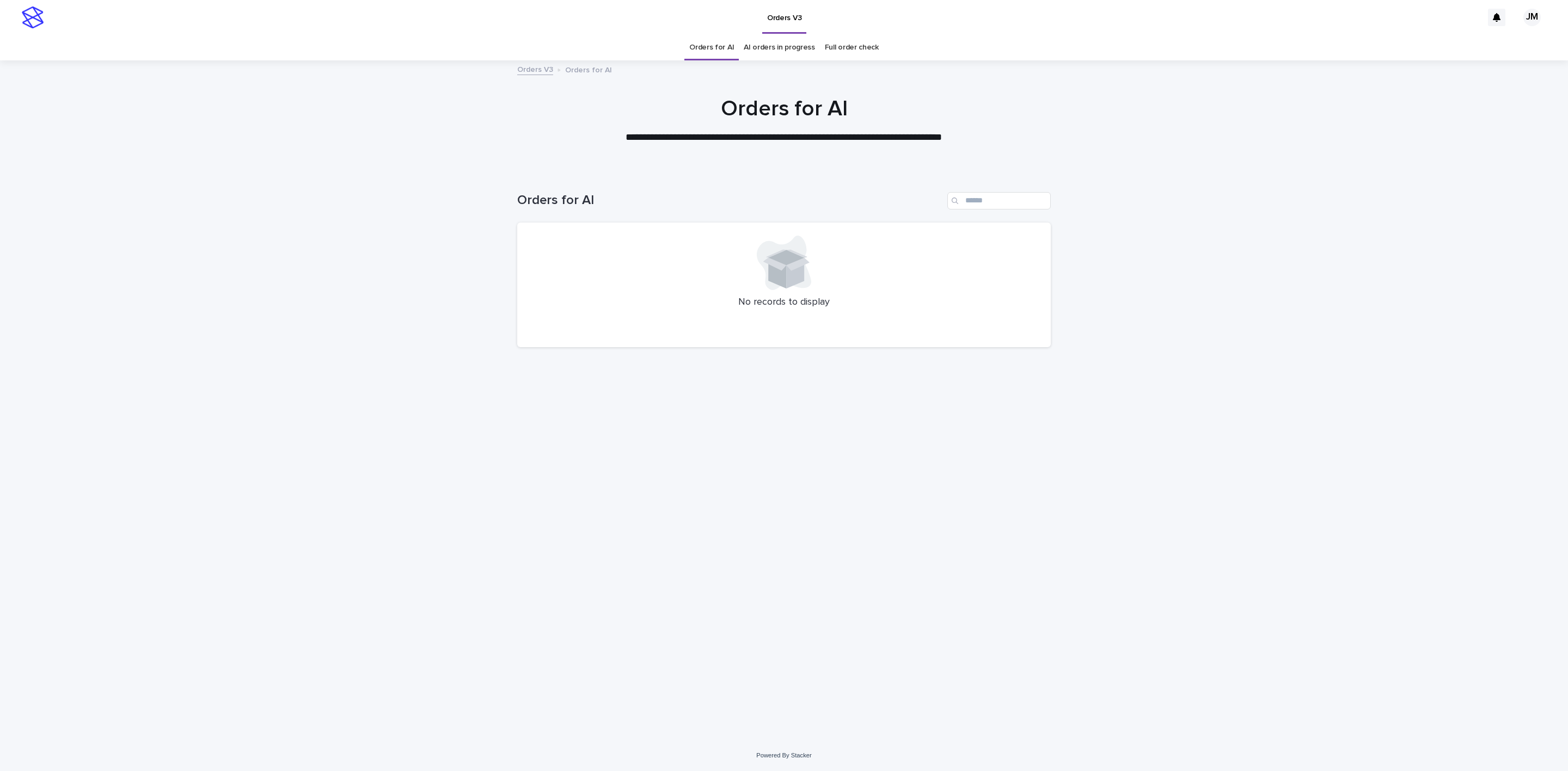
click at [717, 38] on link "AI orders in progress" at bounding box center [779, 48] width 71 height 26
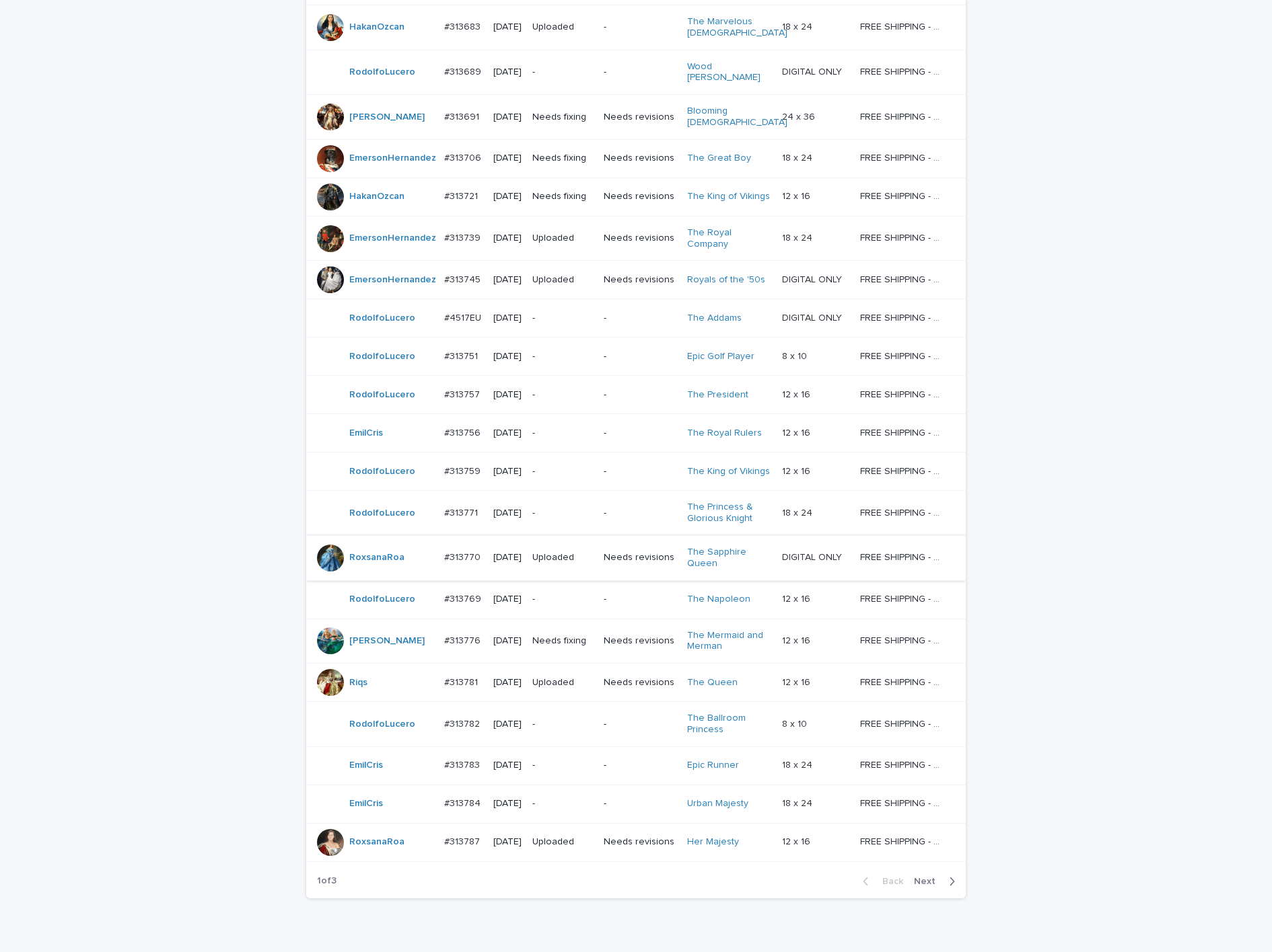
scroll to position [755, 0]
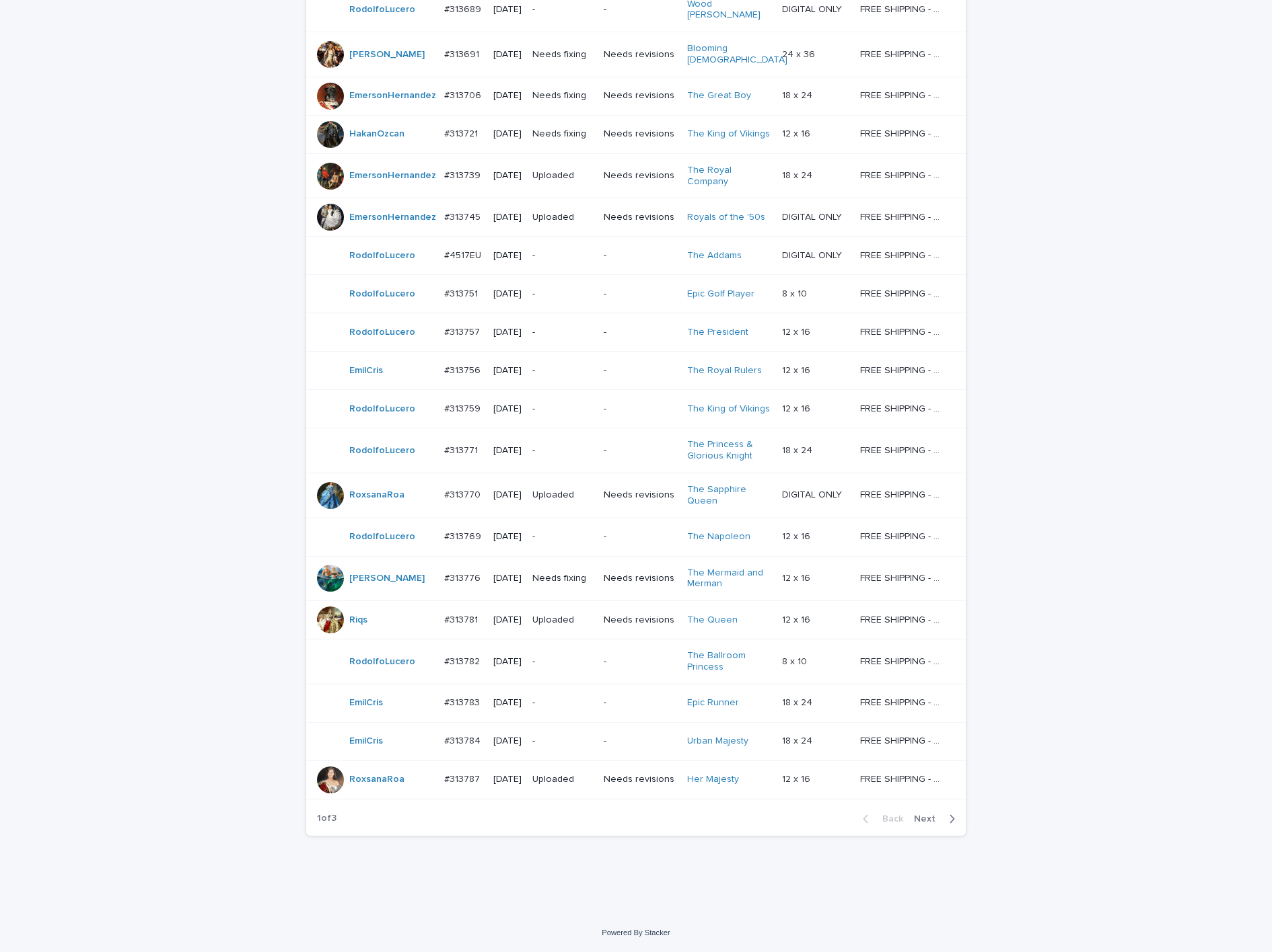
click at [887, 817] on span "Next" at bounding box center [928, 819] width 29 height 10
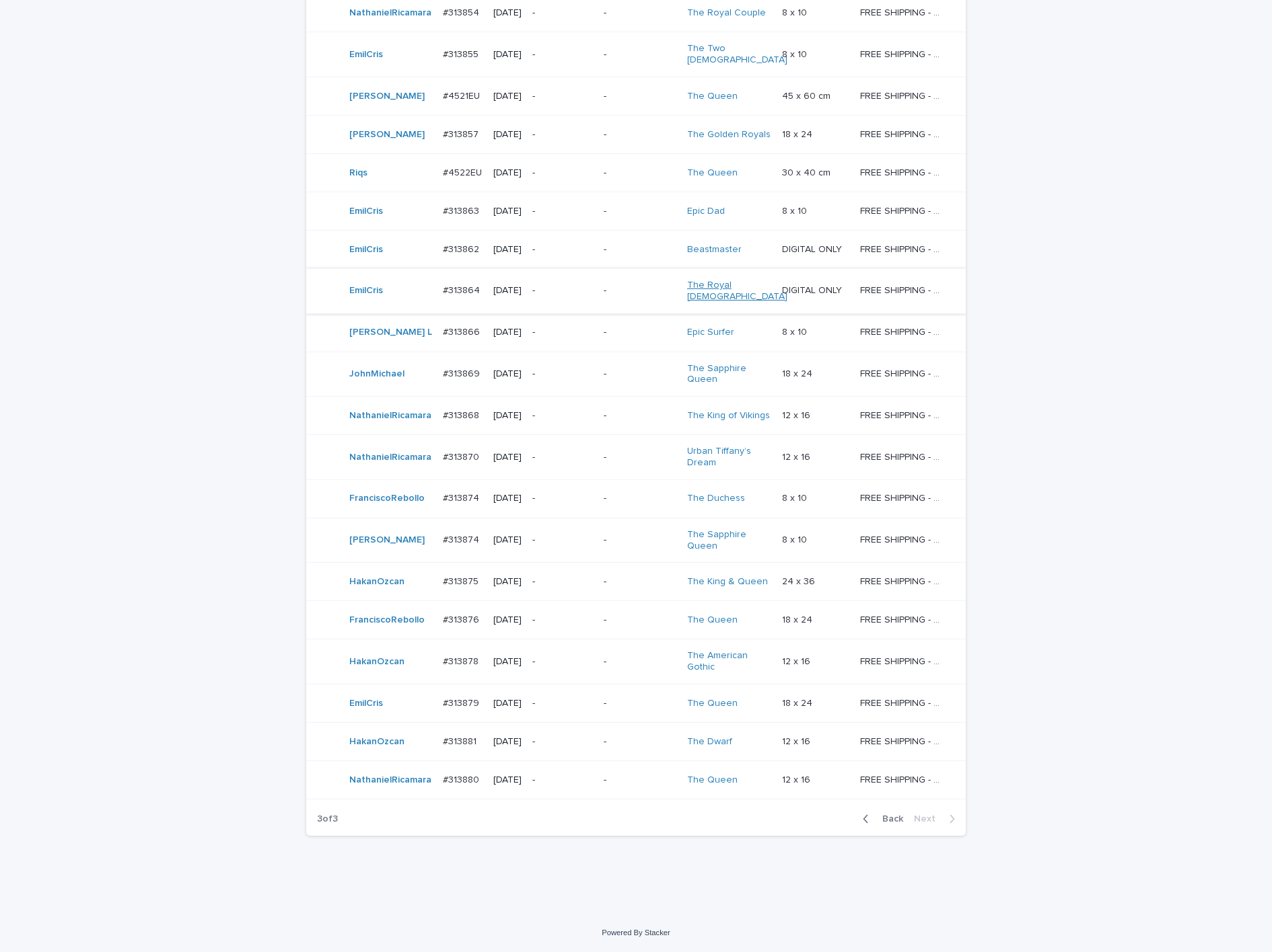
scroll to position [491, 0]
click at [77, 472] on div "Loading... Saving… Loading... Saving… AI order check Artist Name Date Design_st…" at bounding box center [636, 366] width 1272 height 1098
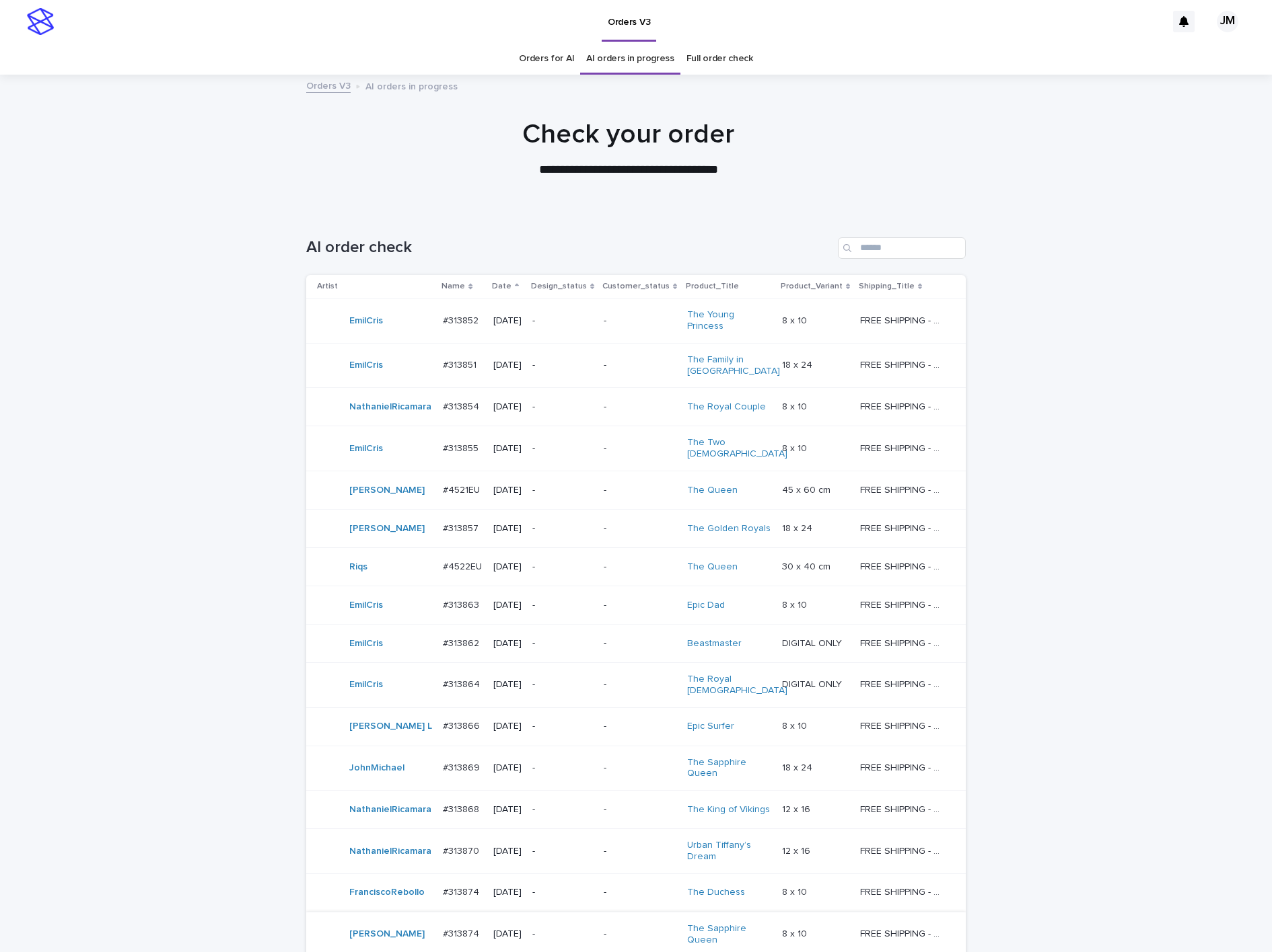
scroll to position [404, 0]
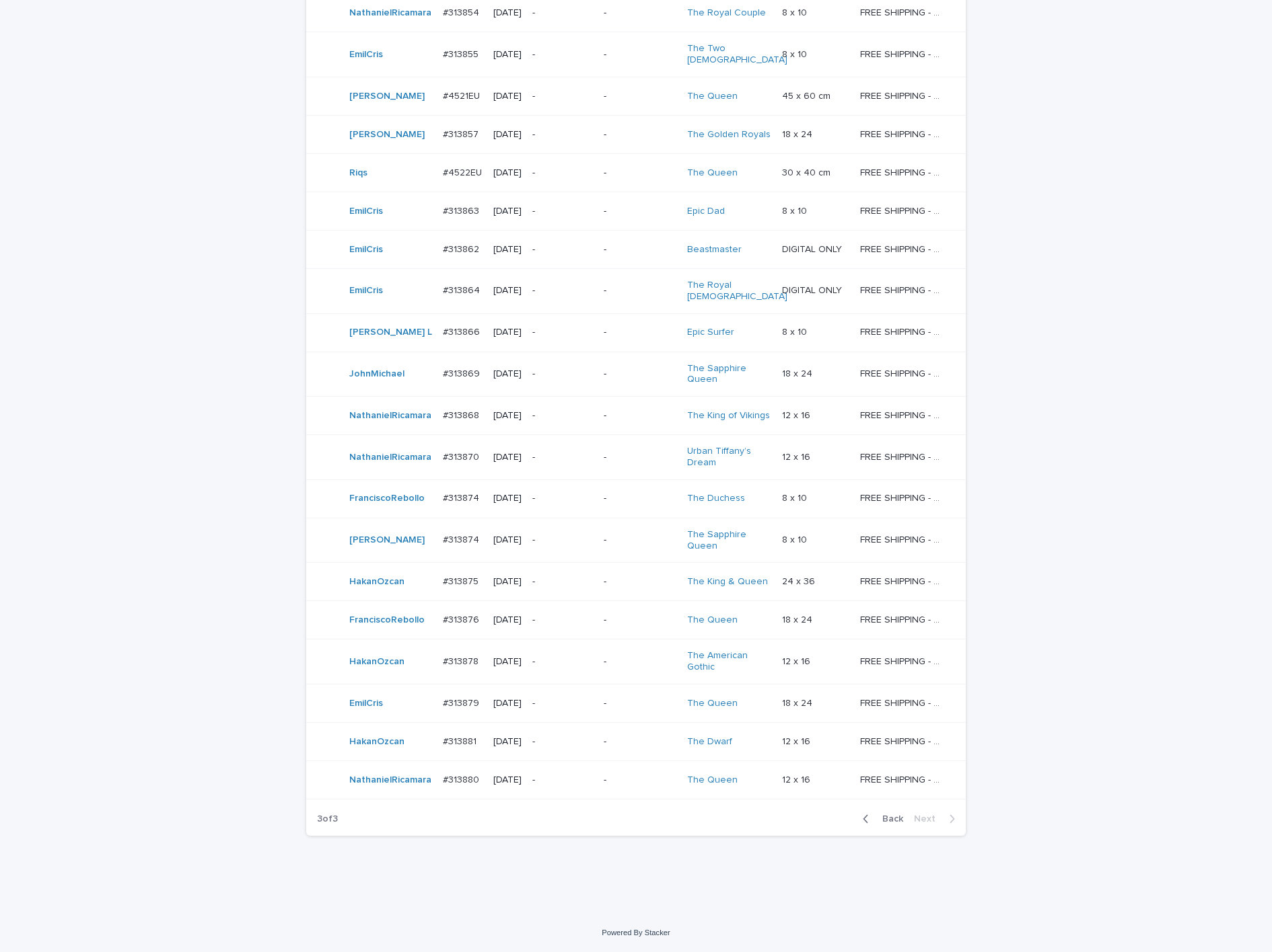
click at [885, 824] on span "Back" at bounding box center [888, 819] width 29 height 10
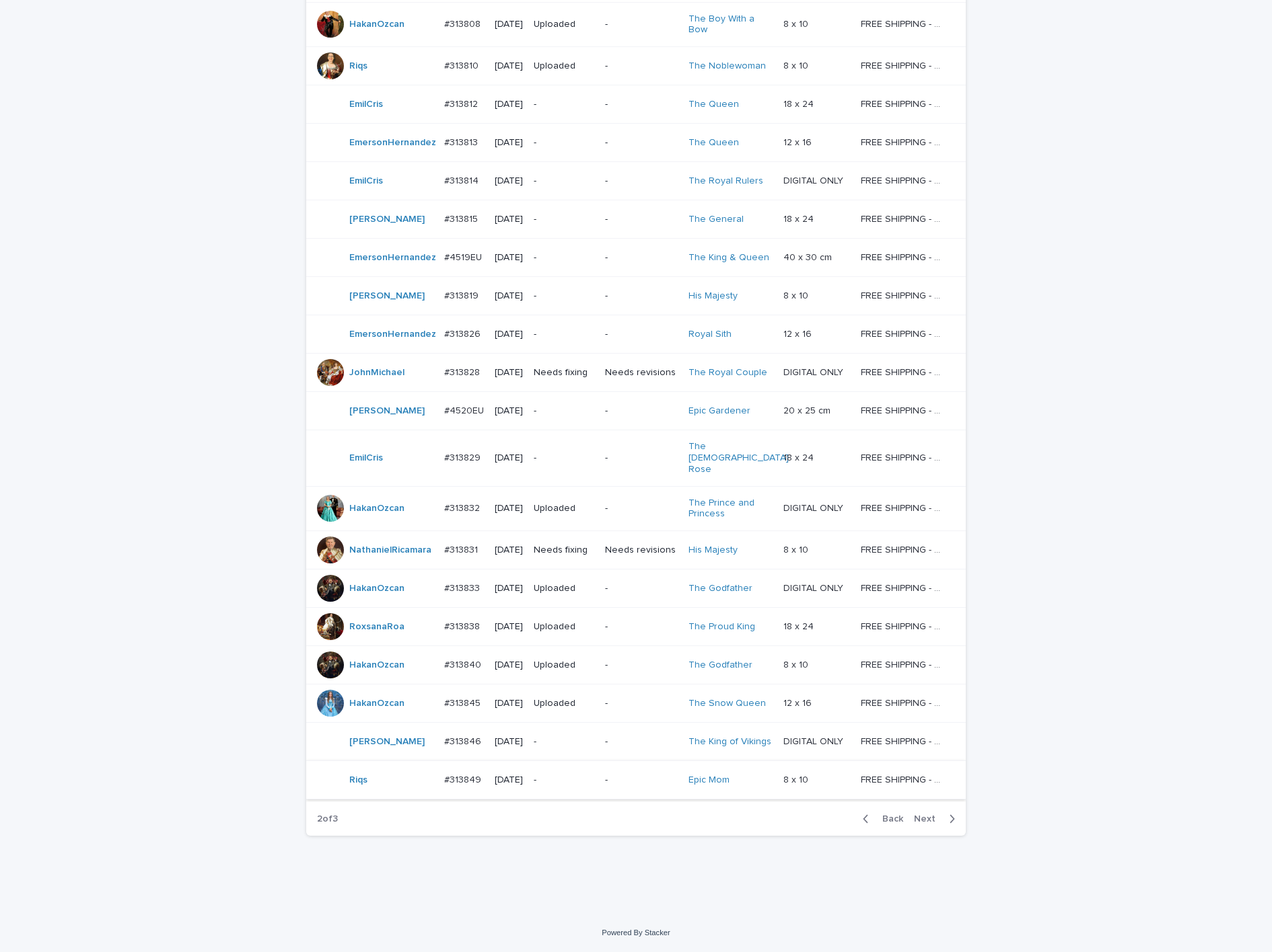
scroll to position [851, 0]
click at [624, 354] on td "Needs revisions" at bounding box center [641, 373] width 83 height 38
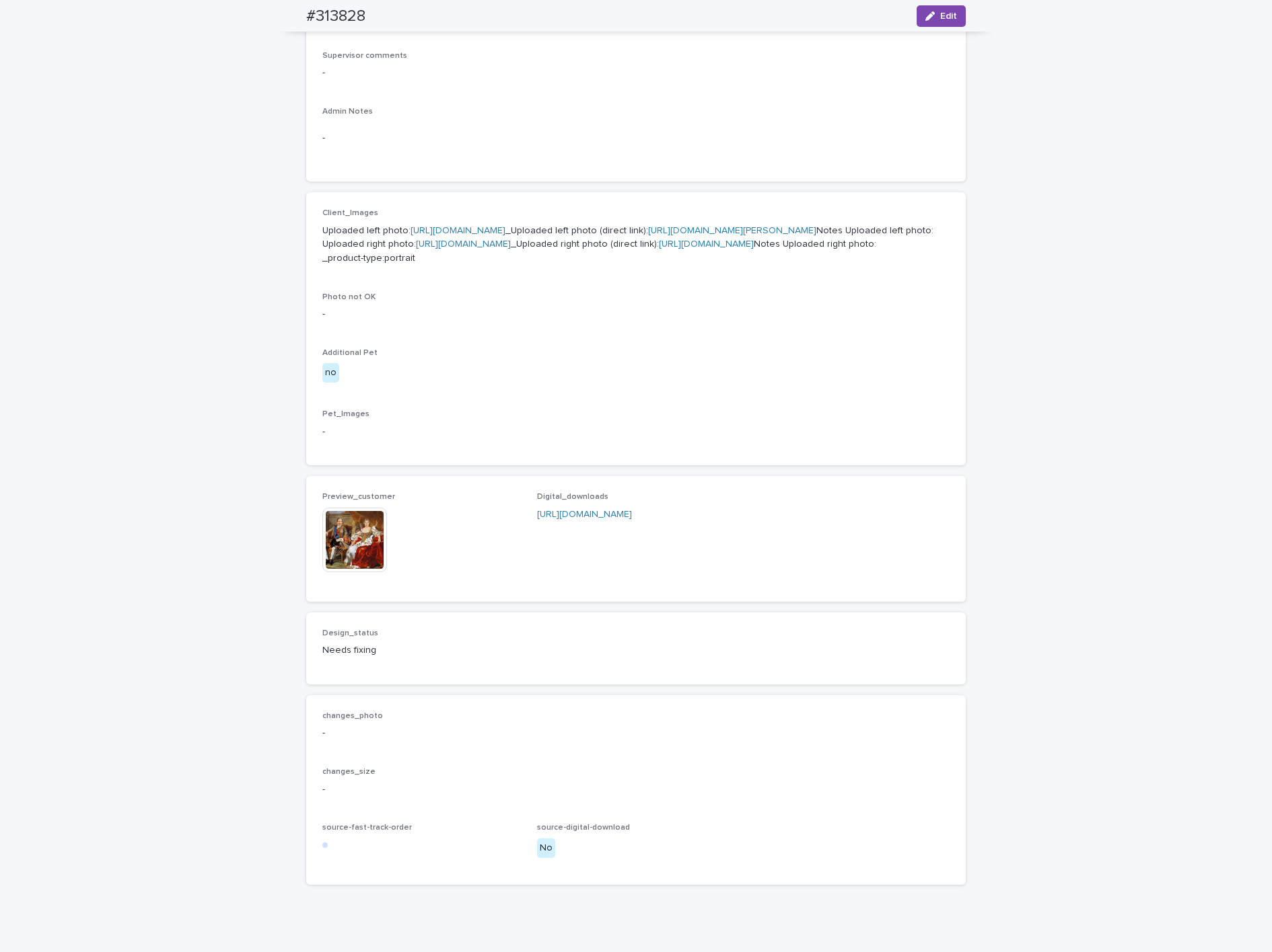
scroll to position [202, 0]
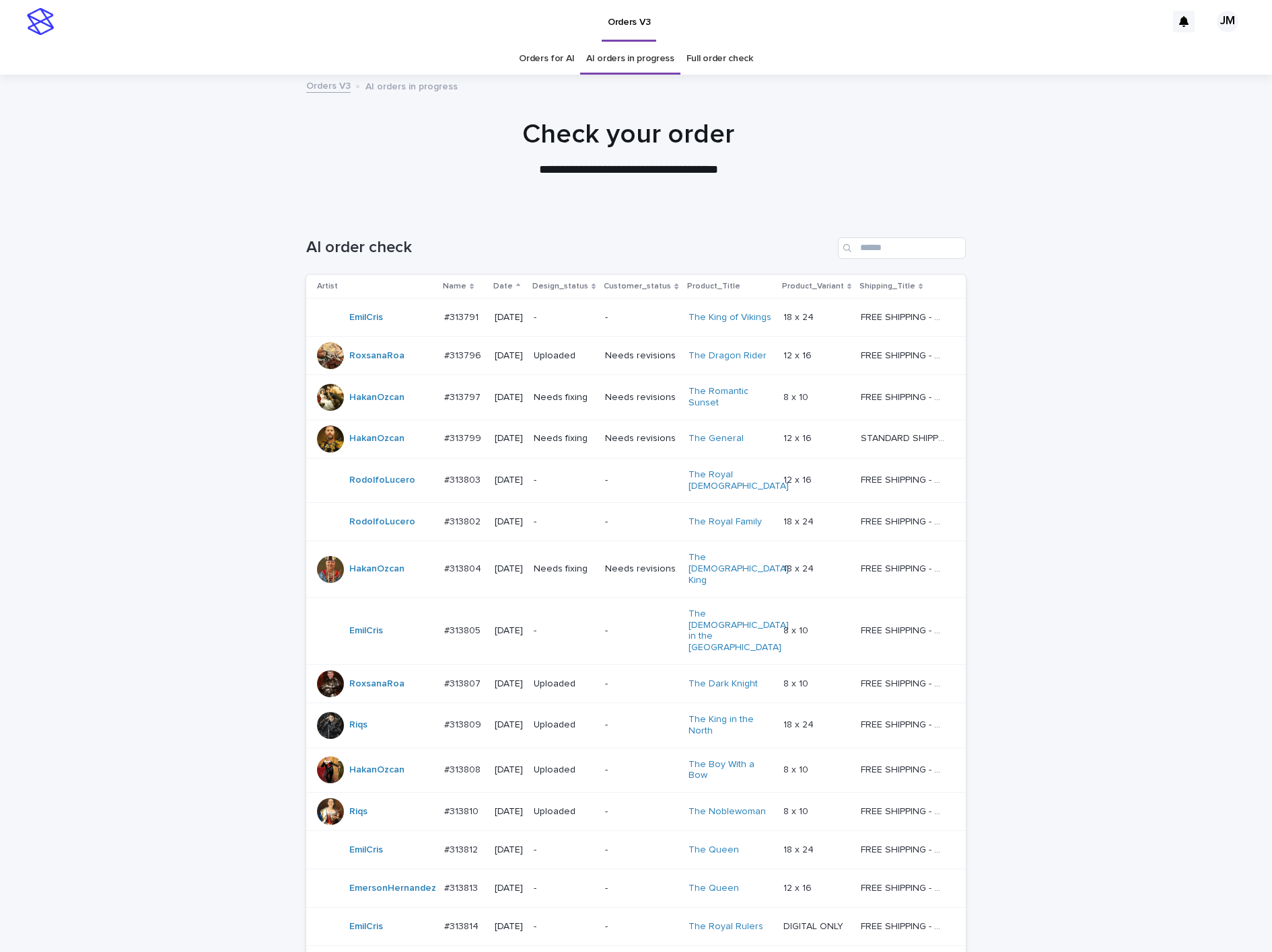
click at [887, 234] on div "AI order check" at bounding box center [636, 243] width 660 height 65
click at [887, 249] on input "Search" at bounding box center [902, 248] width 128 height 21
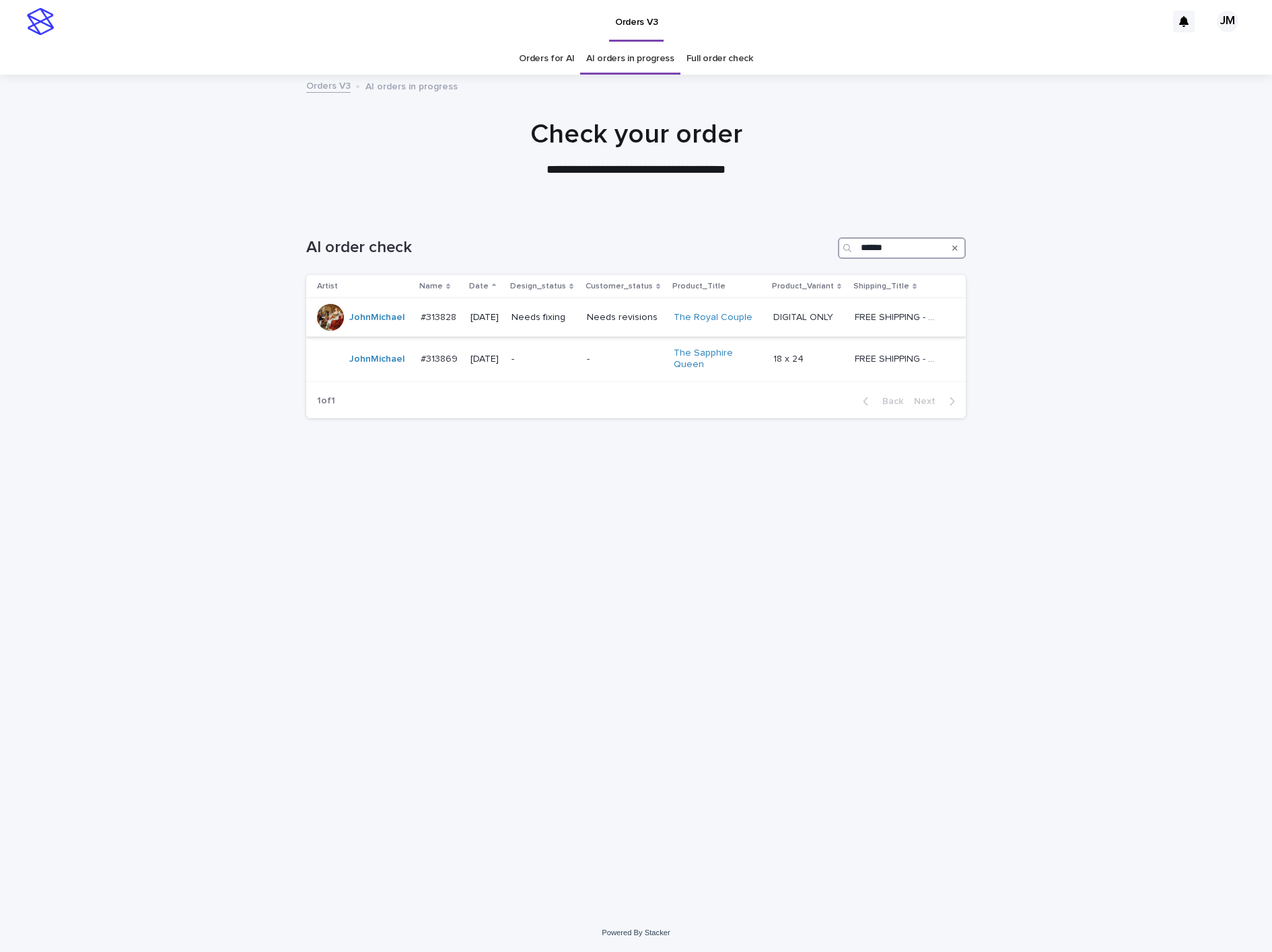
type input "******"
click at [576, 326] on div "Needs fixing" at bounding box center [543, 318] width 65 height 22
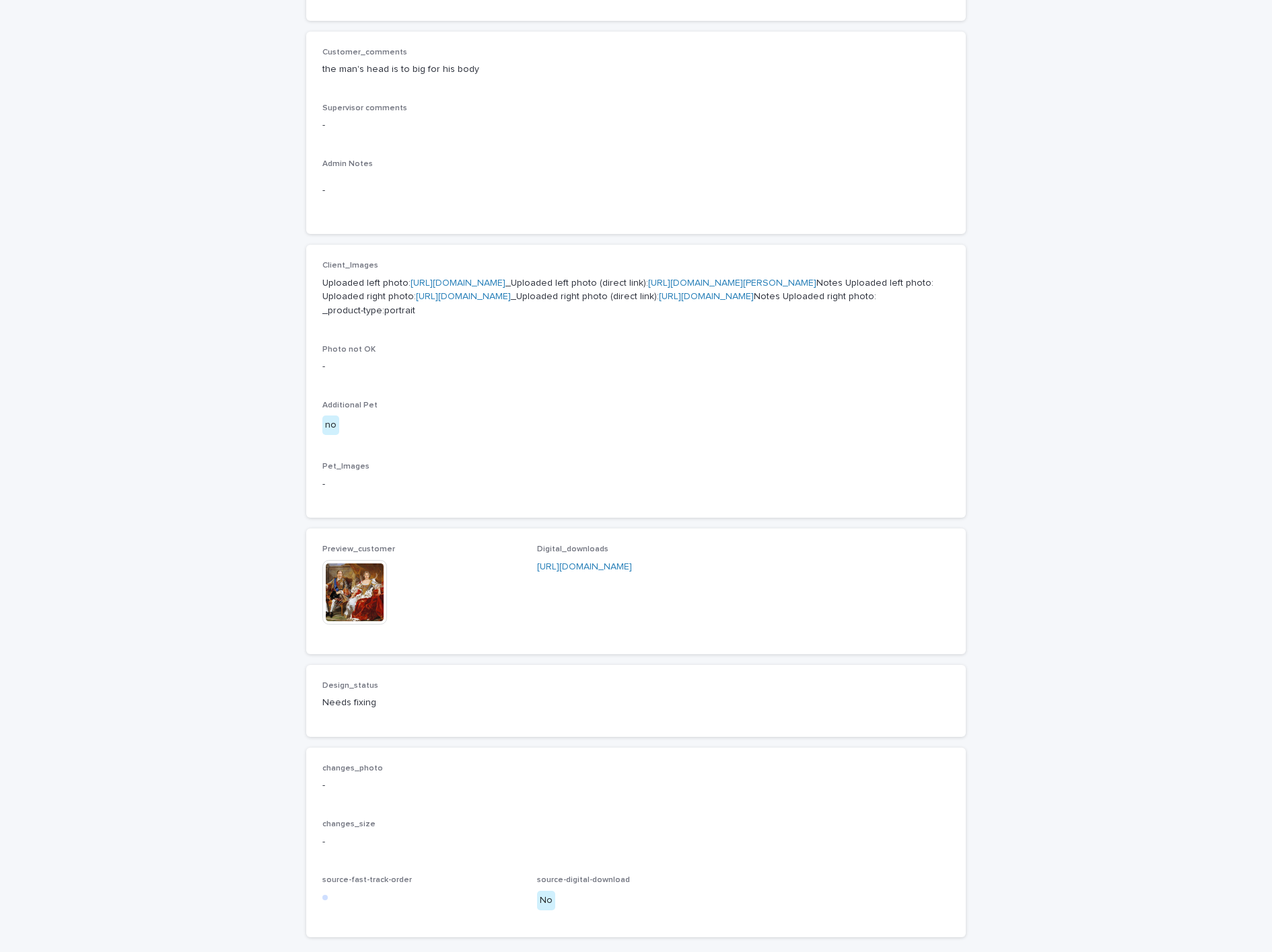
scroll to position [593, 0]
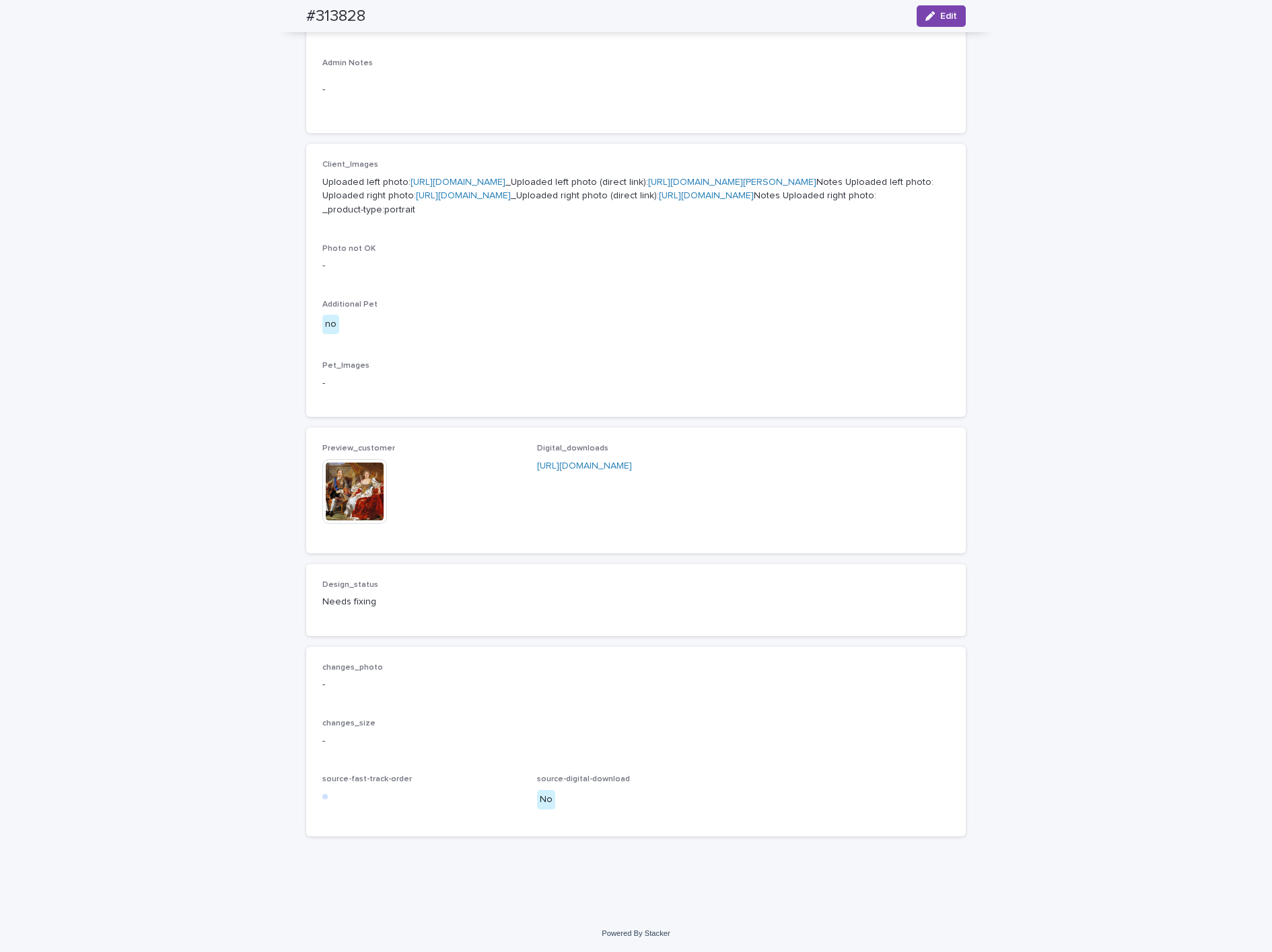
click at [337, 512] on img at bounding box center [354, 491] width 65 height 65
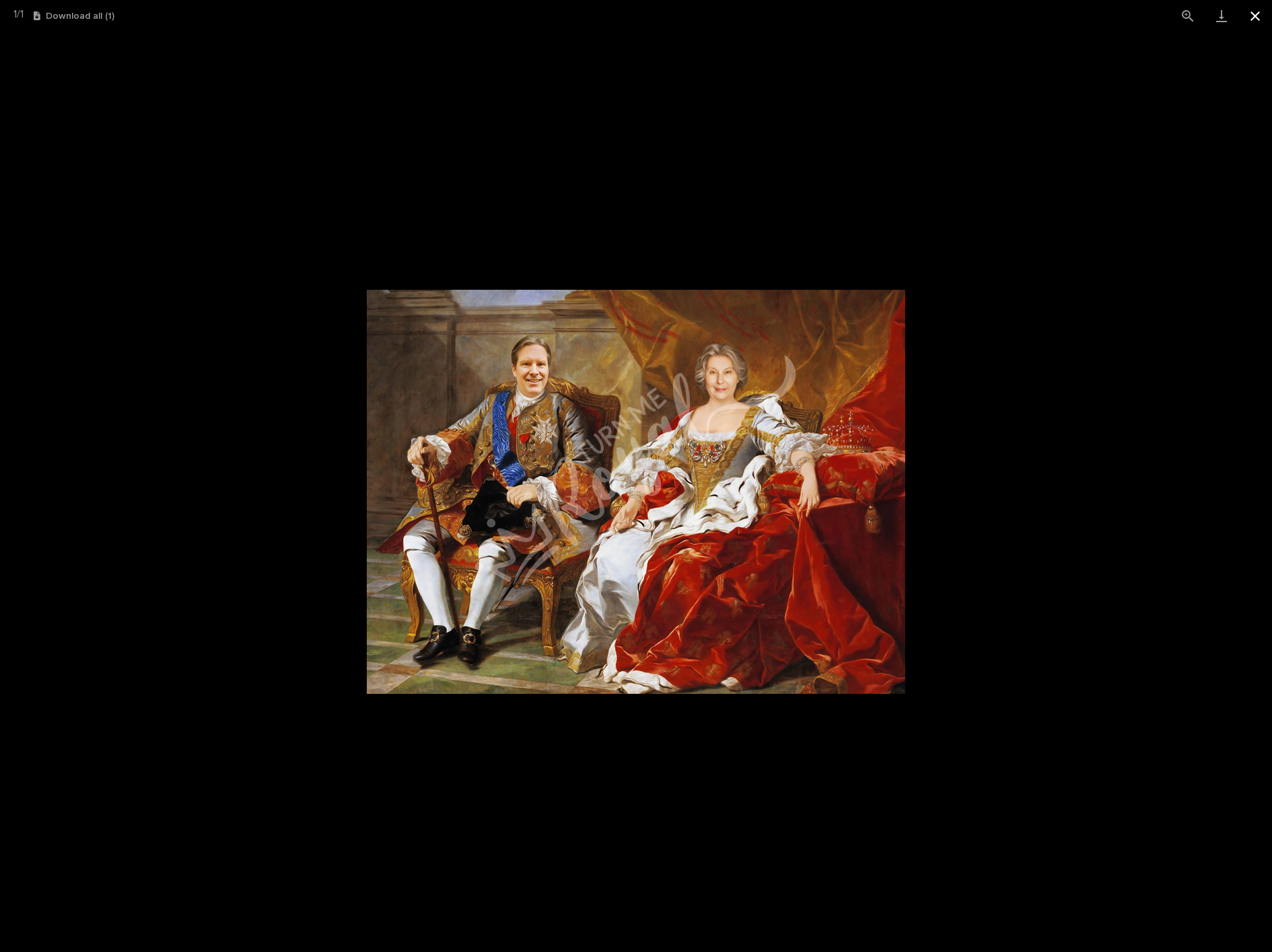
click at [887, 22] on button "Close gallery" at bounding box center [1255, 16] width 34 height 32
